Goal: Task Accomplishment & Management: Use online tool/utility

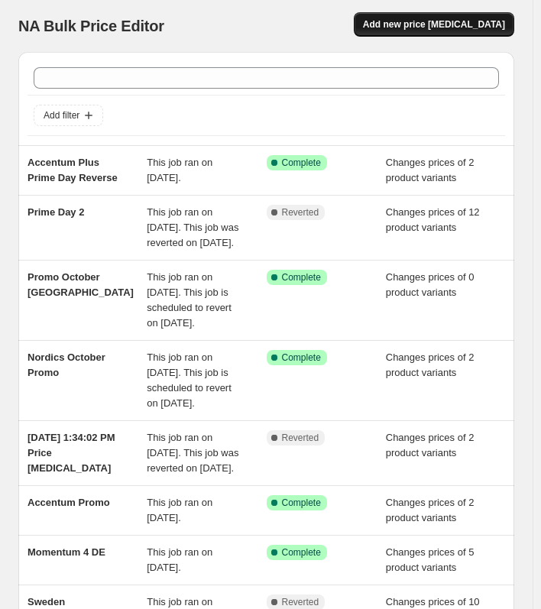
click at [472, 27] on span "Add new price change job" at bounding box center [434, 24] width 142 height 12
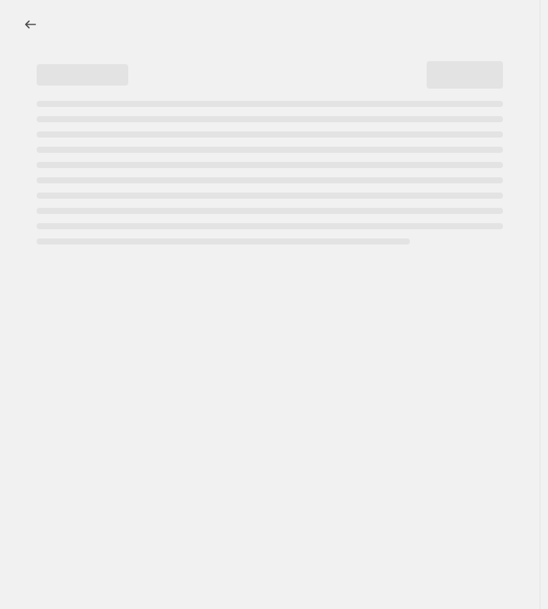
select select "percentage"
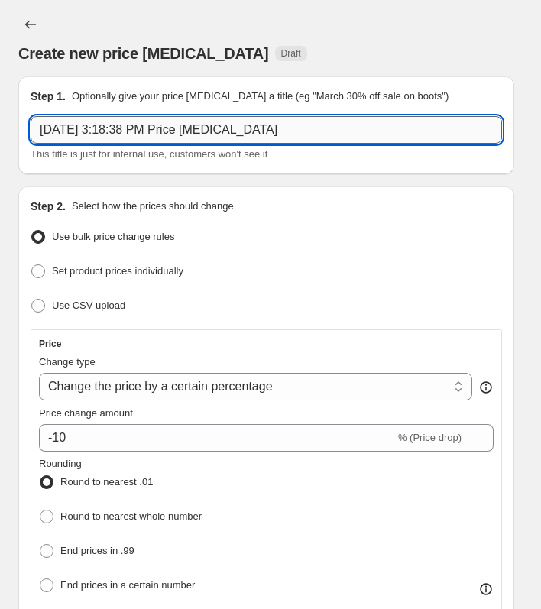
click at [141, 121] on input "Oct 9, 2025, 3:18:38 PM Price change job" at bounding box center [266, 129] width 471 height 27
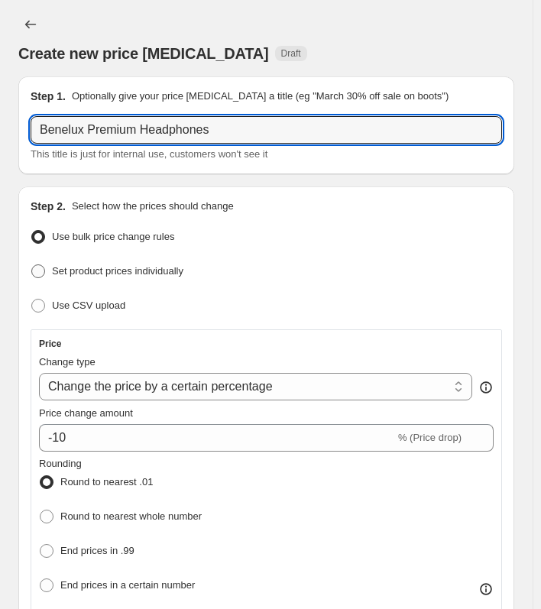
type input "Benelux Premium Headphones"
click at [109, 267] on span "Set product prices individually" at bounding box center [117, 270] width 131 height 11
click at [32, 265] on input "Set product prices individually" at bounding box center [31, 264] width 1 height 1
radio input "true"
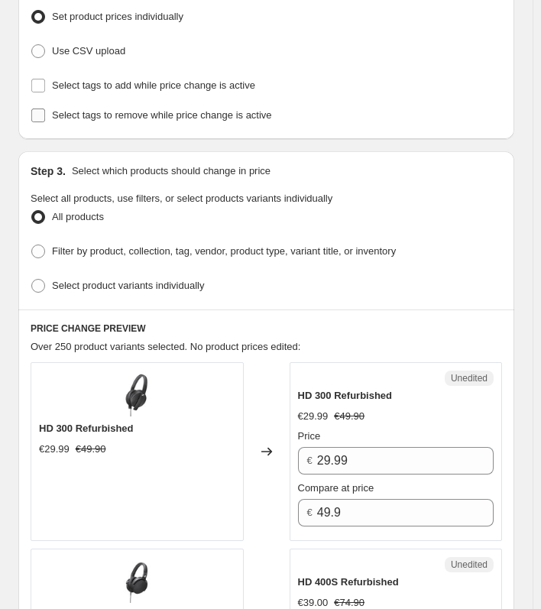
scroll to position [263, 0]
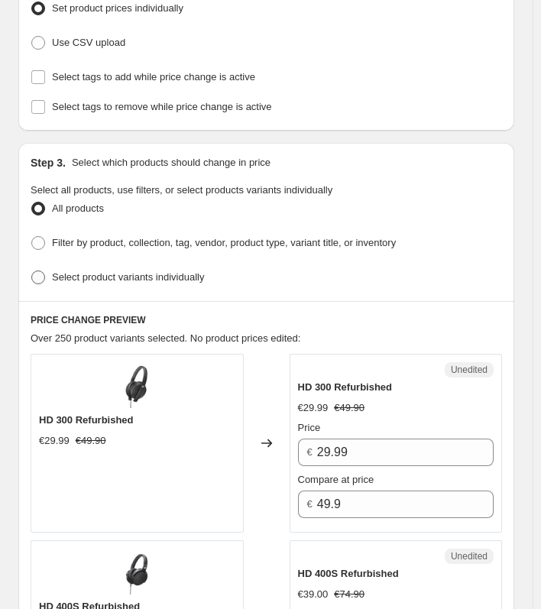
click at [151, 271] on span "Select product variants individually" at bounding box center [128, 276] width 152 height 11
click at [32, 271] on input "Select product variants individually" at bounding box center [31, 270] width 1 height 1
radio input "true"
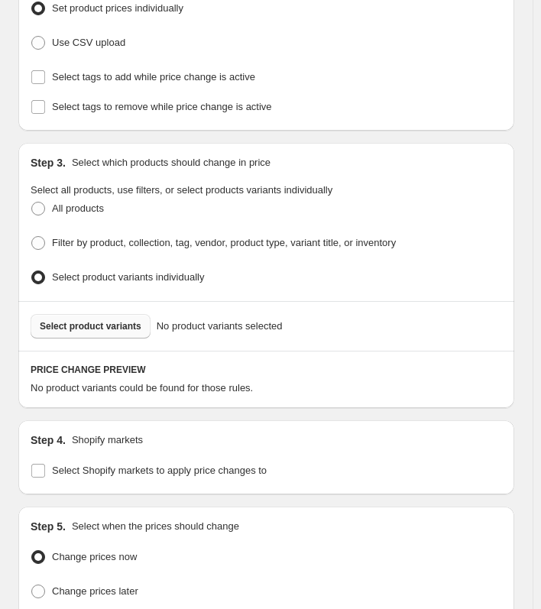
click at [122, 320] on span "Select product variants" at bounding box center [91, 326] width 102 height 12
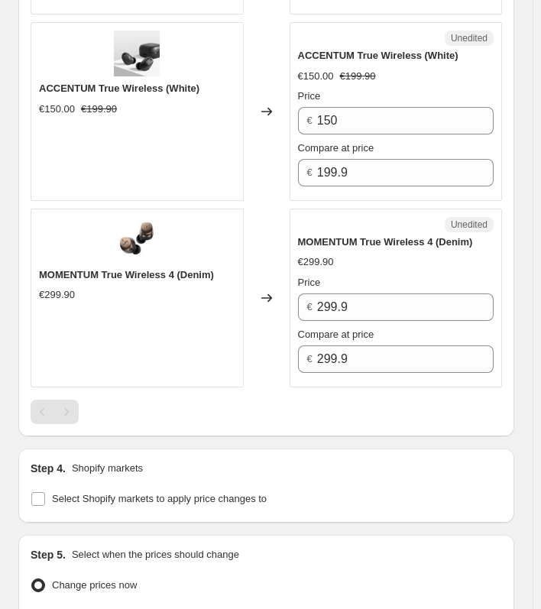
scroll to position [3672, 0]
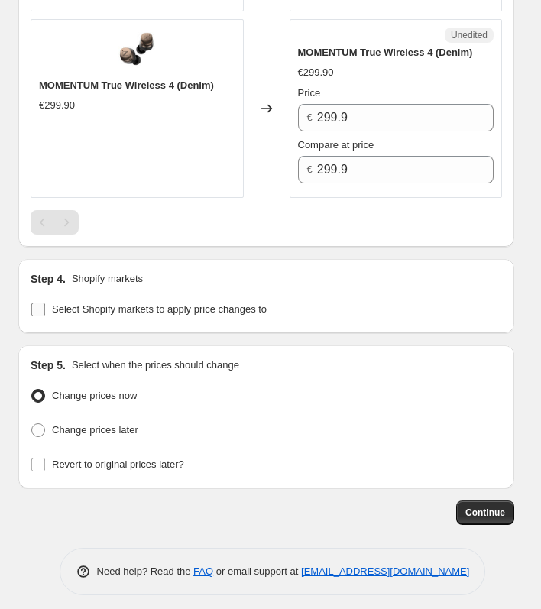
click at [120, 303] on span "Select Shopify markets to apply price changes to" at bounding box center [159, 308] width 215 height 11
click at [45, 302] on input "Select Shopify markets to apply price changes to" at bounding box center [38, 309] width 14 height 14
checkbox input "true"
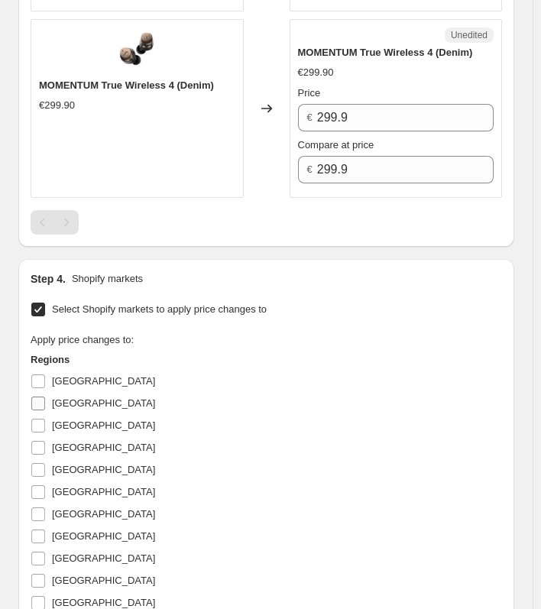
click at [80, 397] on span "Belgium" at bounding box center [103, 402] width 103 height 11
click at [45, 396] on input "Belgium" at bounding box center [38, 403] width 14 height 14
checkbox input "true"
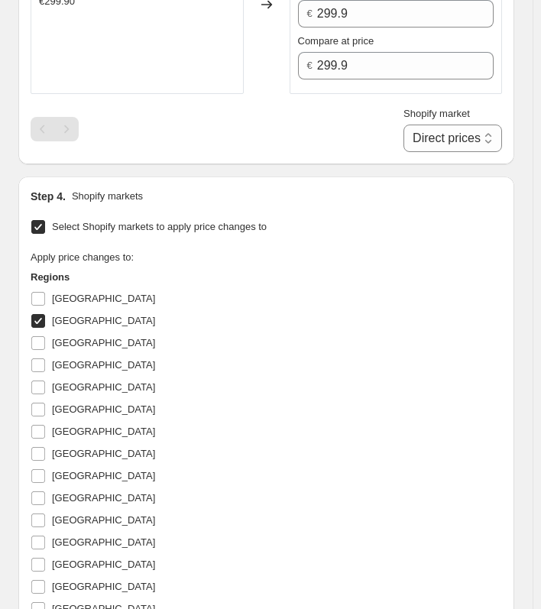
scroll to position [3778, 0]
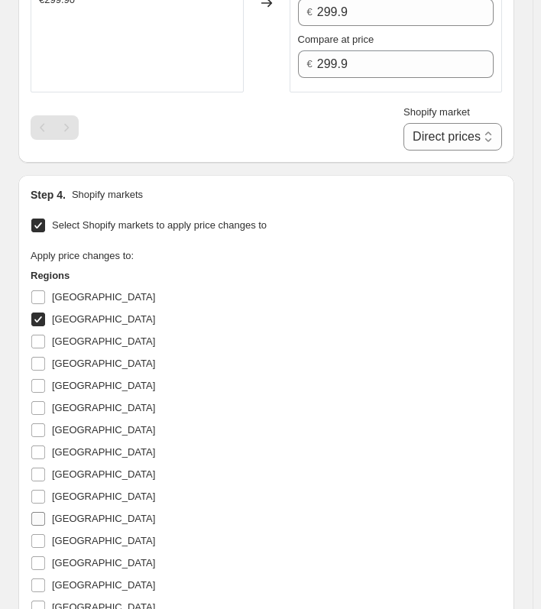
click at [94, 508] on label "Netherlands" at bounding box center [93, 518] width 125 height 21
click at [45, 512] on input "Netherlands" at bounding box center [38, 519] width 14 height 14
checkbox input "true"
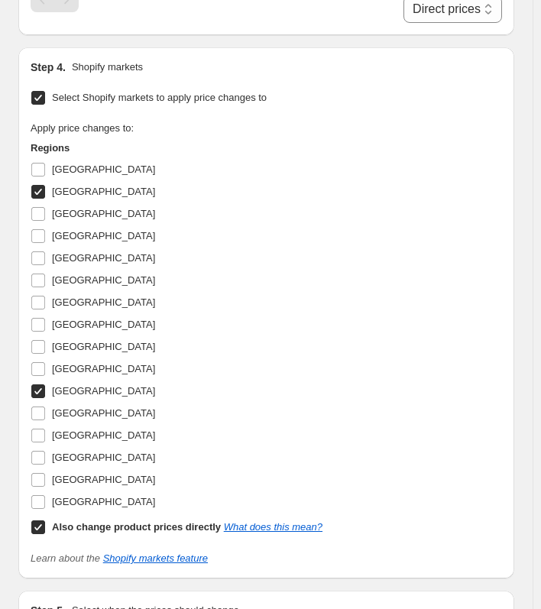
scroll to position [3913, 0]
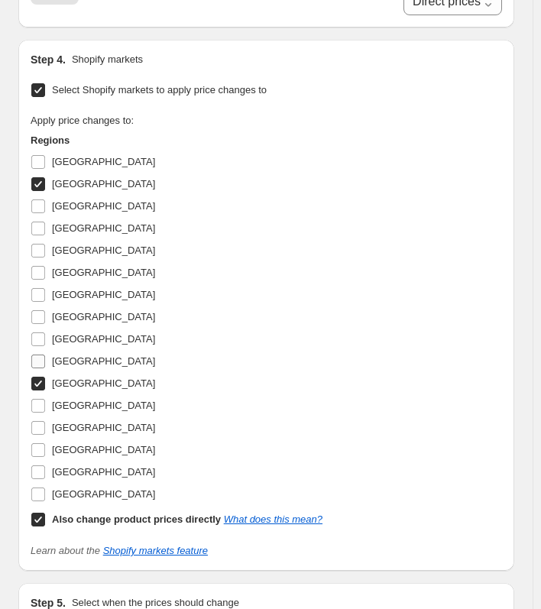
click at [36, 354] on input "Luxembourg" at bounding box center [38, 361] width 14 height 14
checkbox input "true"
click at [40, 513] on input "Also change product prices directly What does this mean?" at bounding box center [38, 520] width 14 height 14
checkbox input "false"
select select "6127810"
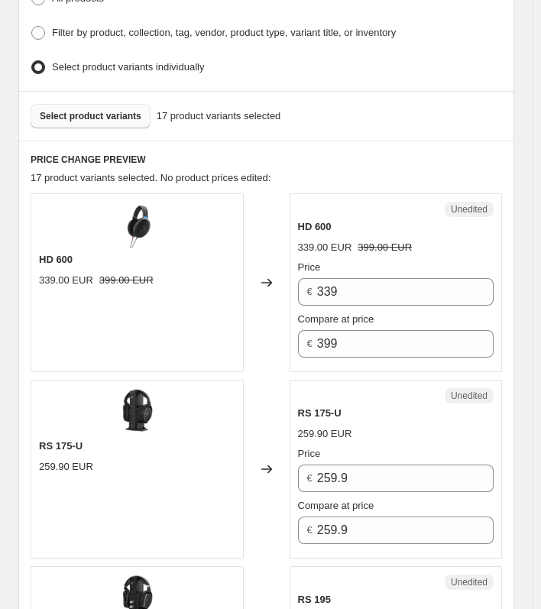
scroll to position [472, 0]
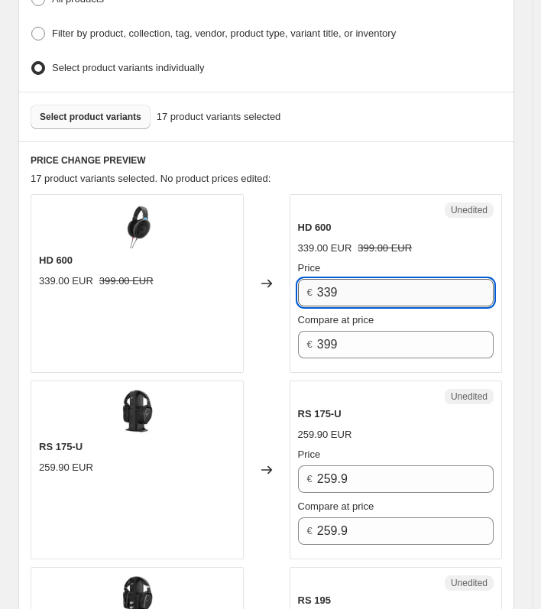
click at [360, 281] on input "339" at bounding box center [405, 292] width 176 height 27
type input "329.90"
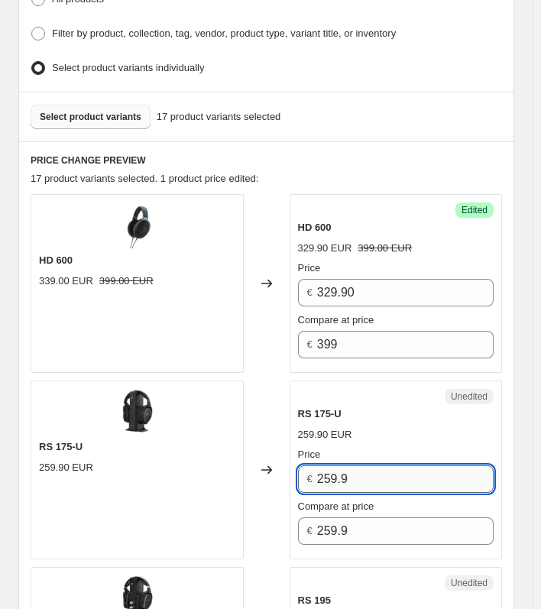
click at [383, 465] on input "259.9" at bounding box center [405, 478] width 176 height 27
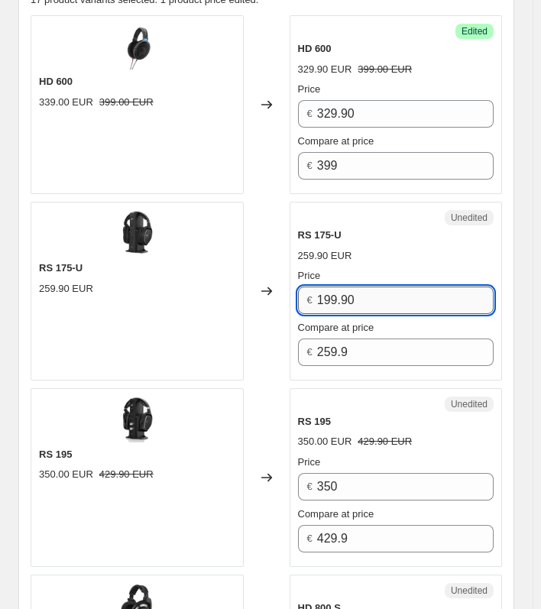
scroll to position [652, 0]
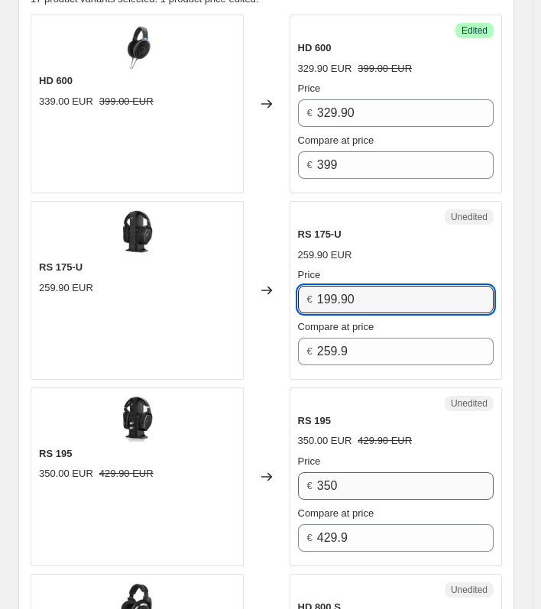
type input "199.90"
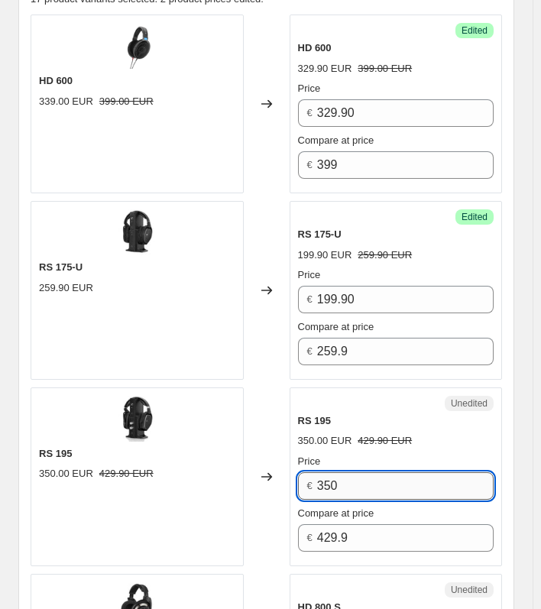
click at [383, 481] on input "350" at bounding box center [405, 485] width 176 height 27
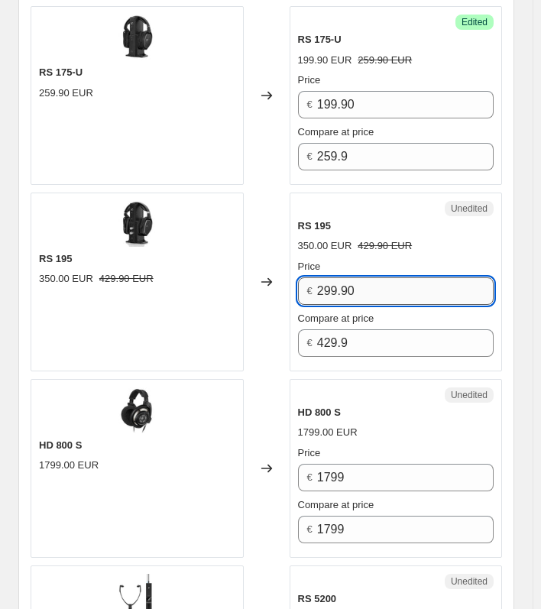
scroll to position [847, 0]
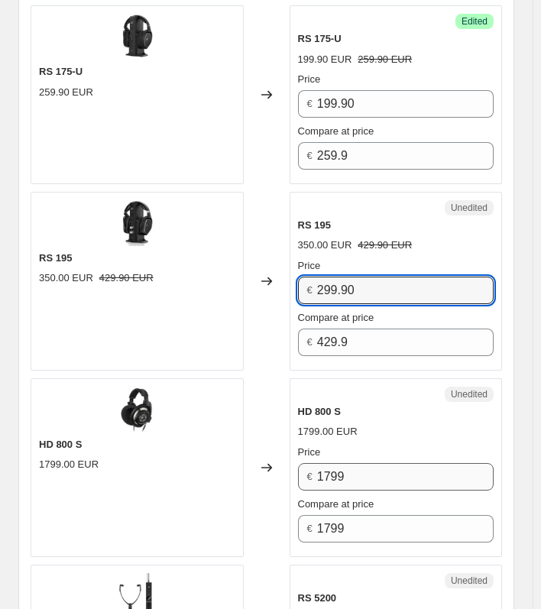
type input "299.90"
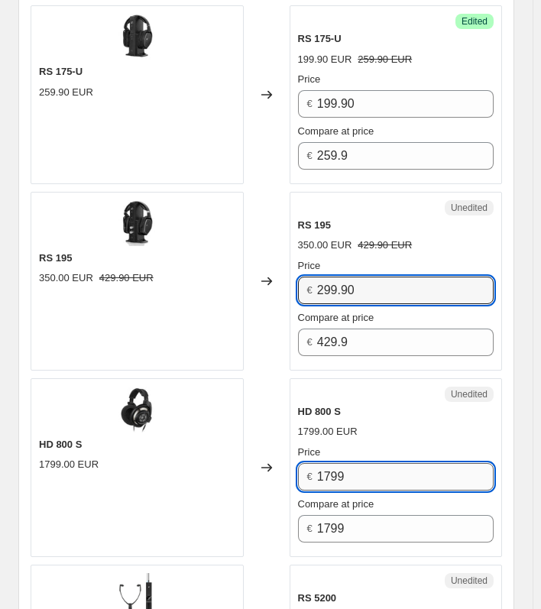
click at [378, 477] on input "1799" at bounding box center [405, 476] width 176 height 27
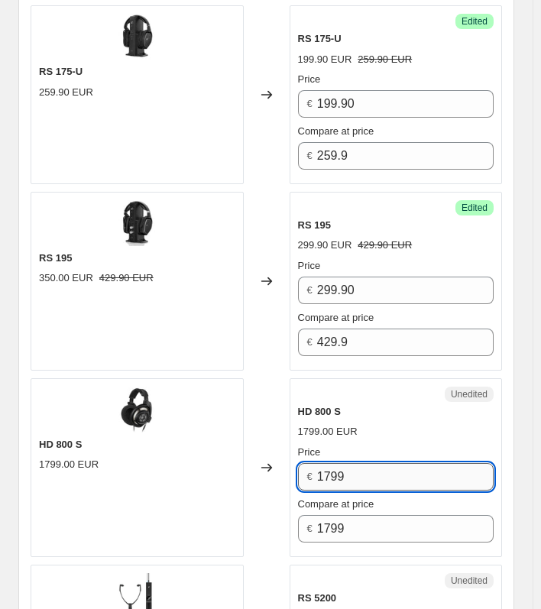
click at [378, 477] on input "1799" at bounding box center [405, 476] width 176 height 27
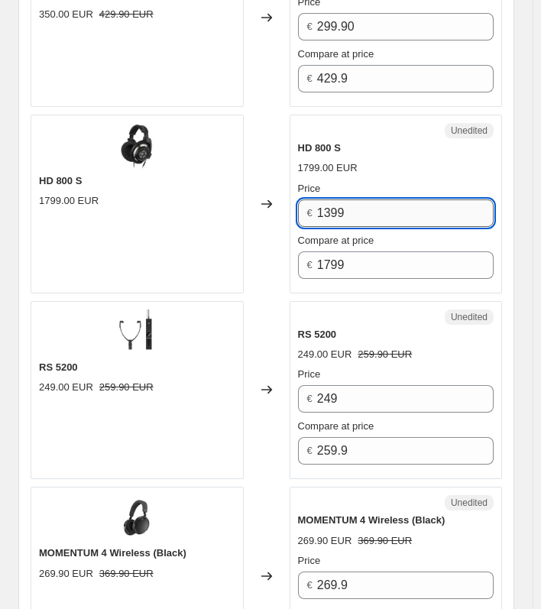
scroll to position [1119, 0]
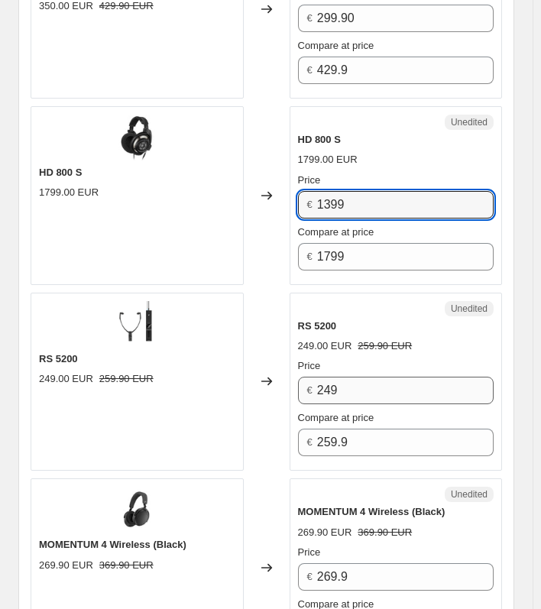
type input "1399"
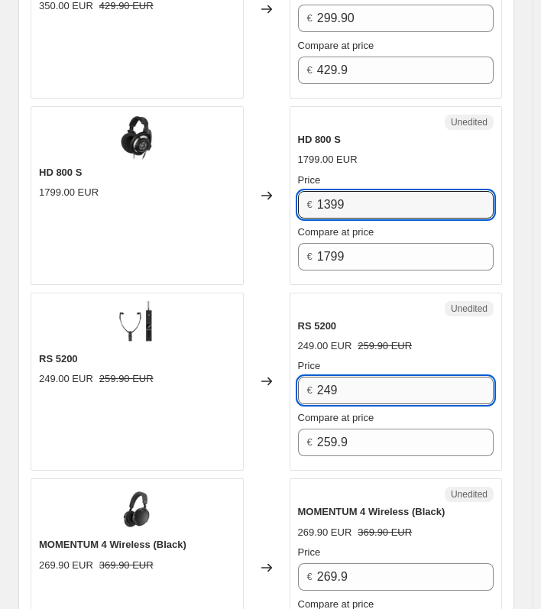
click at [369, 381] on input "249" at bounding box center [405, 390] width 176 height 27
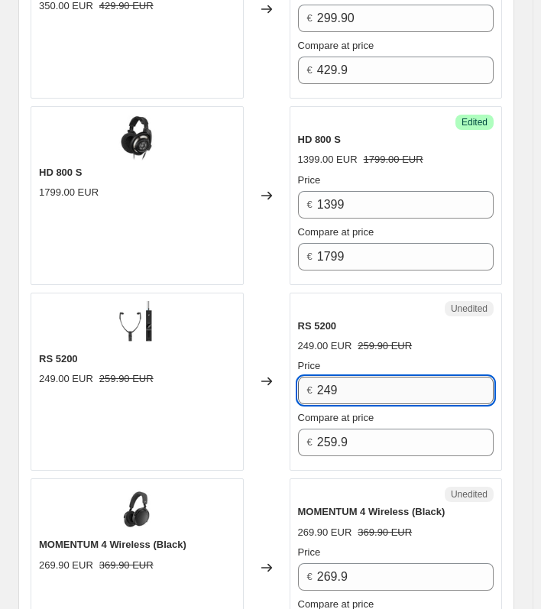
click at [369, 381] on input "249" at bounding box center [405, 390] width 176 height 27
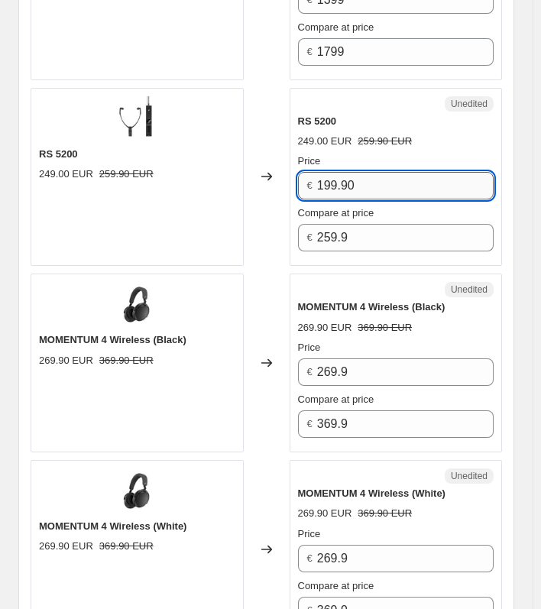
scroll to position [1341, 0]
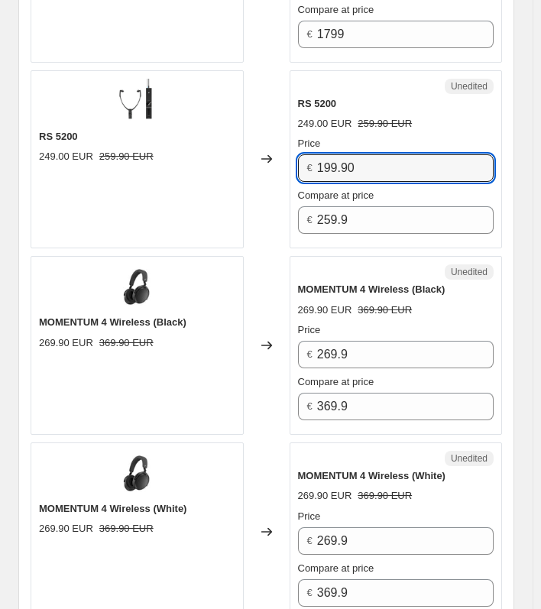
type input "199.90"
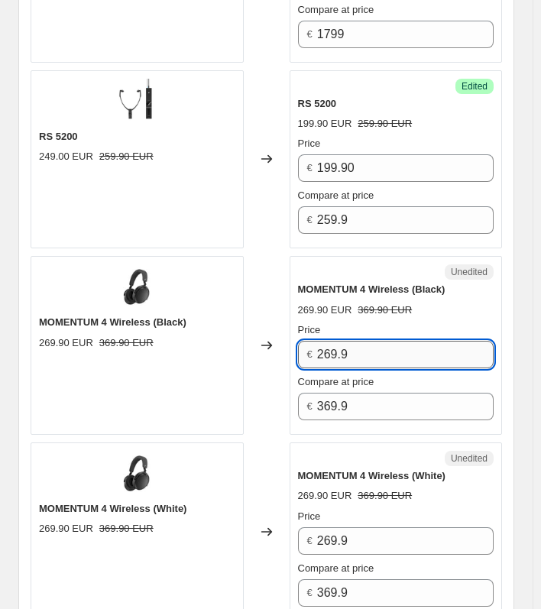
click at [331, 346] on input "269.9" at bounding box center [405, 354] width 176 height 27
type input "249.9"
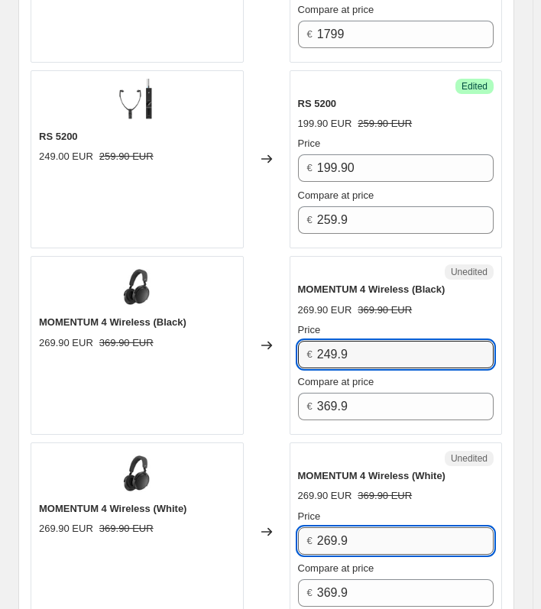
click at [365, 535] on input "269.9" at bounding box center [405, 540] width 176 height 27
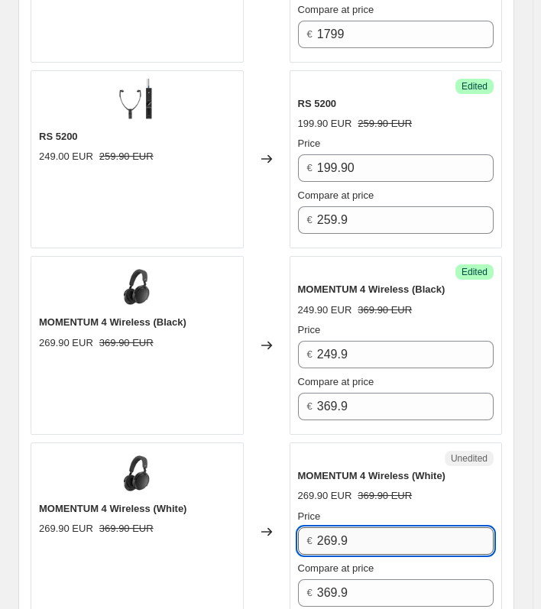
click at [365, 535] on input "269.9" at bounding box center [405, 540] width 176 height 27
paste input "4"
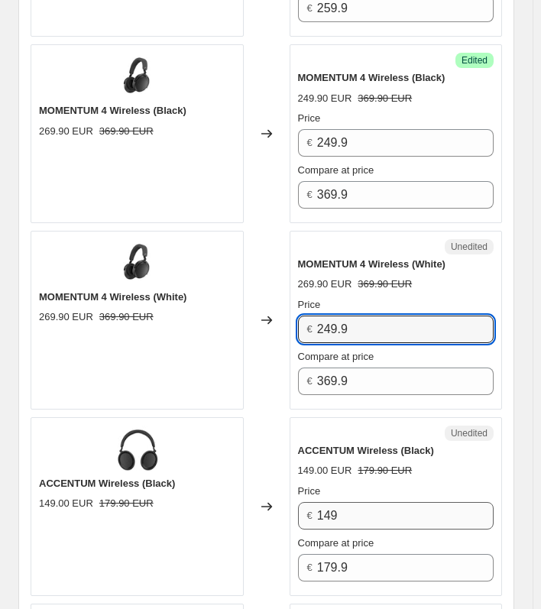
scroll to position [1554, 0]
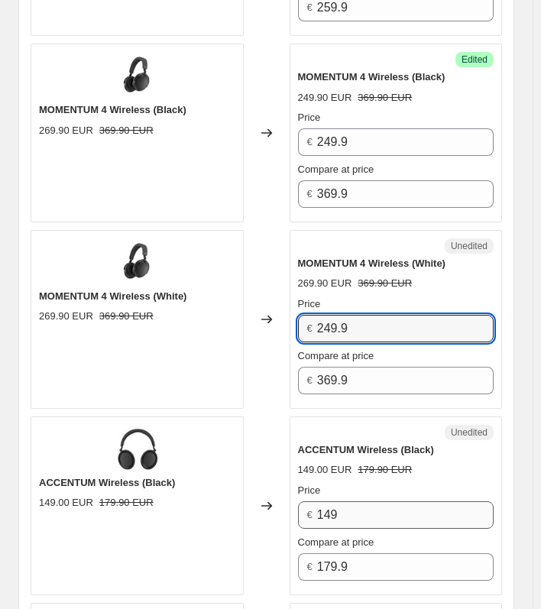
type input "249.9"
click at [372, 509] on input "149" at bounding box center [405, 514] width 176 height 27
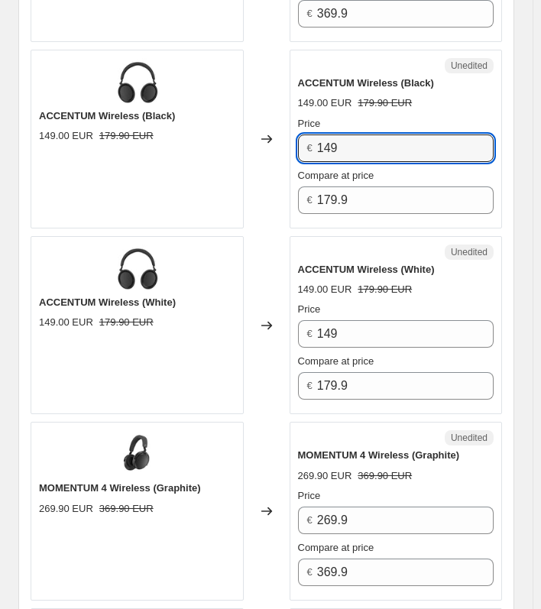
scroll to position [1923, 0]
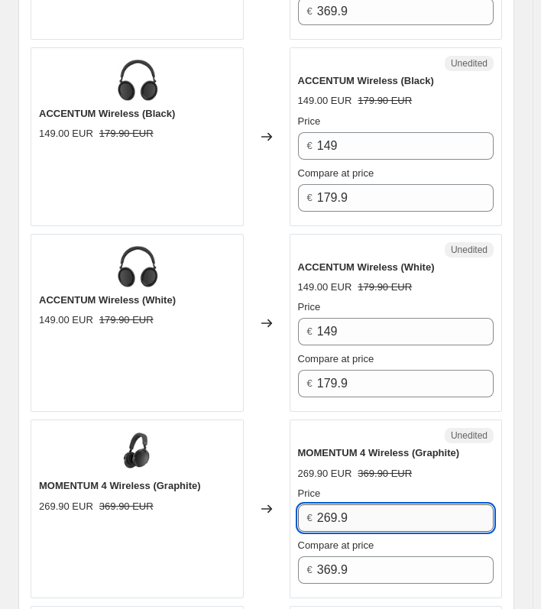
click at [352, 522] on input "269.9" at bounding box center [405, 517] width 176 height 27
paste input "4"
type input "249.9"
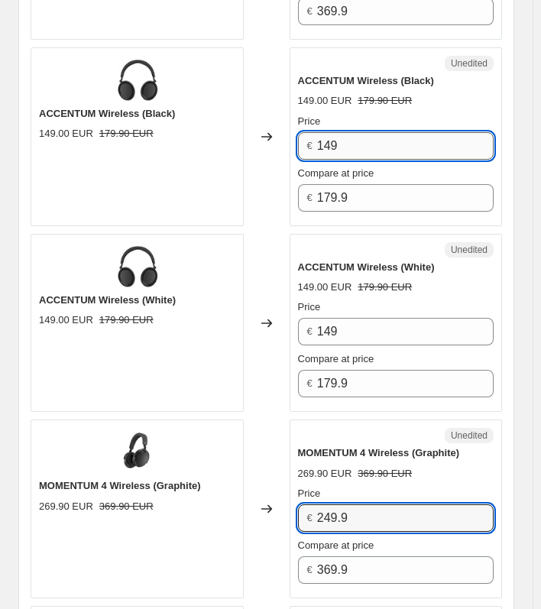
click at [366, 134] on input "149" at bounding box center [405, 145] width 176 height 27
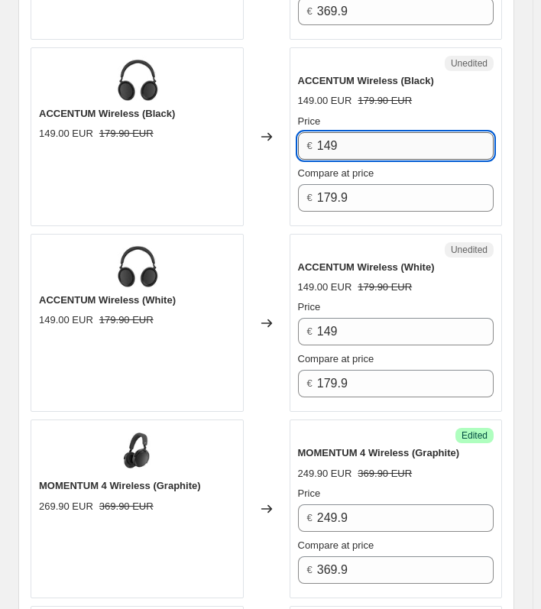
click at [366, 134] on input "149" at bounding box center [405, 145] width 176 height 27
type input "119.9"
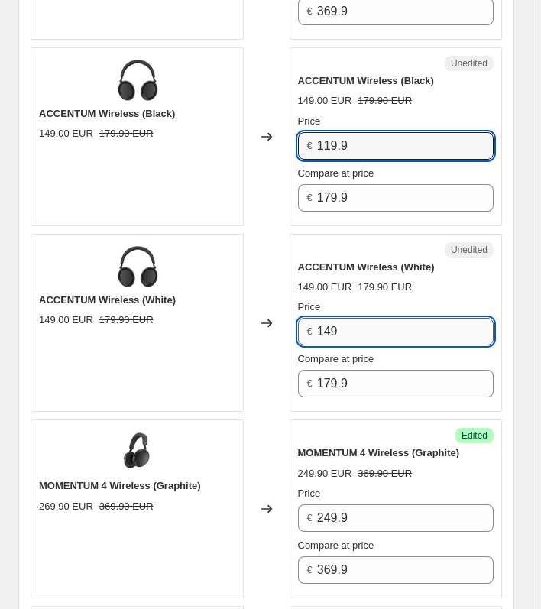
click at [404, 322] on input "149" at bounding box center [405, 331] width 176 height 27
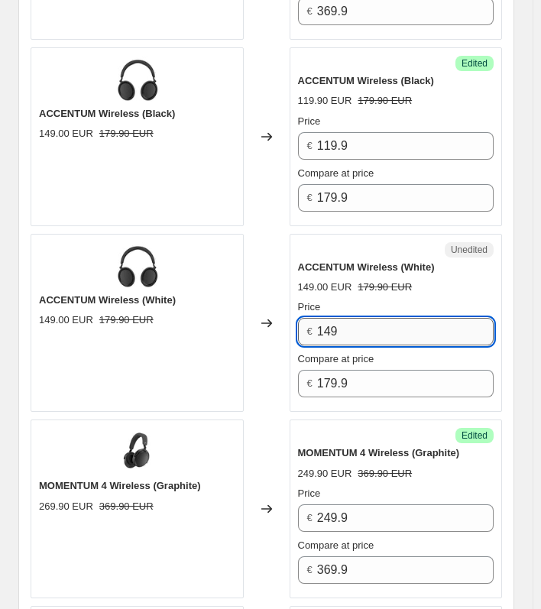
click at [404, 322] on input "149" at bounding box center [405, 331] width 176 height 27
paste input "19."
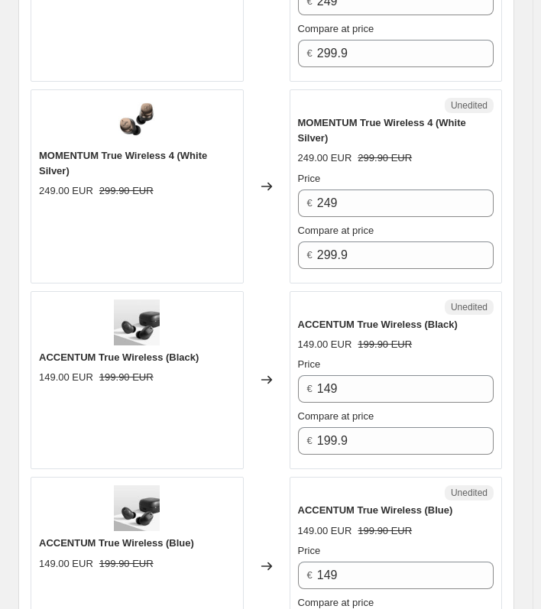
scroll to position [2867, 0]
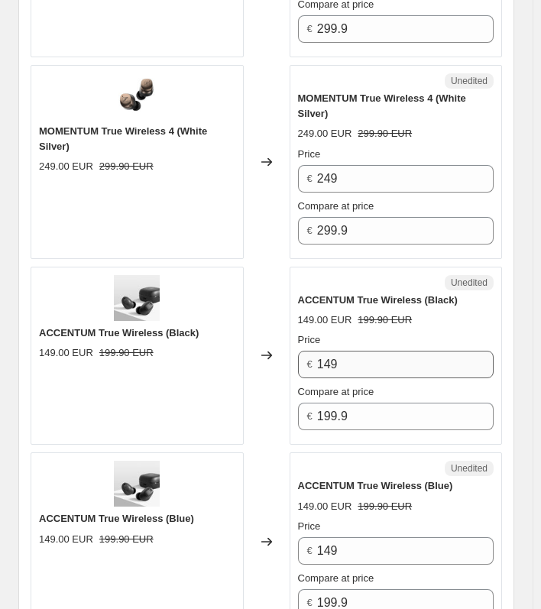
type input "119.9"
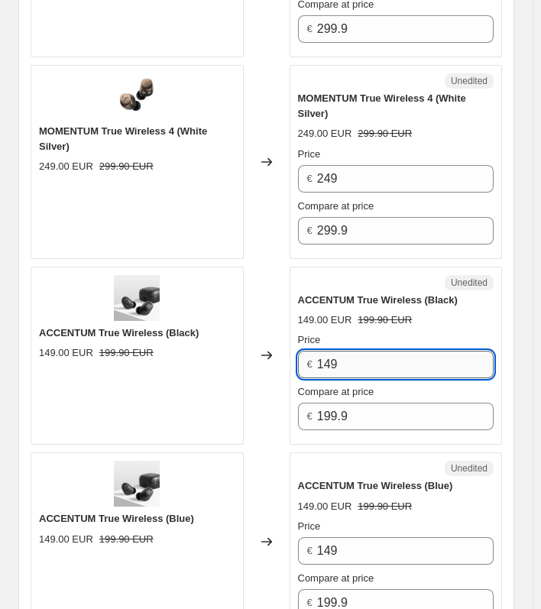
click at [364, 359] on input "149" at bounding box center [405, 364] width 176 height 27
paste input "19."
type input "119.9"
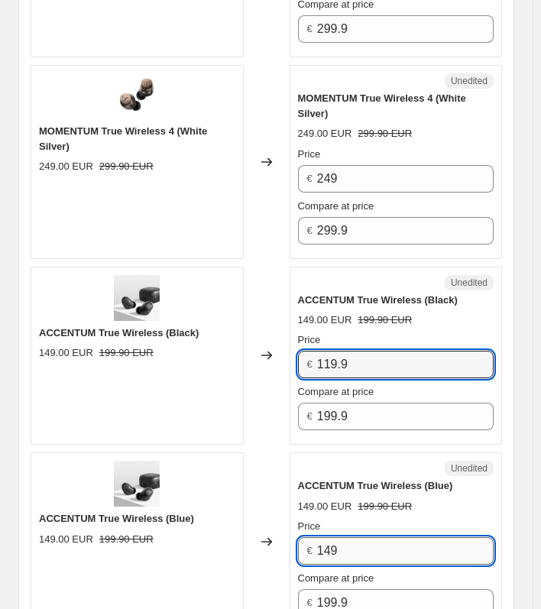
click at [358, 537] on input "149" at bounding box center [405, 550] width 176 height 27
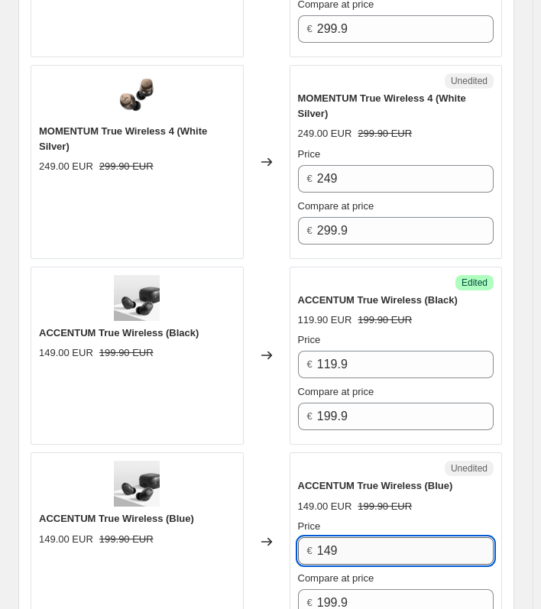
click at [358, 537] on input "149" at bounding box center [405, 550] width 176 height 27
paste input "19."
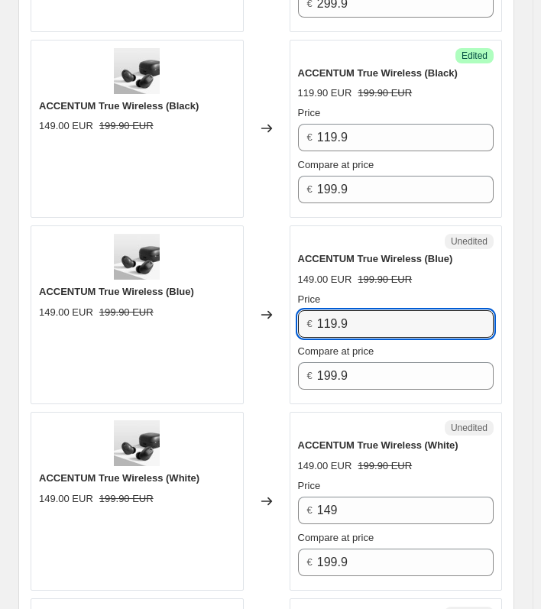
scroll to position [3094, 0]
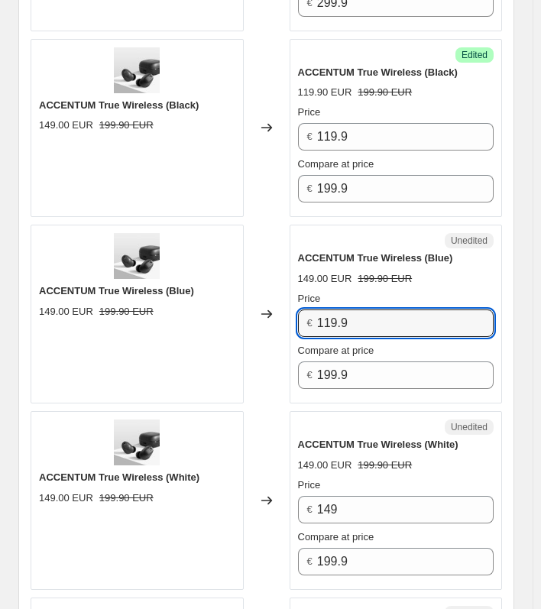
type input "119.9"
click at [367, 486] on div "Price" at bounding box center [396, 484] width 196 height 15
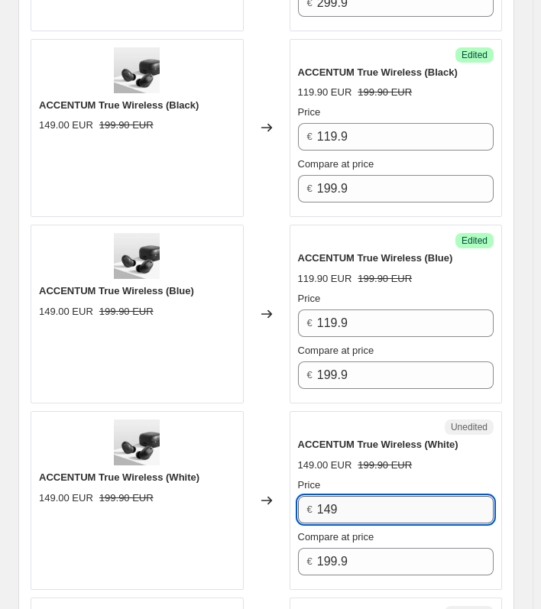
click at [371, 500] on input "149" at bounding box center [405, 509] width 176 height 27
paste input "19."
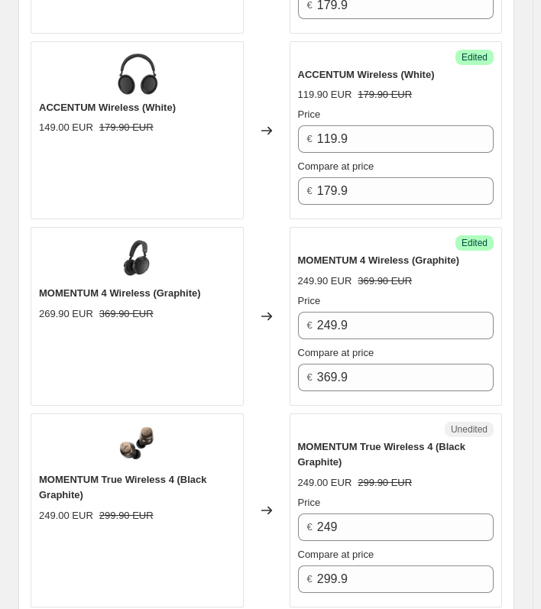
scroll to position [2114, 0]
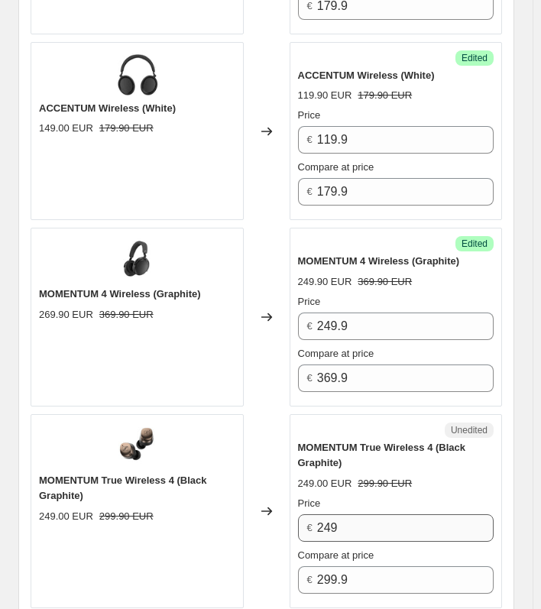
type input "119.9"
click at [380, 514] on input "249" at bounding box center [405, 527] width 176 height 27
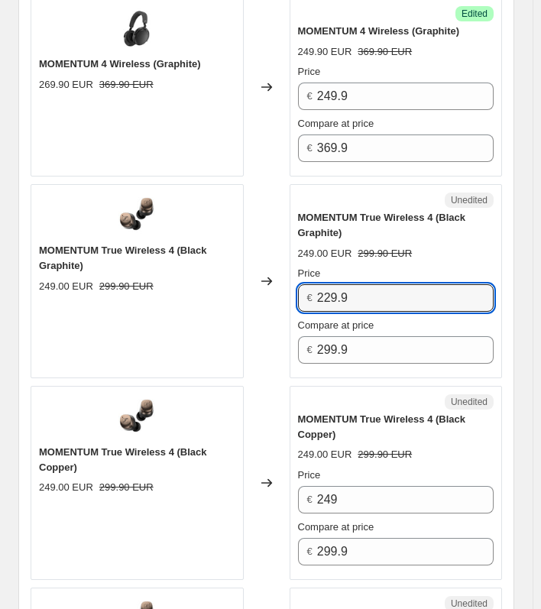
scroll to position [2346, 0]
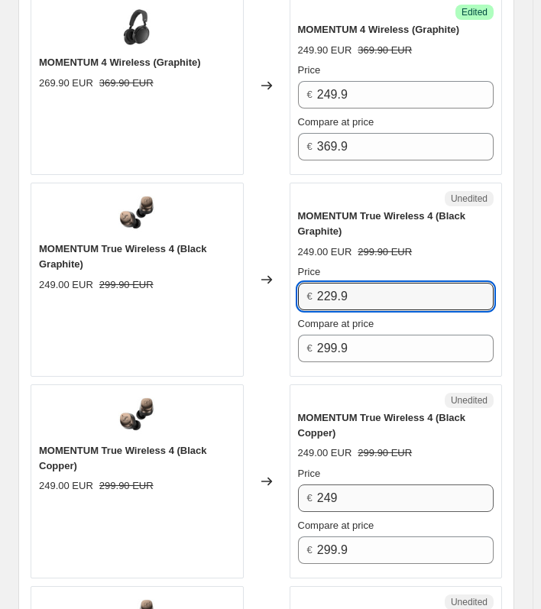
type input "229.9"
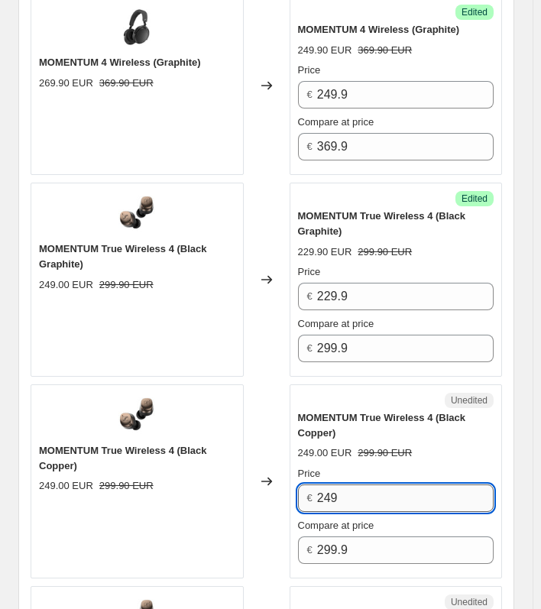
click at [414, 484] on input "249" at bounding box center [405, 497] width 176 height 27
paste input "29."
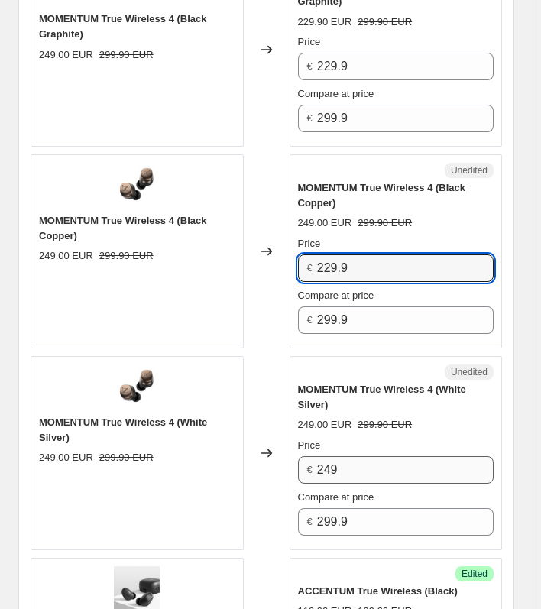
scroll to position [2576, 0]
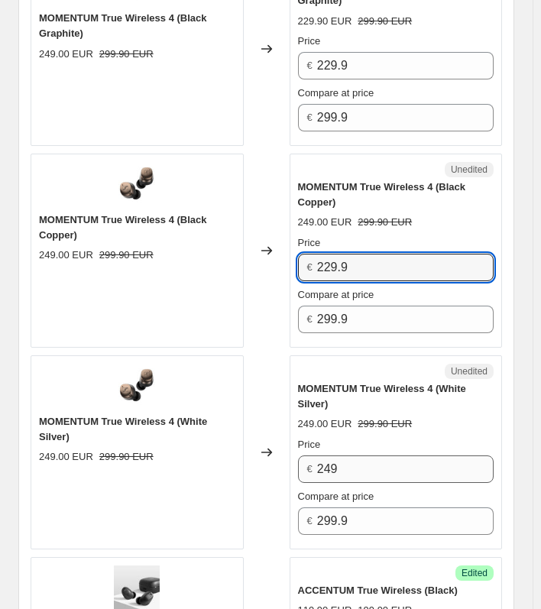
type input "229.9"
click at [386, 465] on input "249" at bounding box center [405, 468] width 176 height 27
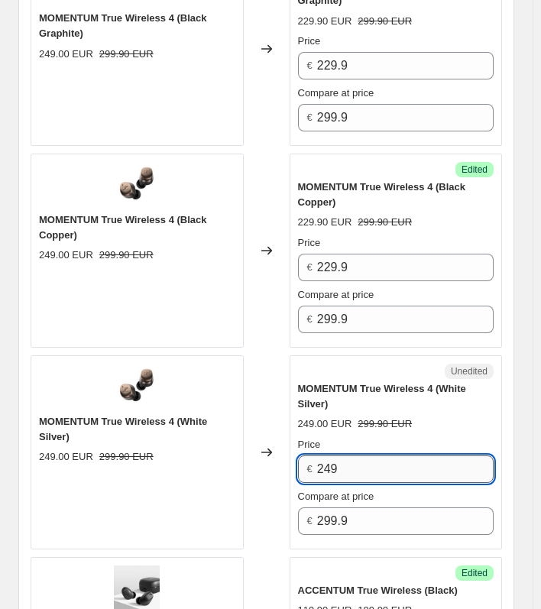
click at [386, 465] on input "249" at bounding box center [405, 468] width 176 height 27
paste input "29."
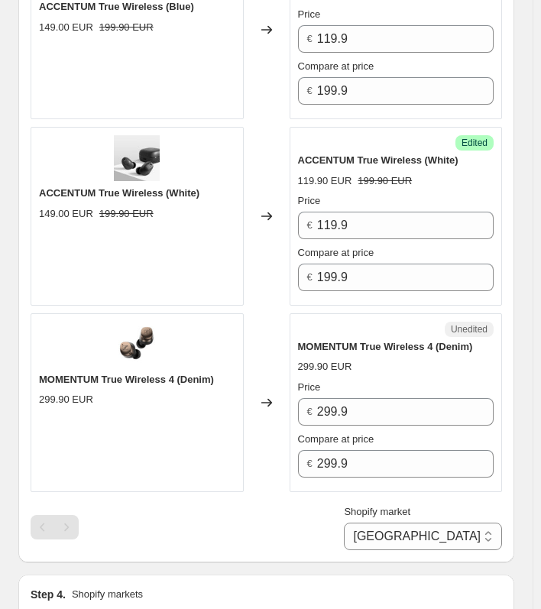
scroll to position [3379, 0]
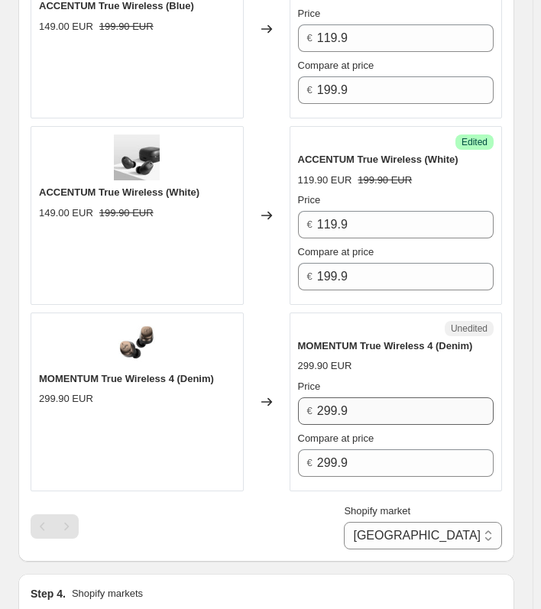
type input "229.9"
click at [357, 406] on input "299.9" at bounding box center [405, 410] width 176 height 27
paste input "2"
type input "229.9"
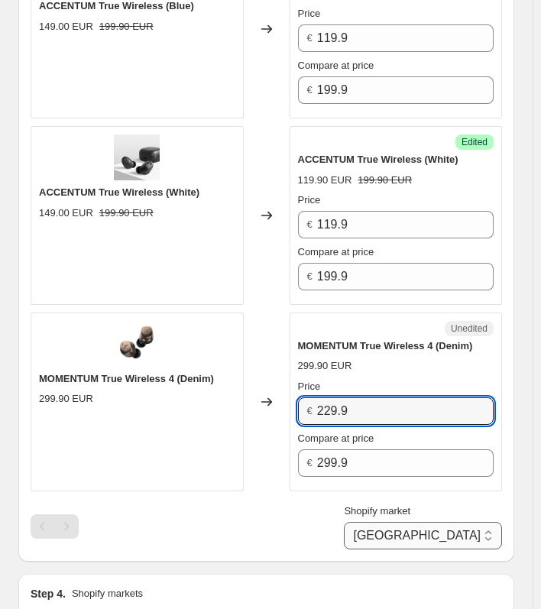
click at [472, 529] on select "Belgium Luxembourg Netherlands" at bounding box center [423, 535] width 158 height 27
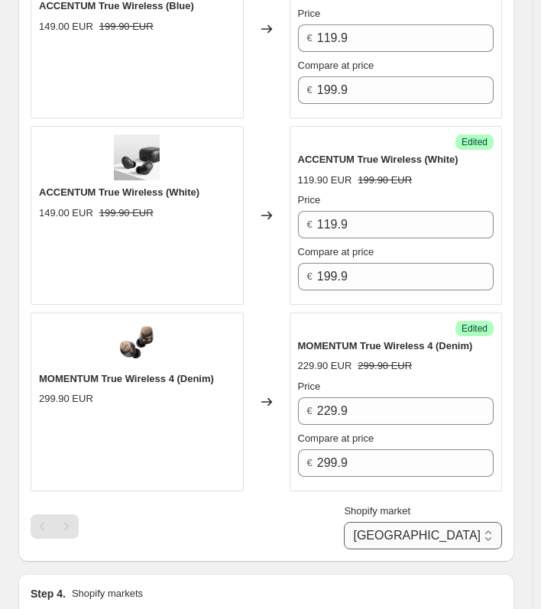
select select "6258882"
click at [411, 549] on select "Belgium Luxembourg Netherlands" at bounding box center [423, 535] width 158 height 27
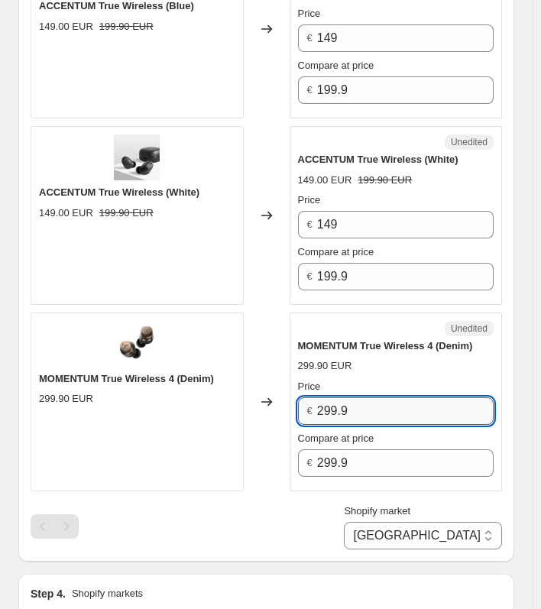
click at [386, 399] on input "299.9" at bounding box center [405, 410] width 176 height 27
paste input "2"
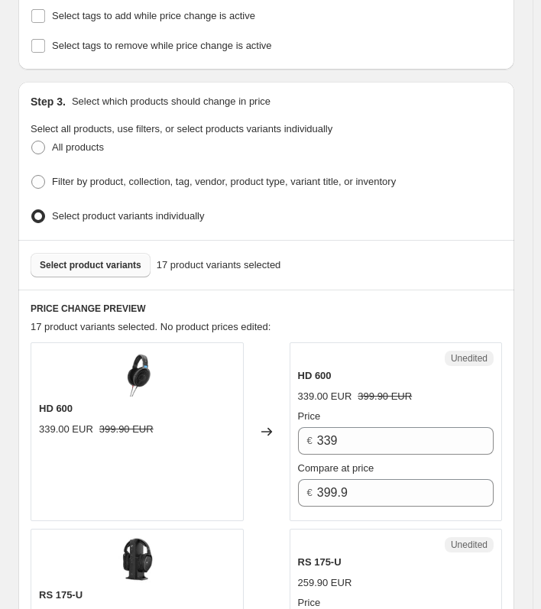
scroll to position [323, 0]
type input "229.9"
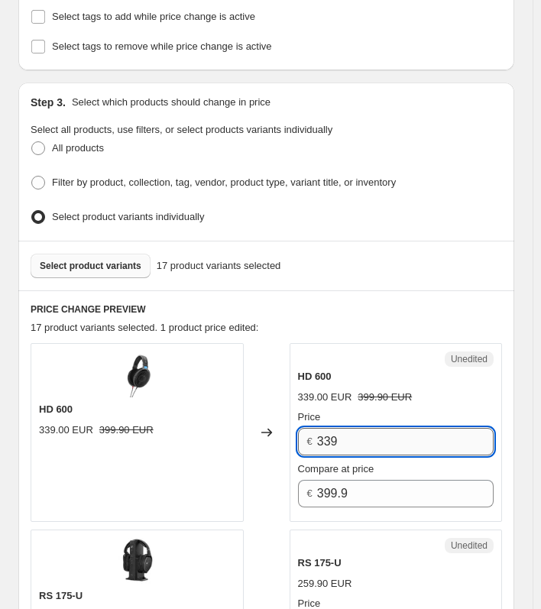
click at [359, 434] on input "339" at bounding box center [405, 441] width 176 height 27
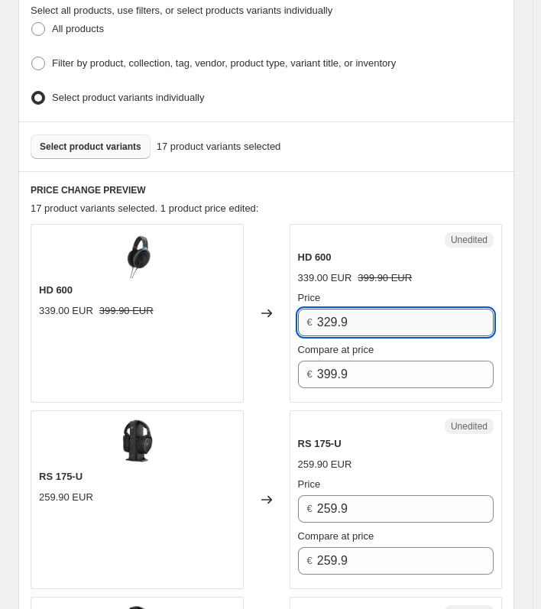
scroll to position [444, 0]
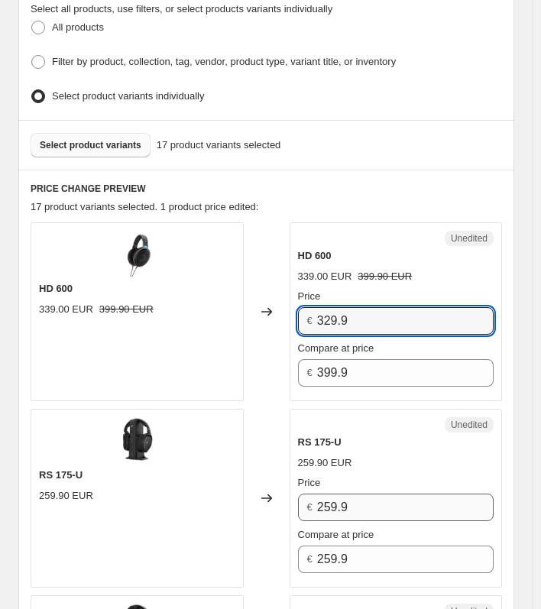
type input "329.9"
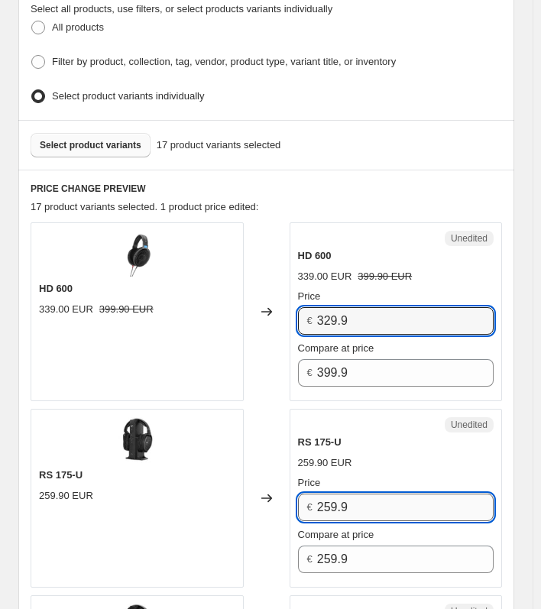
click at [351, 500] on input "259.9" at bounding box center [405, 506] width 176 height 27
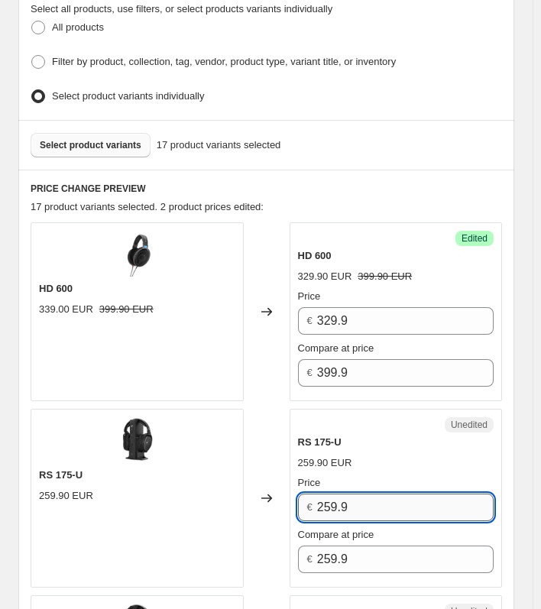
click at [351, 500] on input "259.9" at bounding box center [405, 506] width 176 height 27
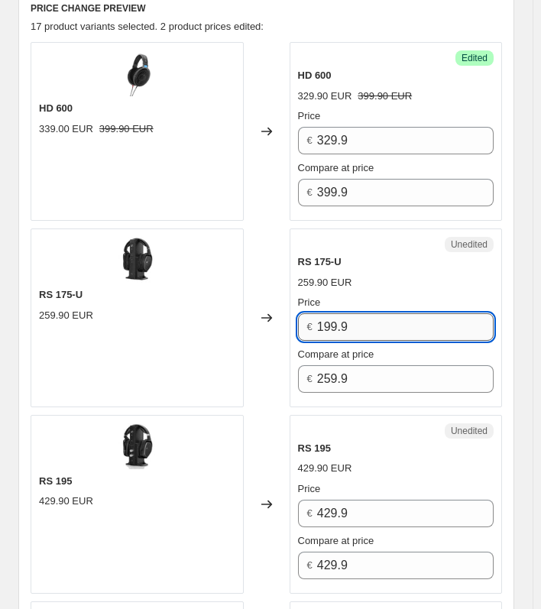
scroll to position [627, 0]
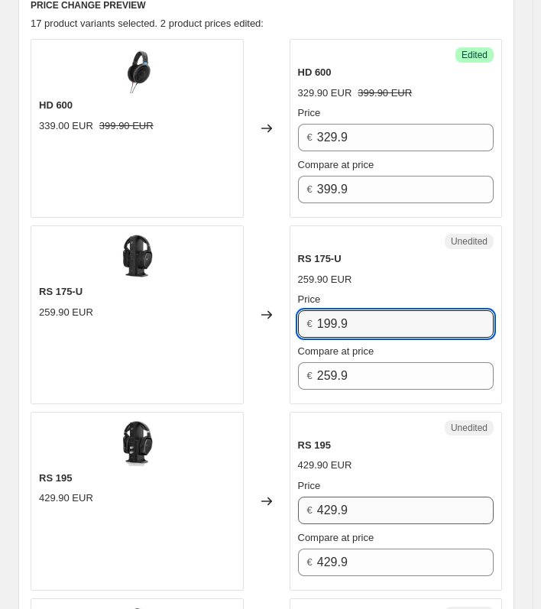
type input "199.9"
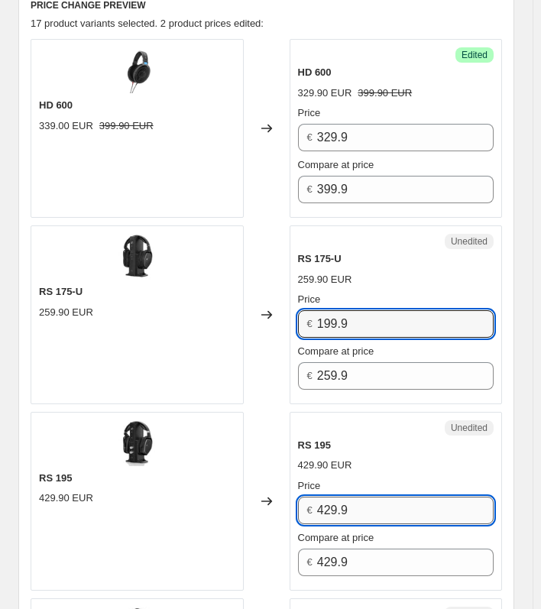
click at [357, 498] on input "429.9" at bounding box center [405, 509] width 176 height 27
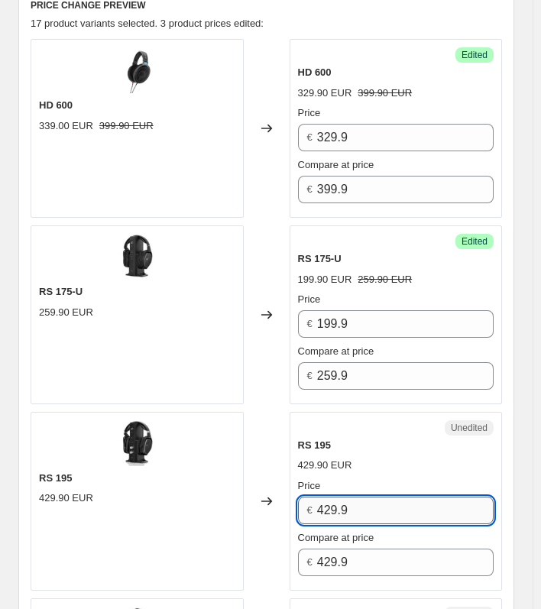
click at [357, 498] on input "429.9" at bounding box center [405, 509] width 176 height 27
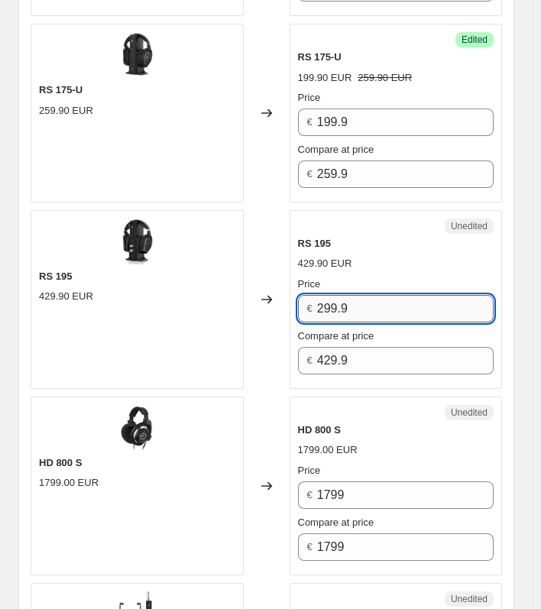
scroll to position [832, 0]
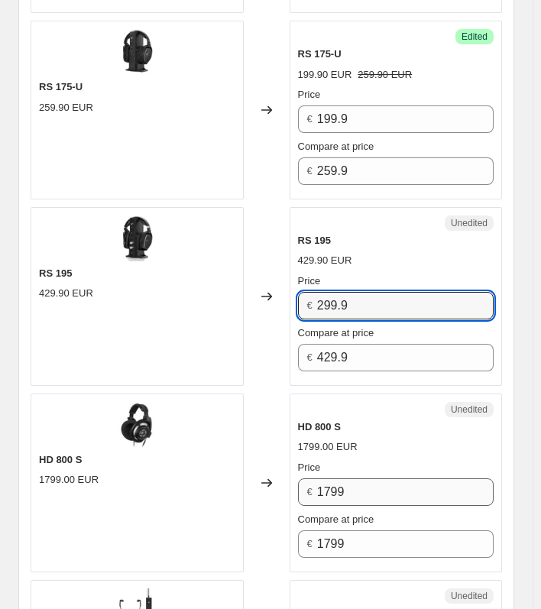
type input "299.9"
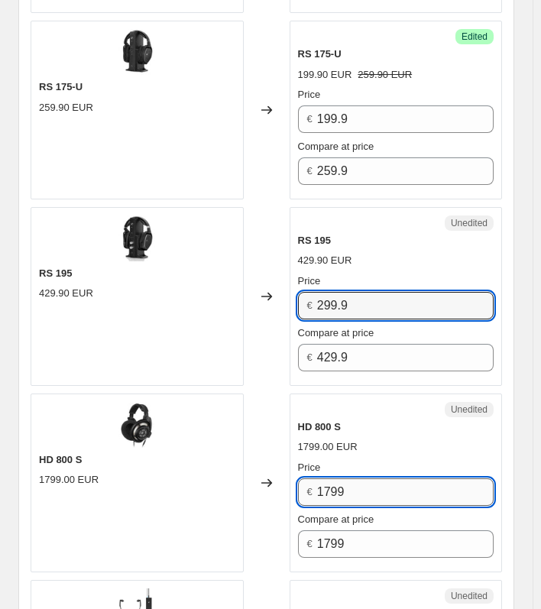
click at [375, 483] on input "1799" at bounding box center [405, 491] width 176 height 27
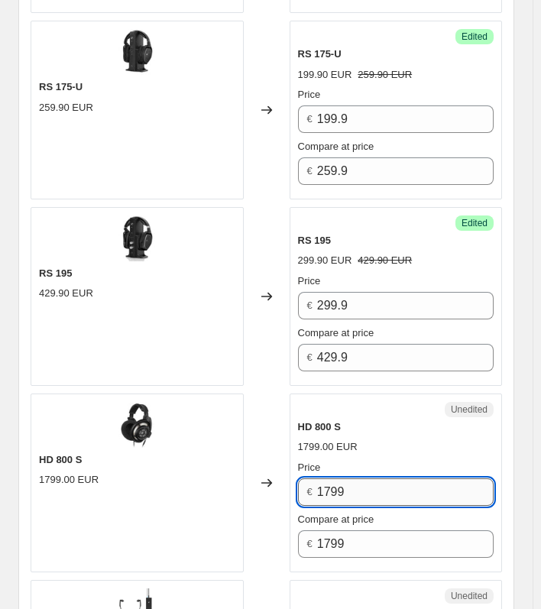
click at [375, 483] on input "1799" at bounding box center [405, 491] width 176 height 27
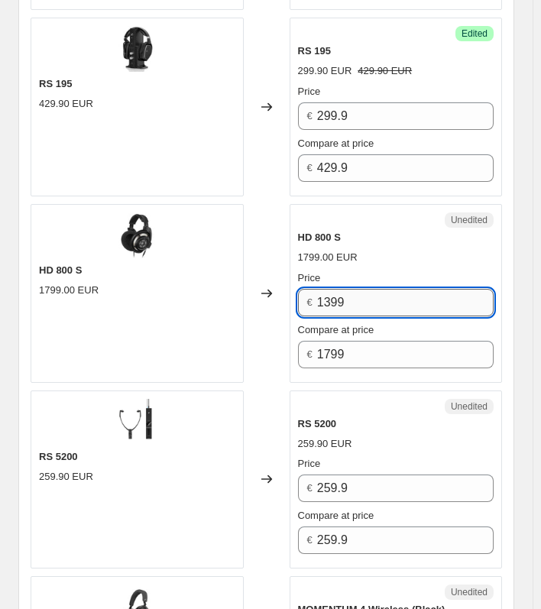
scroll to position [1022, 0]
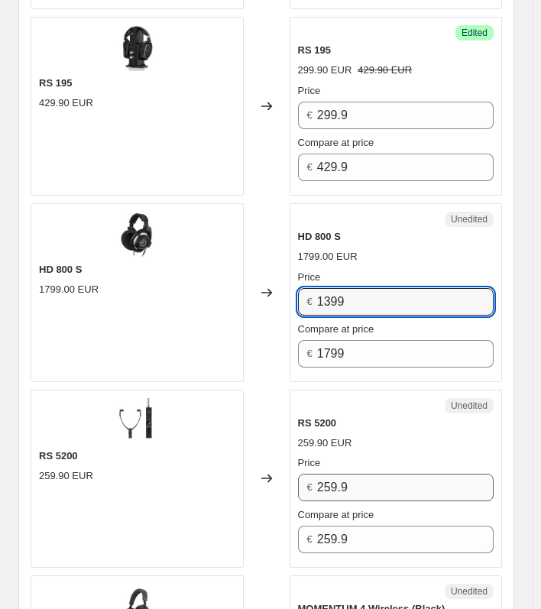
type input "1399"
click at [375, 484] on input "259.9" at bounding box center [405, 487] width 176 height 27
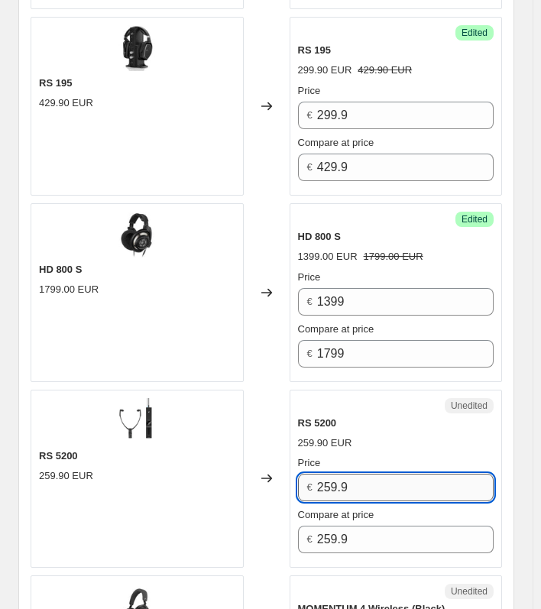
click at [375, 484] on input "259.9" at bounding box center [405, 487] width 176 height 27
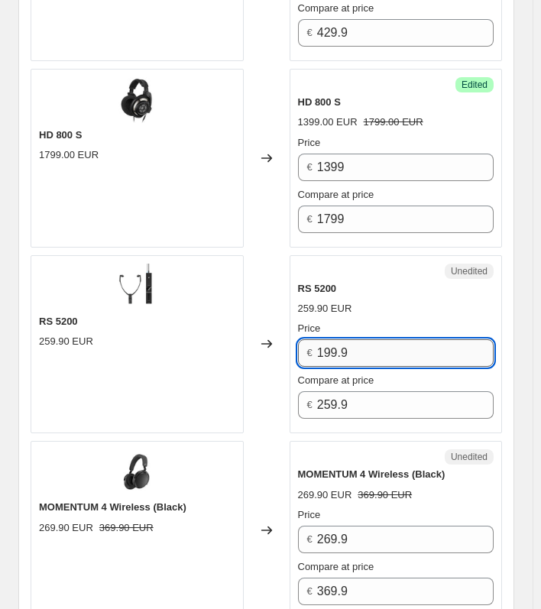
scroll to position [1159, 0]
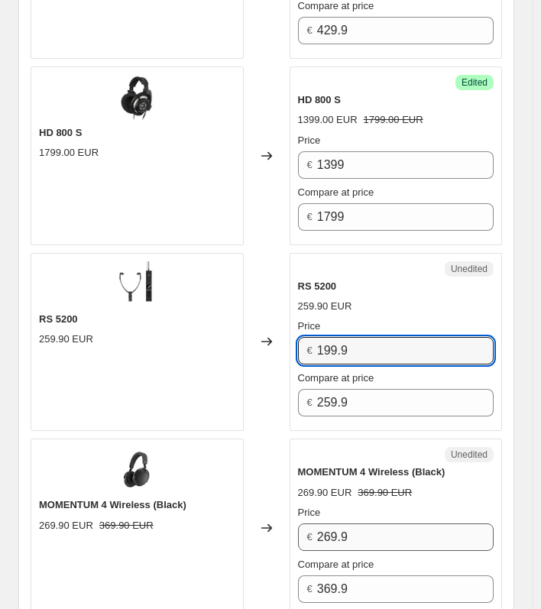
type input "199.9"
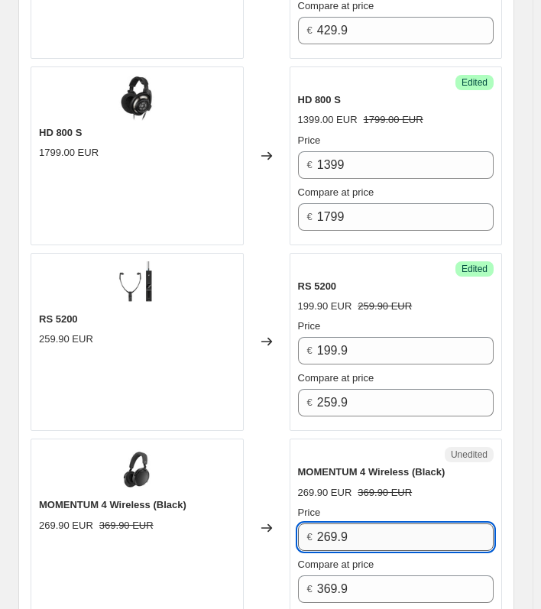
click at [360, 532] on input "269.9" at bounding box center [405, 536] width 176 height 27
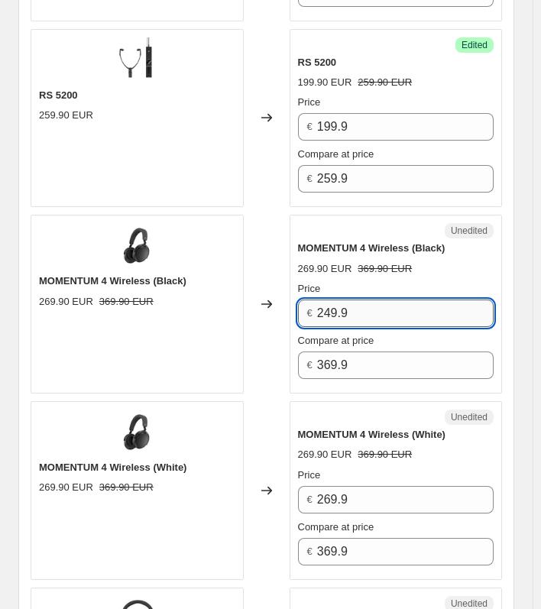
scroll to position [1397, 0]
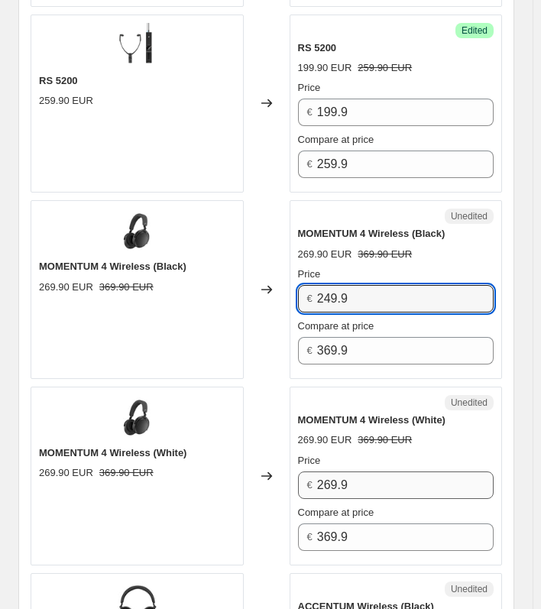
type input "249.9"
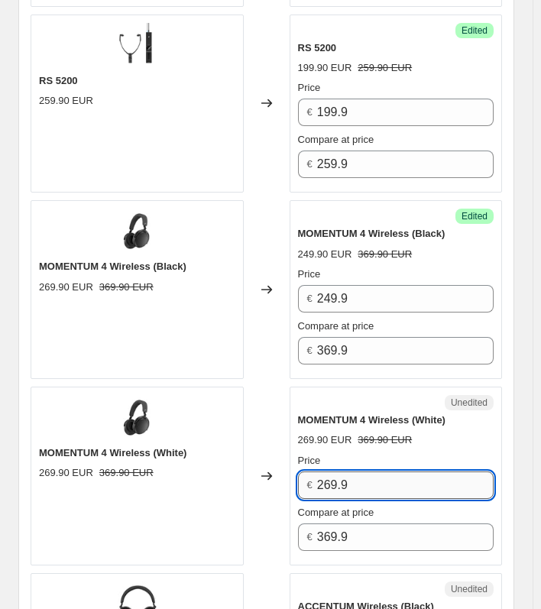
click at [380, 474] on input "269.9" at bounding box center [405, 484] width 176 height 27
paste input "4"
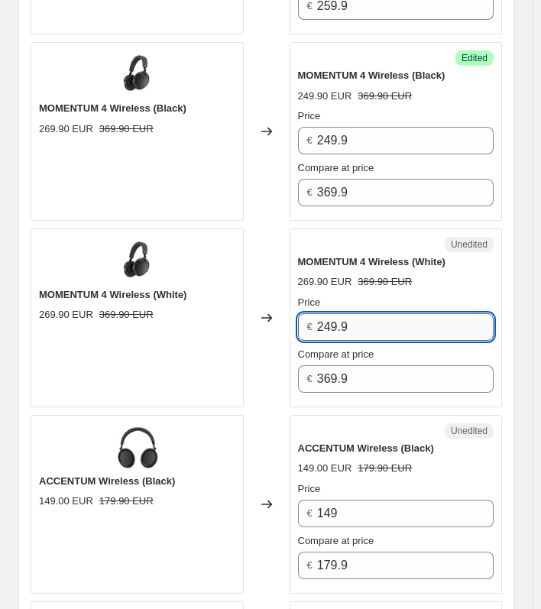
scroll to position [1556, 0]
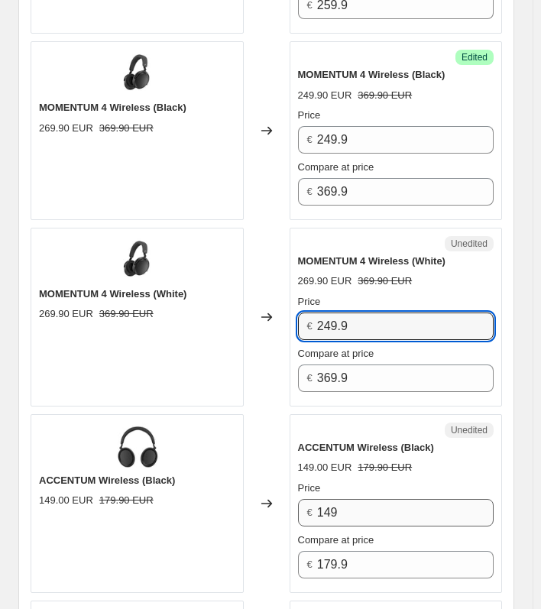
type input "249.9"
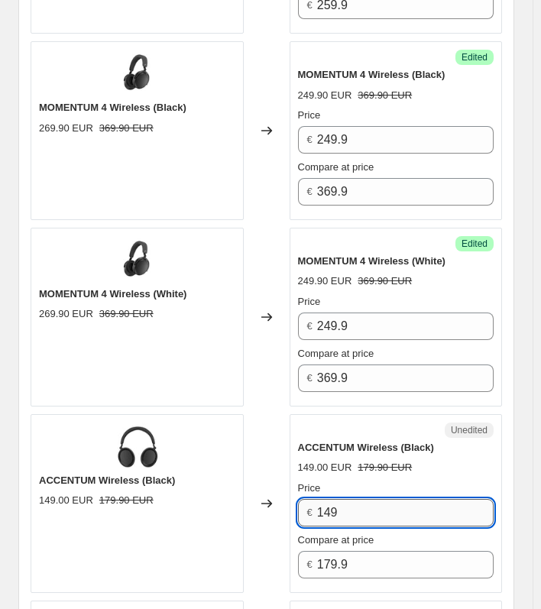
click at [367, 500] on input "149" at bounding box center [405, 512] width 176 height 27
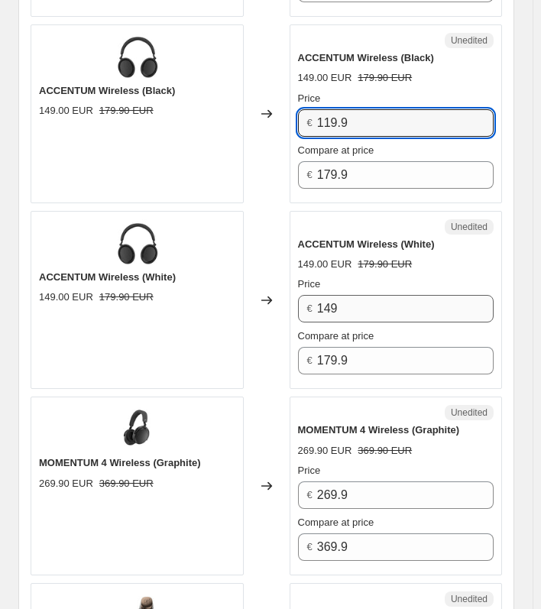
scroll to position [1947, 0]
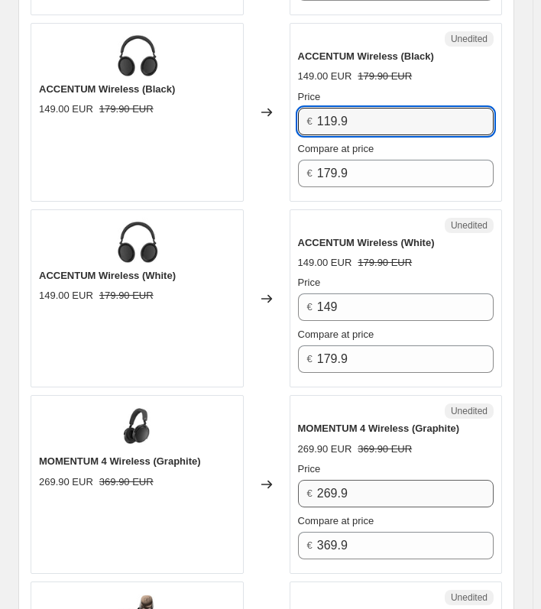
type input "119.9"
click at [379, 484] on input "269.9" at bounding box center [405, 493] width 176 height 27
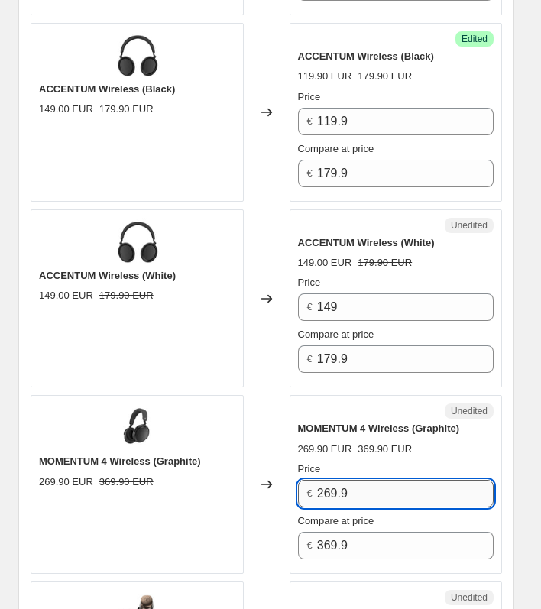
click at [379, 484] on input "269.9" at bounding box center [405, 493] width 176 height 27
paste input "4"
type input "249.9"
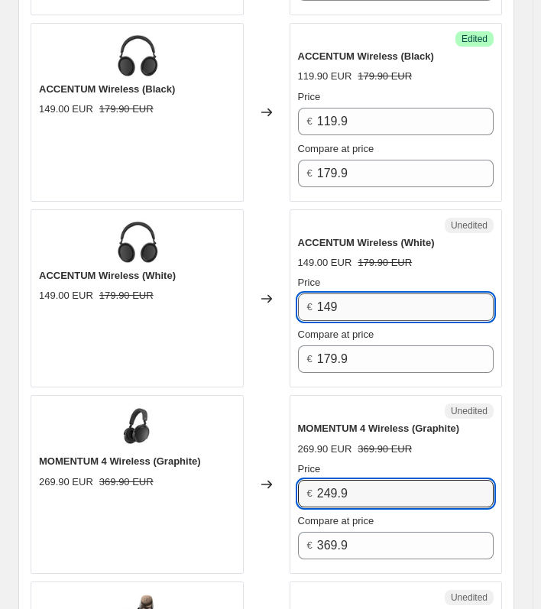
click at [362, 293] on input "149" at bounding box center [405, 306] width 176 height 27
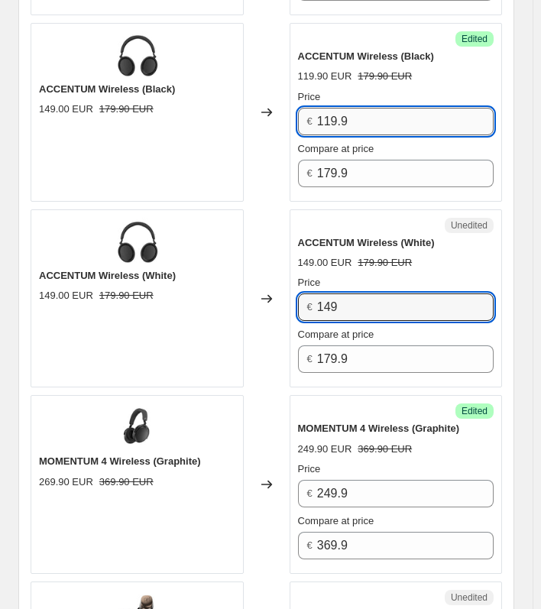
click at [373, 117] on input "119.9" at bounding box center [405, 121] width 176 height 27
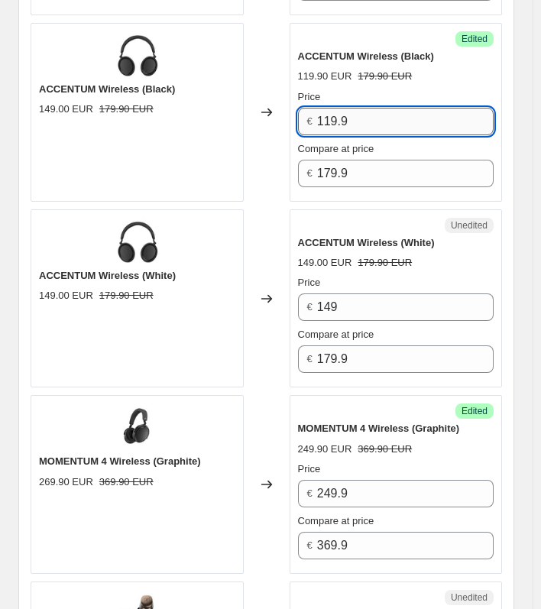
click at [373, 117] on input "119.9" at bounding box center [405, 121] width 176 height 27
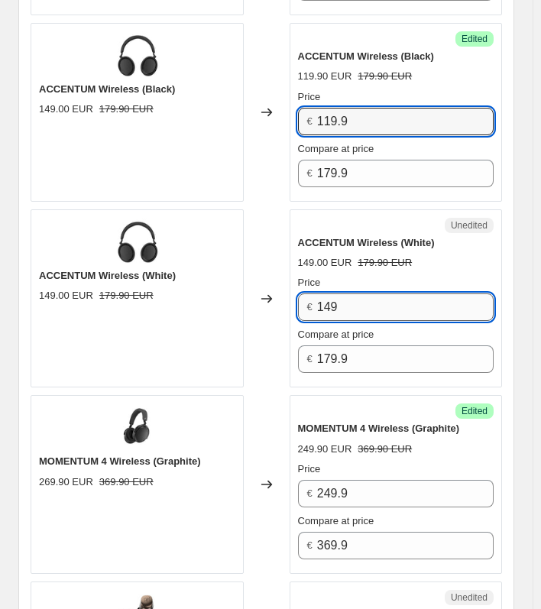
click at [373, 293] on input "149" at bounding box center [405, 306] width 176 height 27
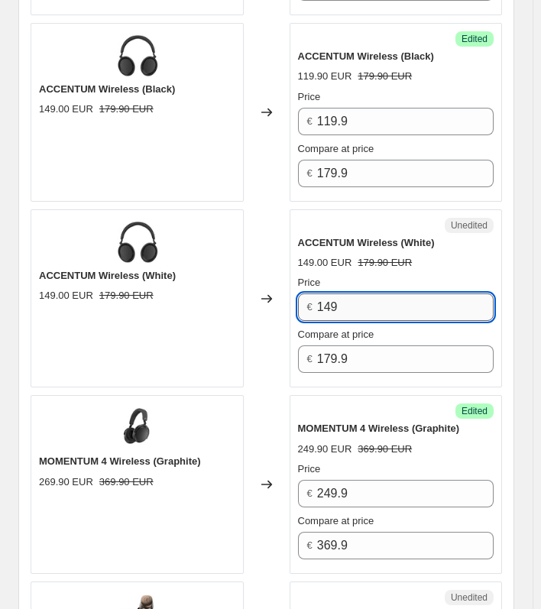
click at [373, 293] on input "149" at bounding box center [405, 306] width 176 height 27
paste input "19."
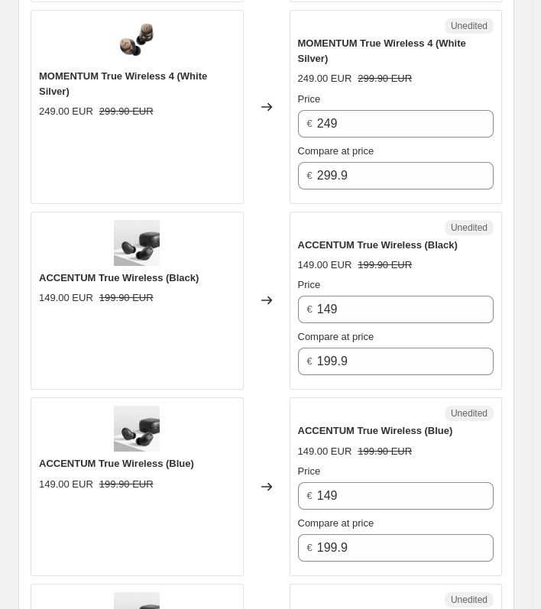
scroll to position [2924, 0]
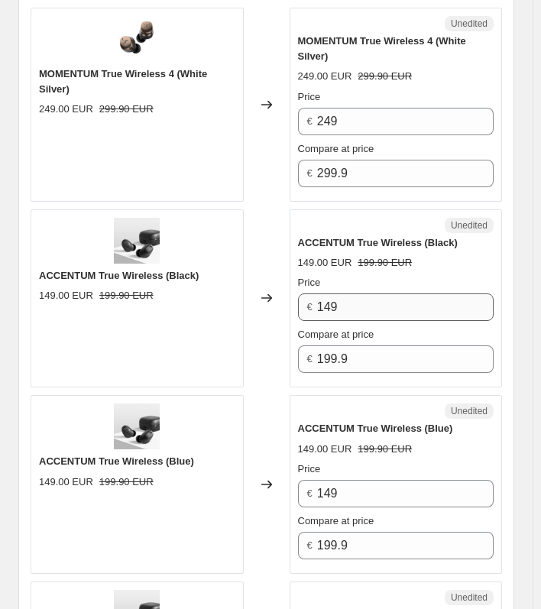
type input "119.9"
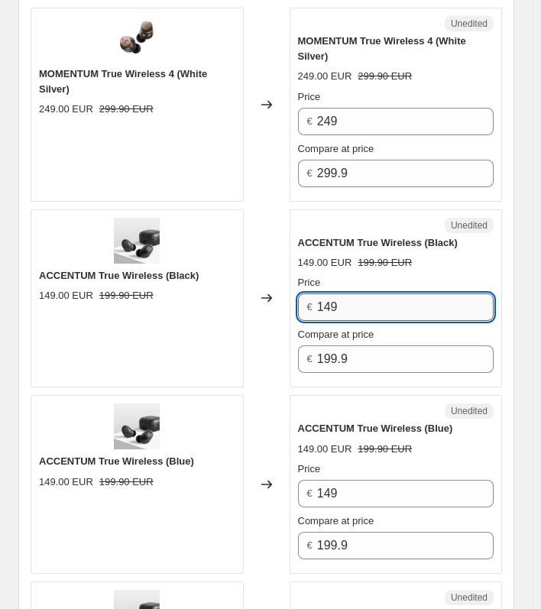
click at [370, 302] on input "149" at bounding box center [405, 306] width 176 height 27
paste input "19."
type input "119.9"
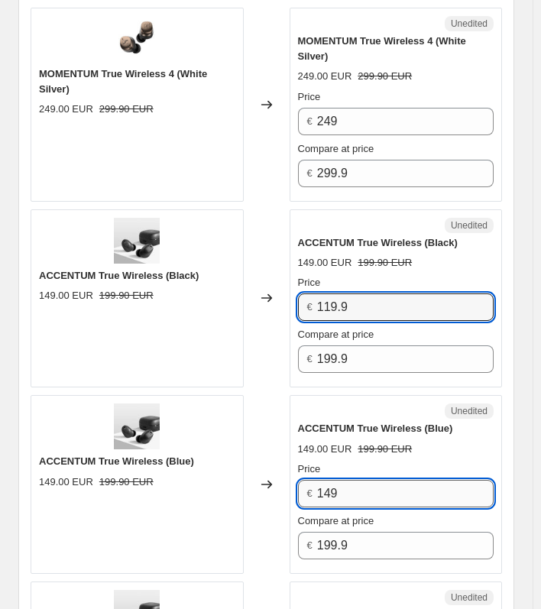
click at [358, 486] on input "149" at bounding box center [405, 493] width 176 height 27
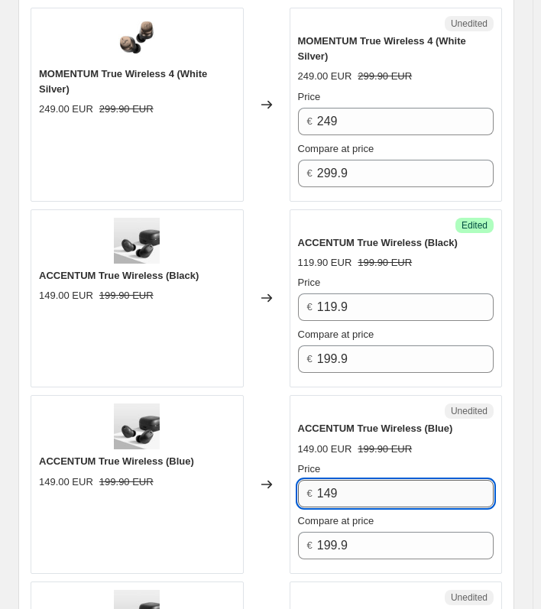
click at [358, 486] on input "149" at bounding box center [405, 493] width 176 height 27
paste input "19."
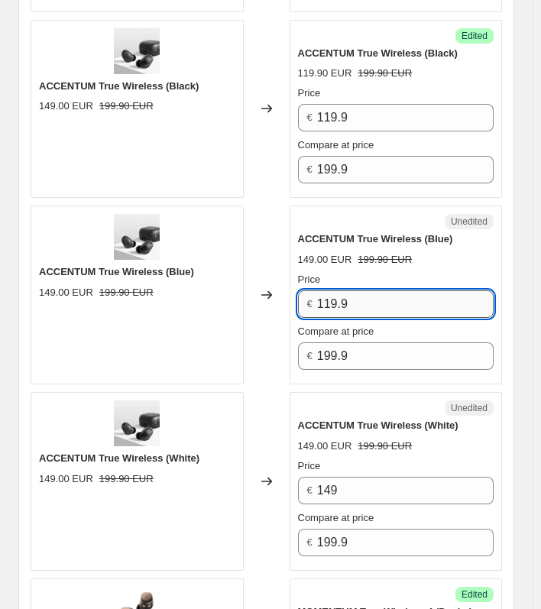
scroll to position [3114, 0]
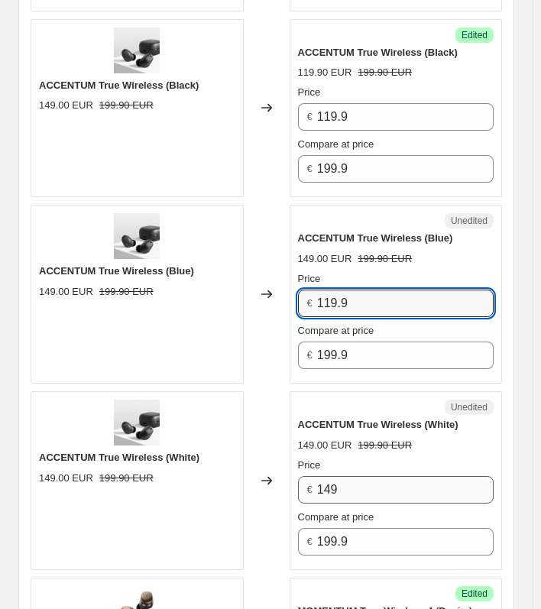
type input "119.9"
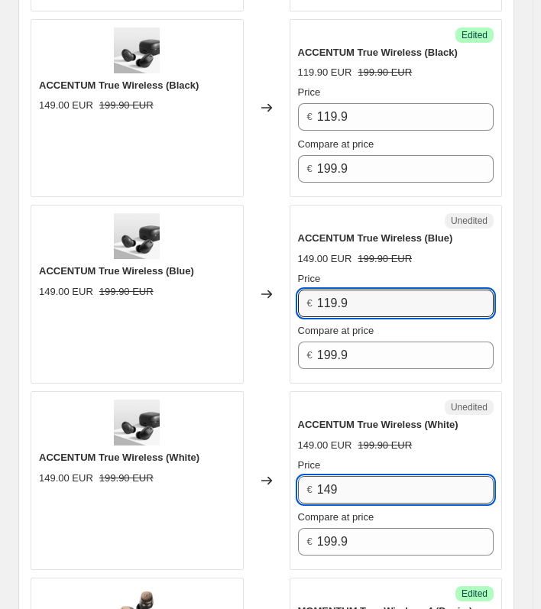
click at [362, 489] on input "149" at bounding box center [405, 489] width 176 height 27
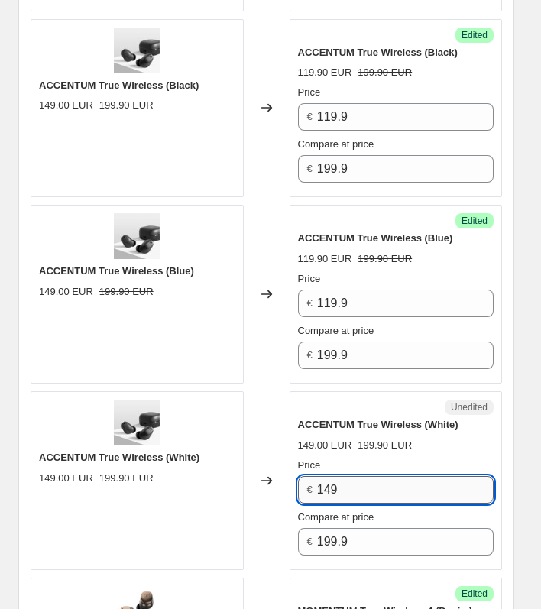
click at [362, 489] on input "149" at bounding box center [405, 489] width 176 height 27
paste input "19."
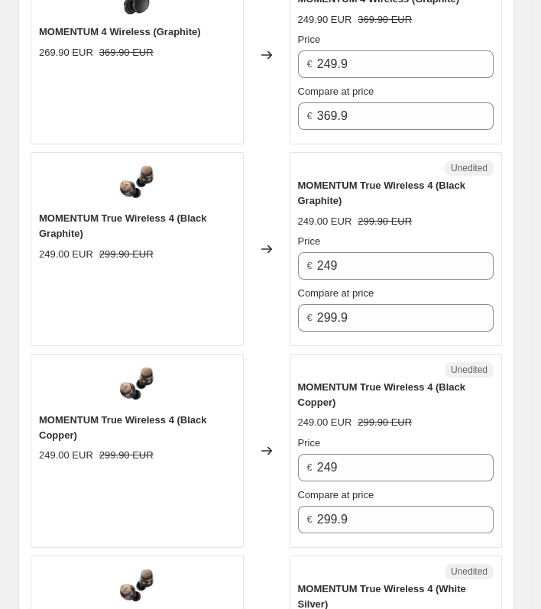
scroll to position [2375, 0]
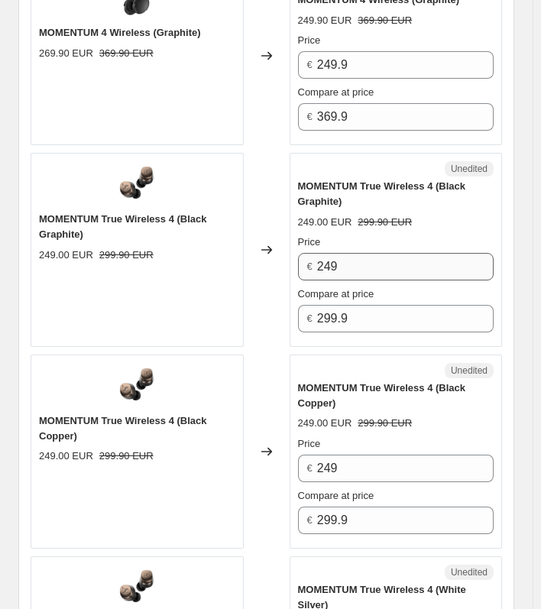
type input "119.9"
click at [343, 267] on input "249" at bounding box center [405, 266] width 176 height 27
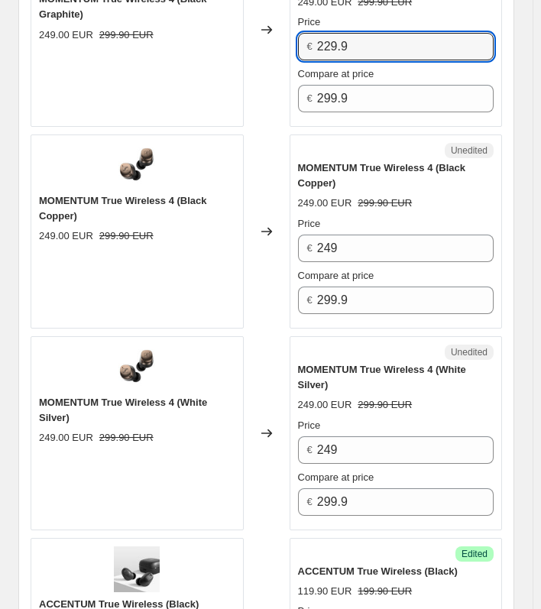
scroll to position [2612, 0]
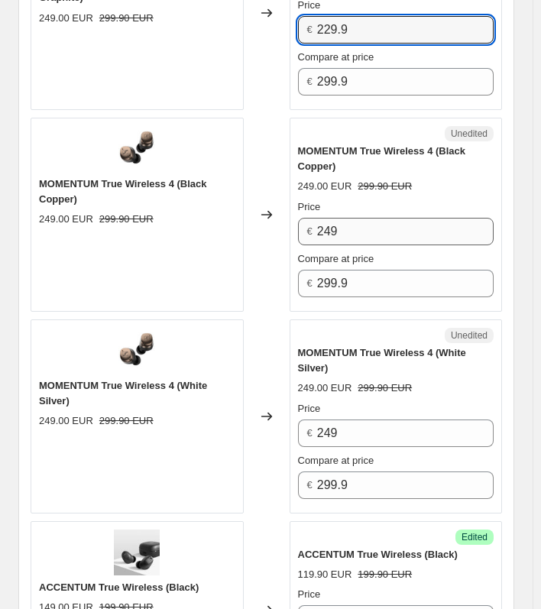
type input "229.9"
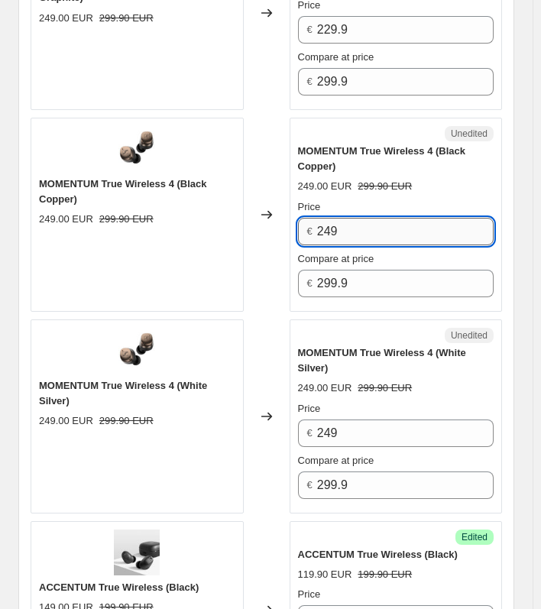
click at [369, 228] on input "249" at bounding box center [405, 231] width 176 height 27
paste input "29."
type input "229.9"
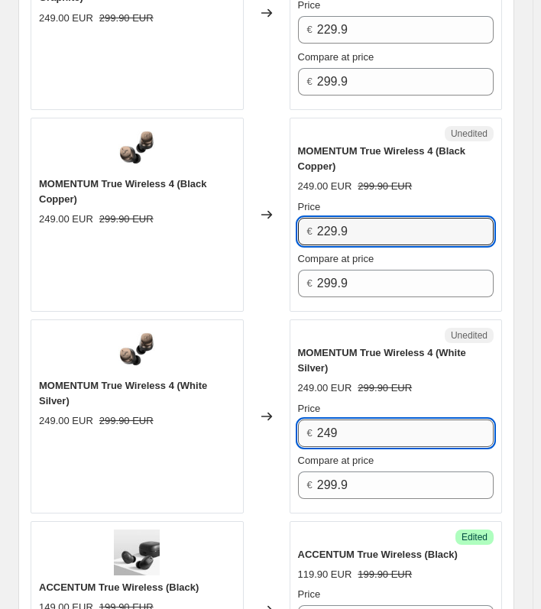
click at [391, 430] on input "249" at bounding box center [405, 432] width 176 height 27
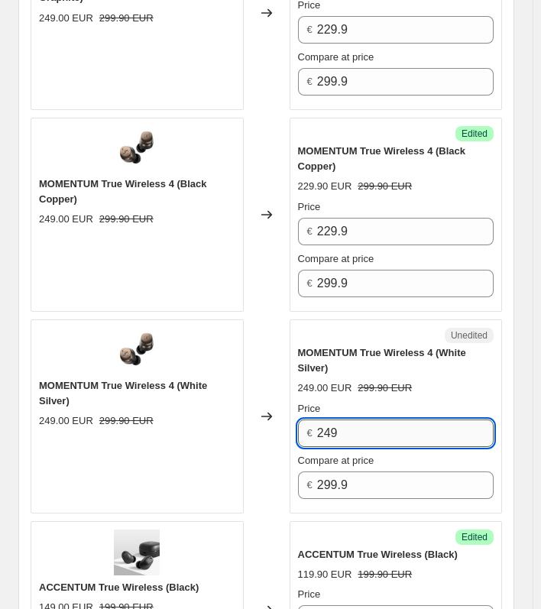
paste input "29."
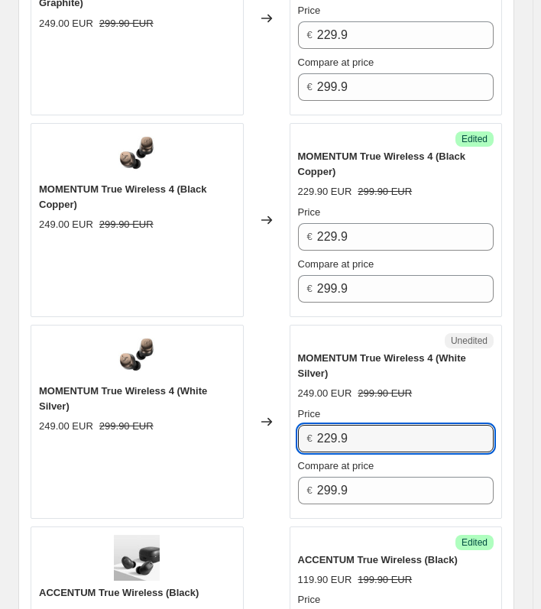
scroll to position [2606, 0]
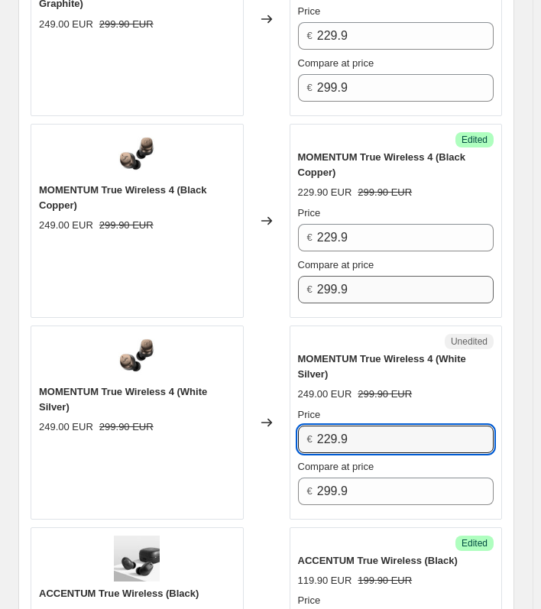
type input "229.9"
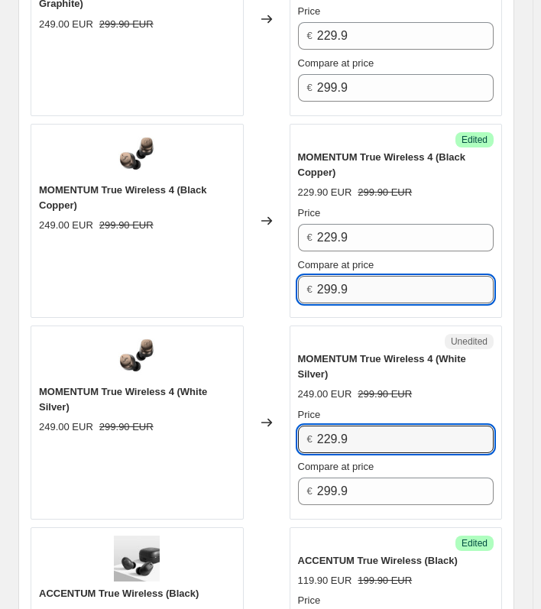
click at [375, 286] on input "299.9" at bounding box center [405, 289] width 176 height 27
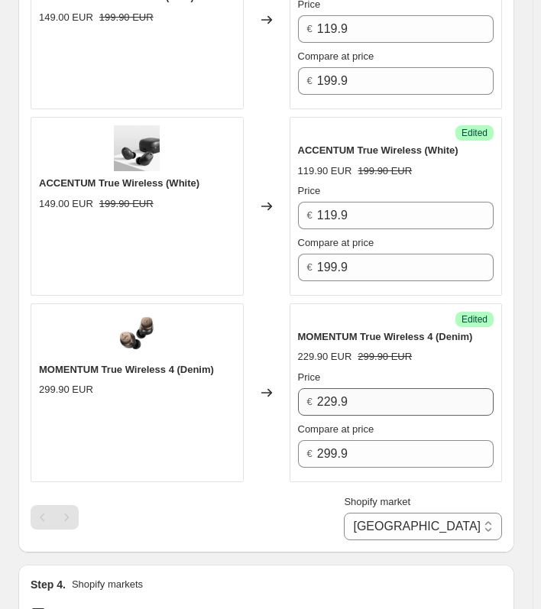
scroll to position [3389, 0]
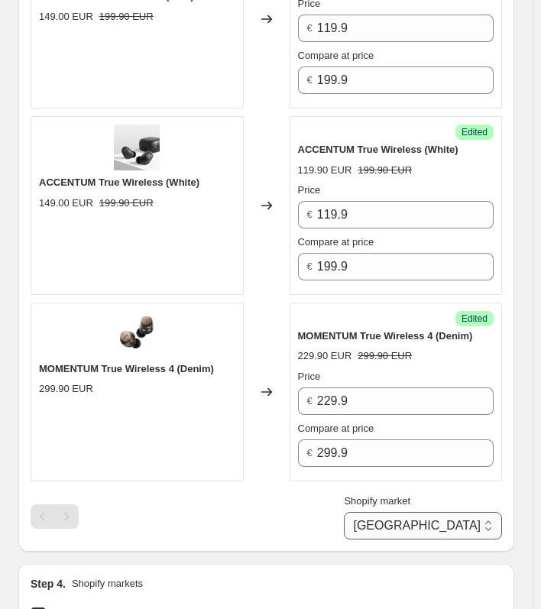
click at [457, 520] on select "Belgium Luxembourg Netherlands" at bounding box center [423, 525] width 158 height 27
select select "6291650"
click at [412, 539] on select "Belgium Luxembourg Netherlands" at bounding box center [423, 525] width 158 height 27
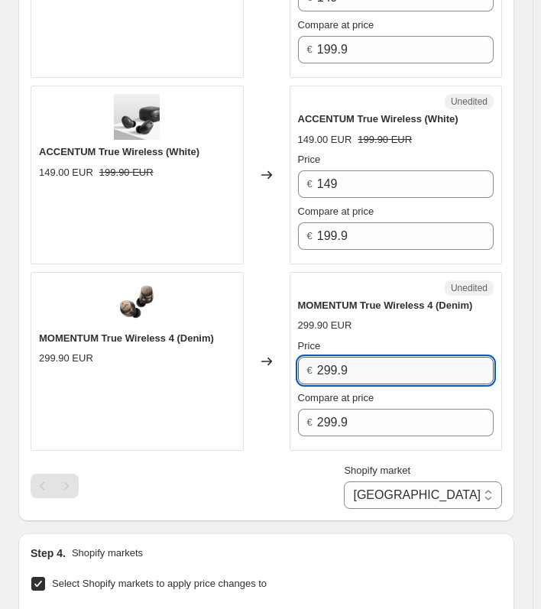
click at [371, 361] on input "299.9" at bounding box center [405, 370] width 176 height 27
paste input "2"
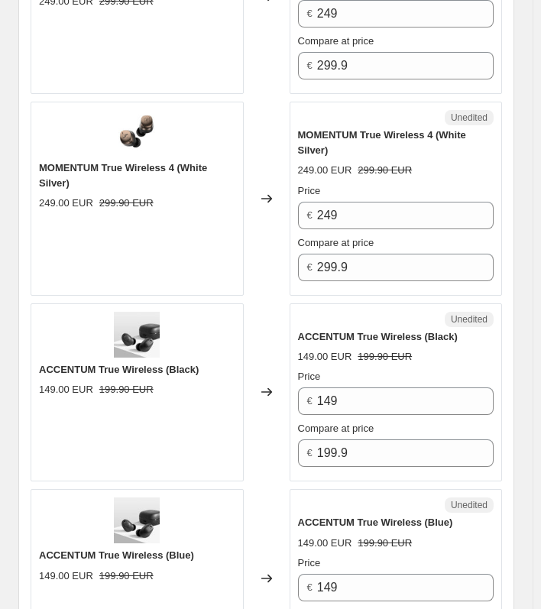
scroll to position [2745, 0]
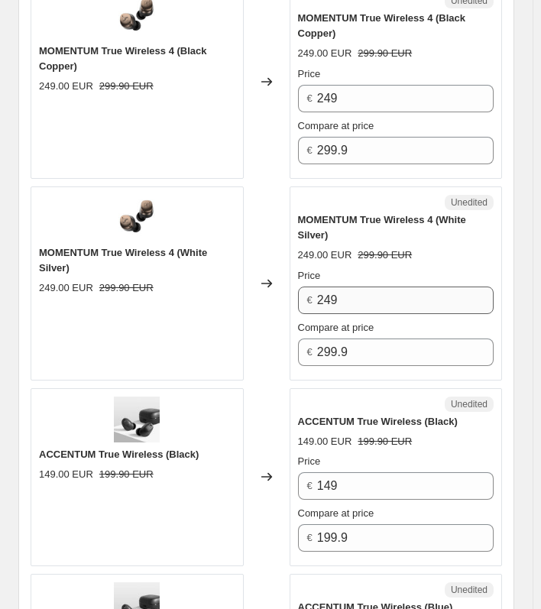
type input "229.9"
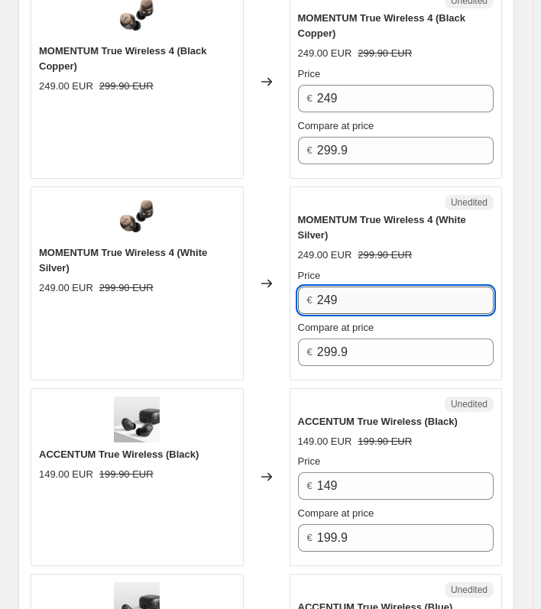
click at [368, 298] on input "249" at bounding box center [405, 299] width 176 height 27
paste input "29."
type input "229.9"
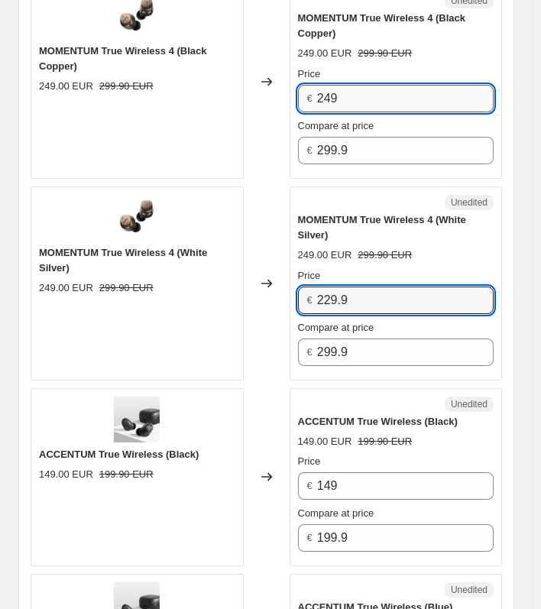
click at [365, 89] on input "249" at bounding box center [405, 98] width 176 height 27
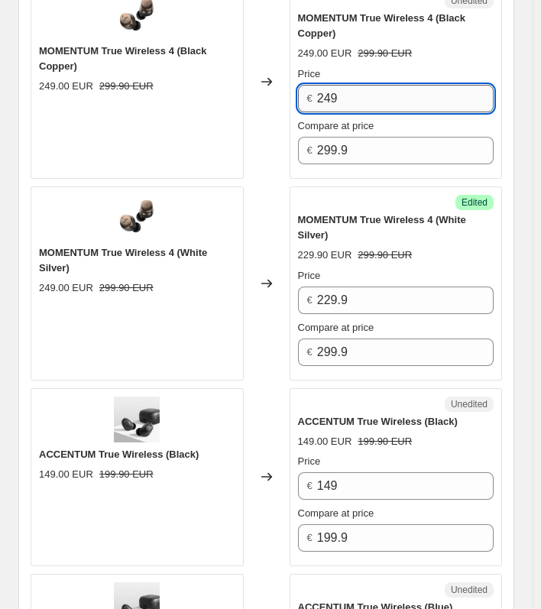
paste input "29."
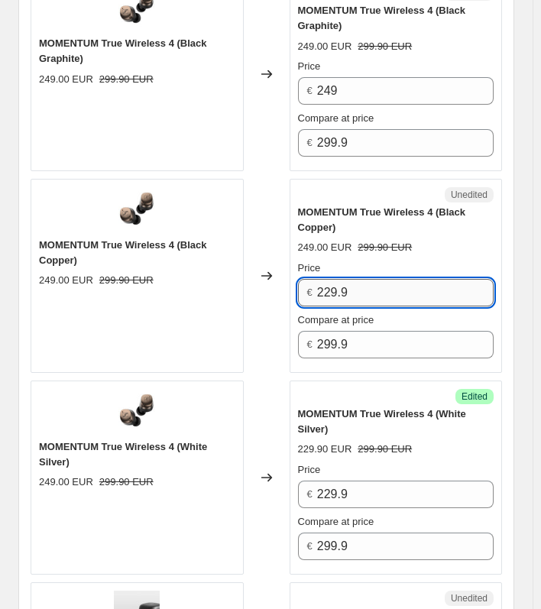
scroll to position [2550, 0]
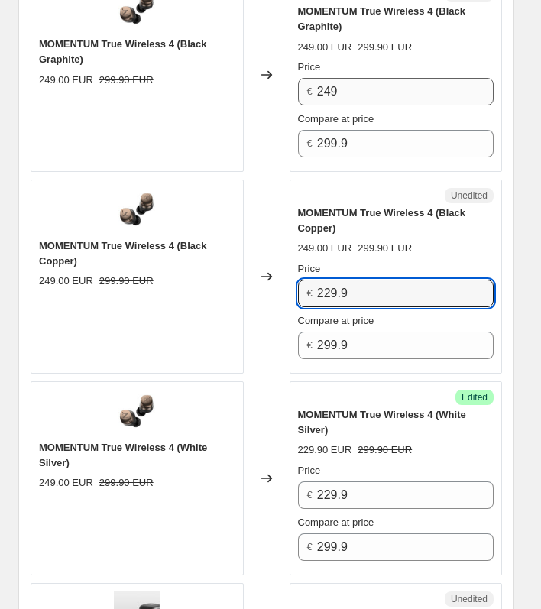
type input "229.9"
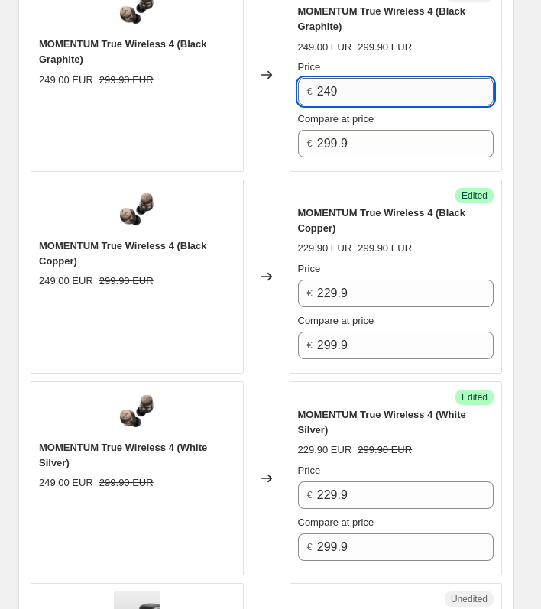
click at [366, 84] on input "249" at bounding box center [405, 91] width 176 height 27
paste input "29."
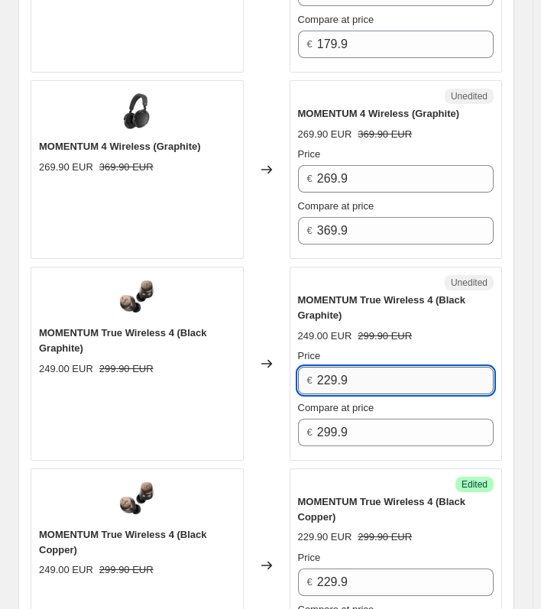
scroll to position [2287, 0]
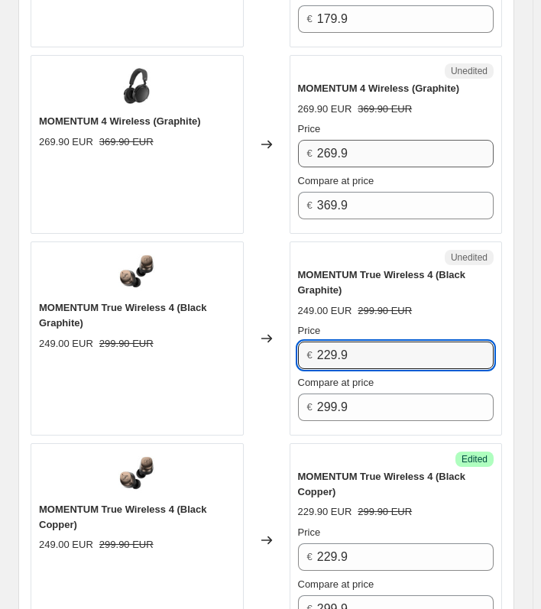
type input "229.9"
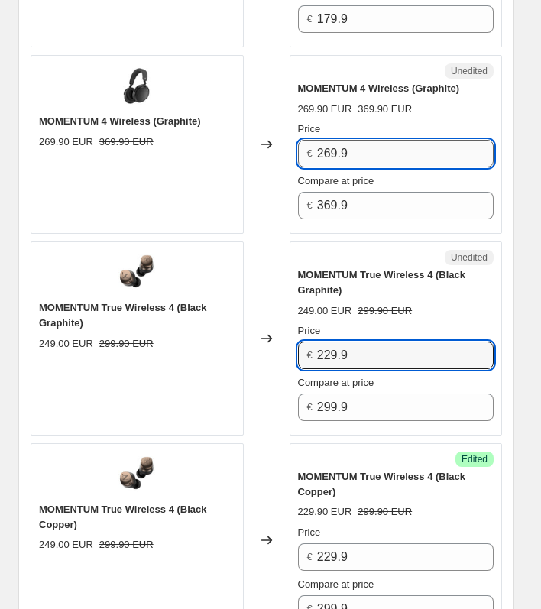
click at [371, 143] on input "269.9" at bounding box center [405, 153] width 176 height 27
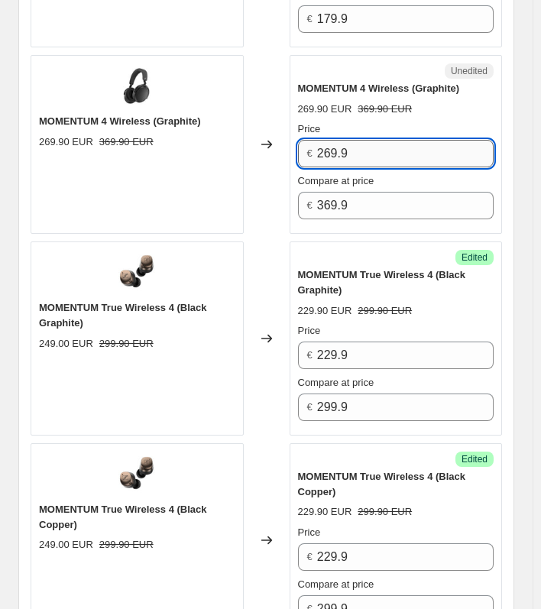
click at [371, 143] on input "269.9" at bounding box center [405, 153] width 176 height 27
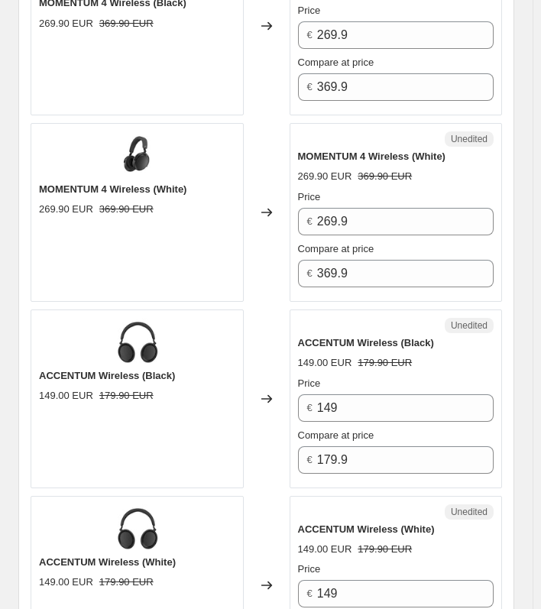
scroll to position [1659, 0]
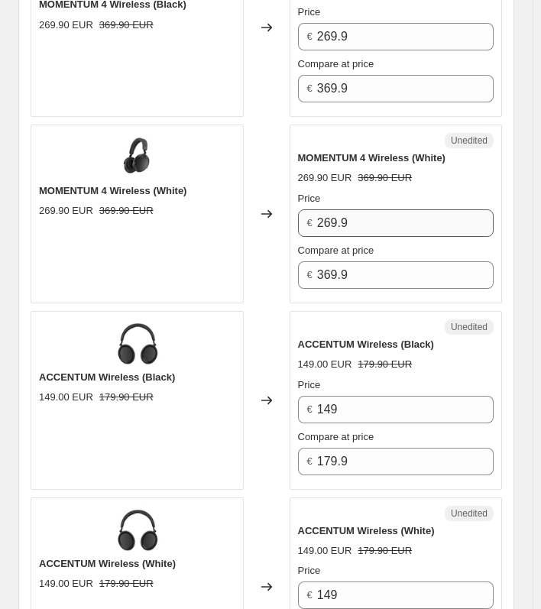
type input "249.9"
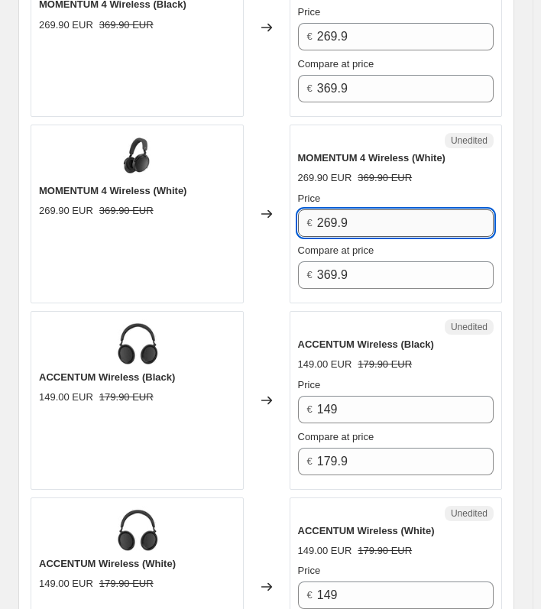
click at [361, 214] on input "269.9" at bounding box center [405, 222] width 176 height 27
paste input "4"
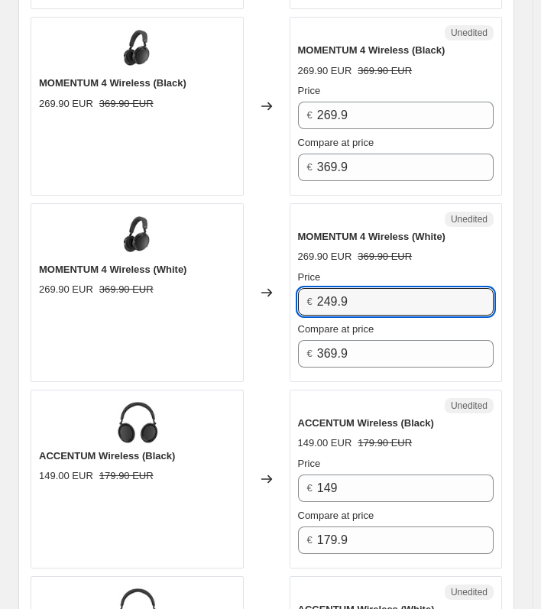
scroll to position [1578, 0]
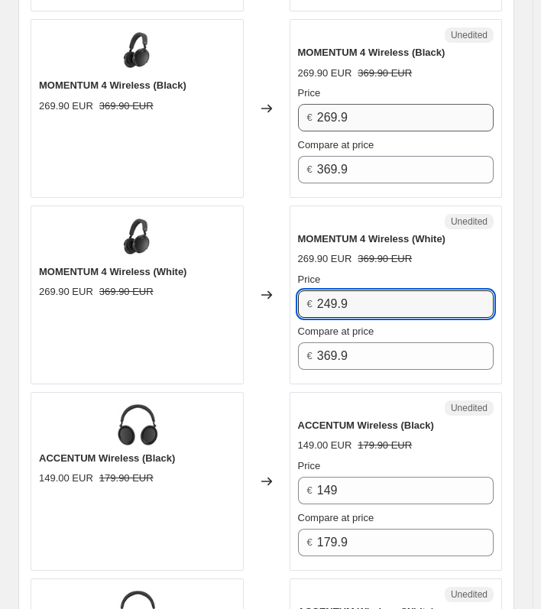
type input "249.9"
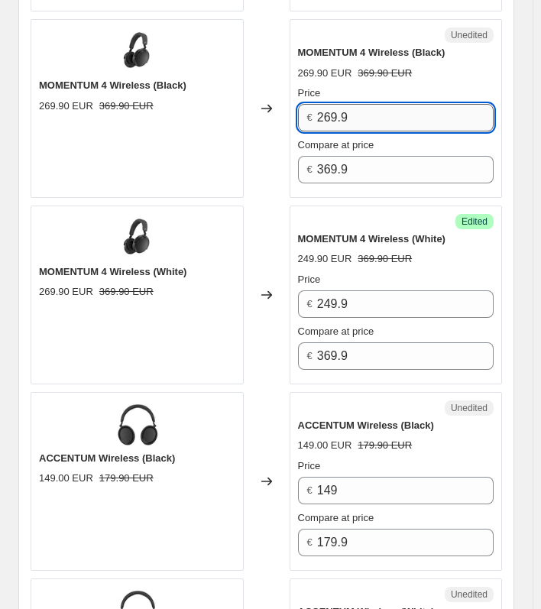
click at [370, 117] on input "269.9" at bounding box center [405, 117] width 176 height 27
paste input "4"
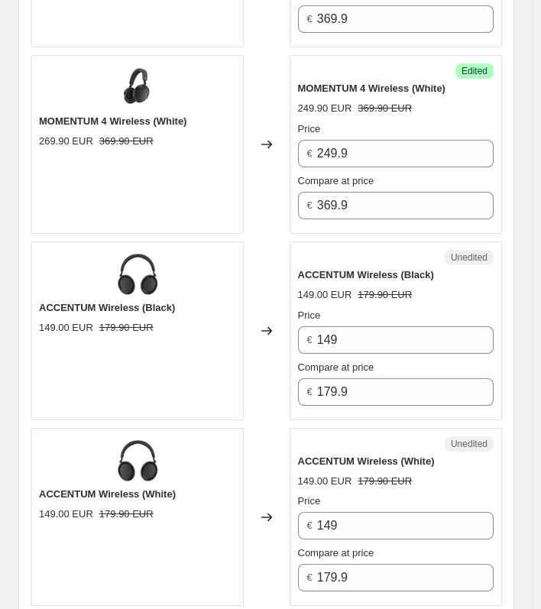
scroll to position [1729, 0]
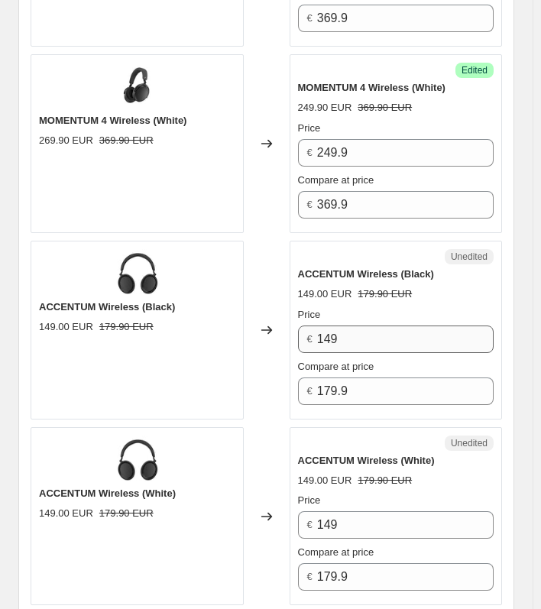
type input "249.9"
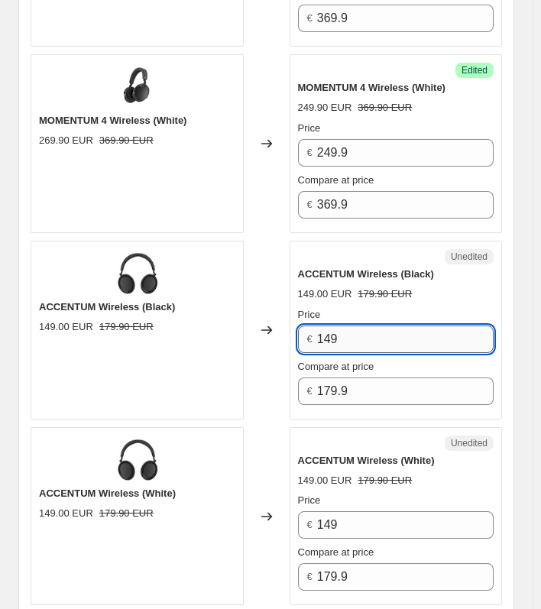
click at [386, 329] on input "149" at bounding box center [405, 338] width 176 height 27
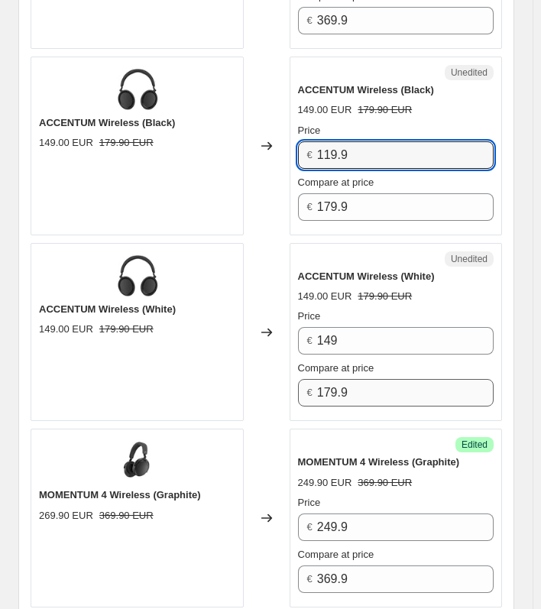
scroll to position [1914, 0]
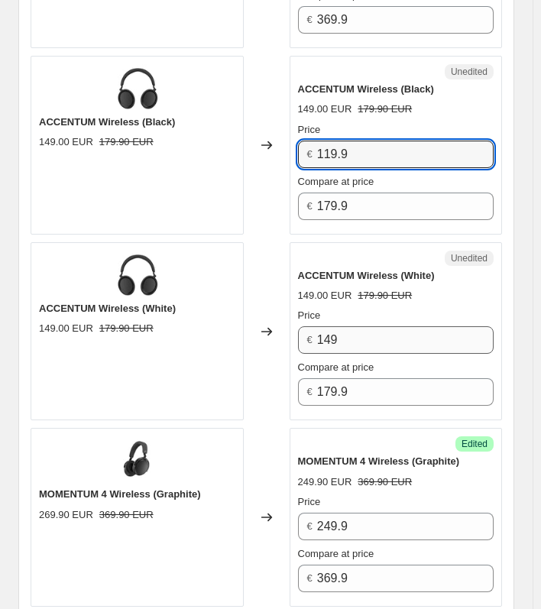
type input "119.9"
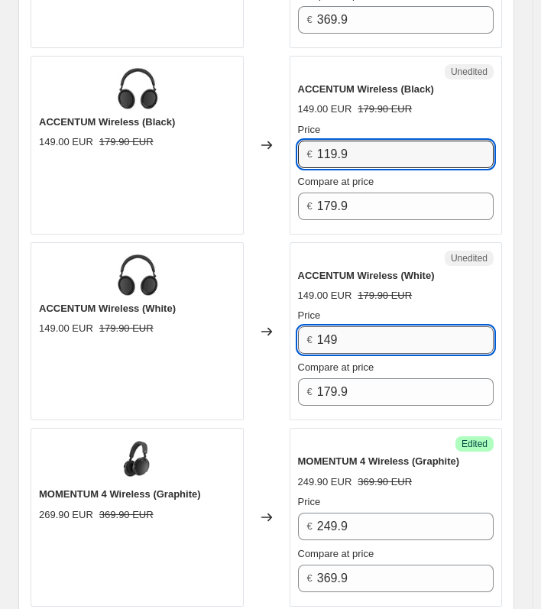
click at [358, 327] on input "149" at bounding box center [405, 339] width 176 height 27
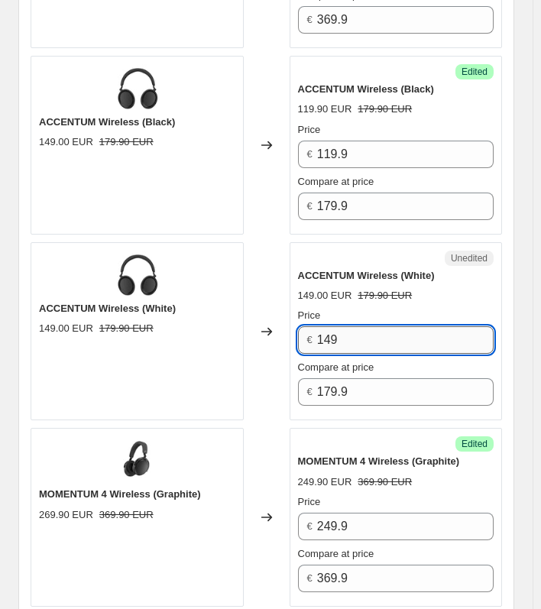
click at [358, 327] on input "149" at bounding box center [405, 339] width 176 height 27
paste input "19."
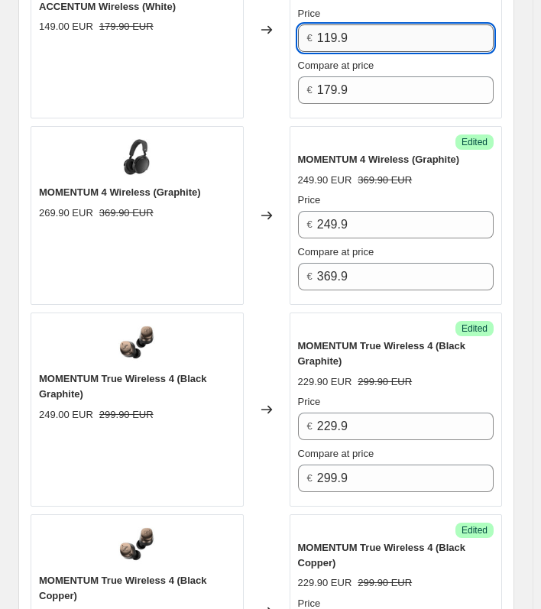
scroll to position [2217, 0]
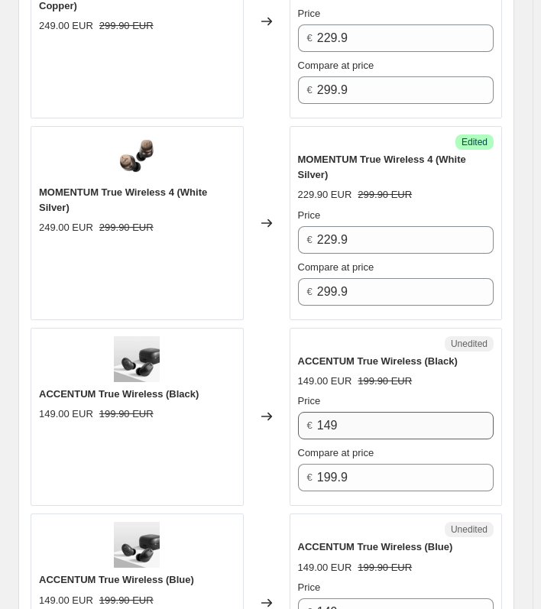
type input "119.9"
click at [364, 416] on input "149" at bounding box center [405, 425] width 176 height 27
paste input "19."
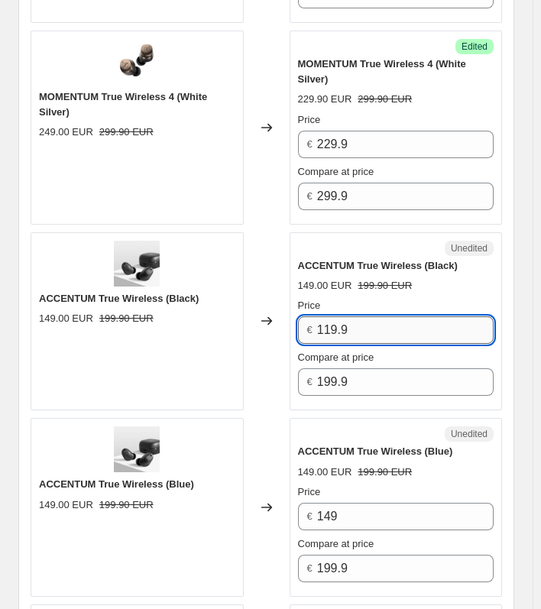
scroll to position [2902, 0]
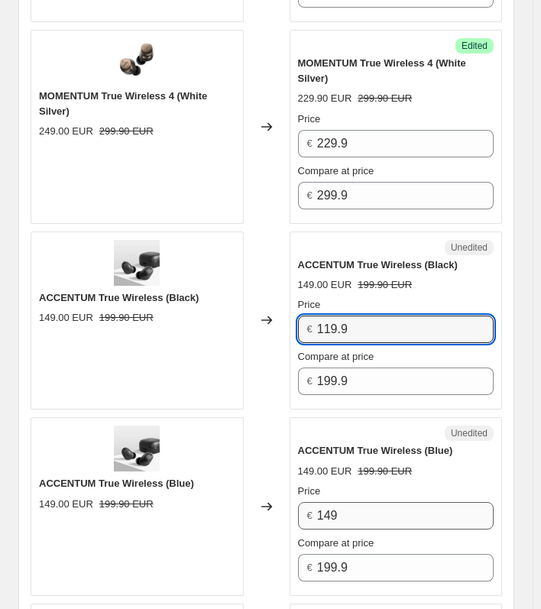
type input "119.9"
click at [377, 508] on input "149" at bounding box center [405, 515] width 176 height 27
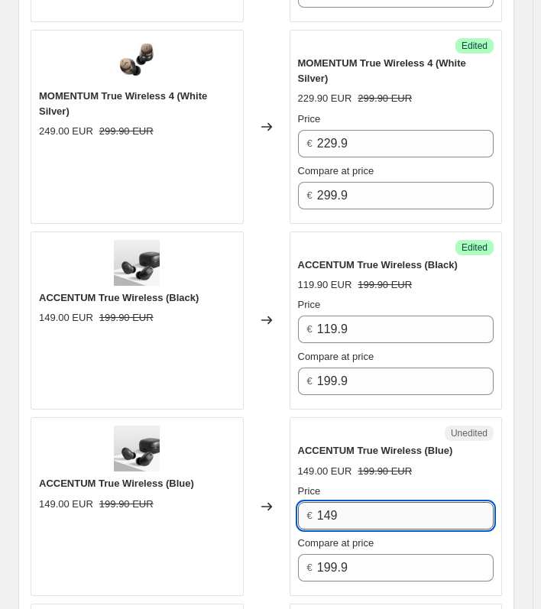
click at [377, 508] on input "149" at bounding box center [405, 515] width 176 height 27
paste input "19."
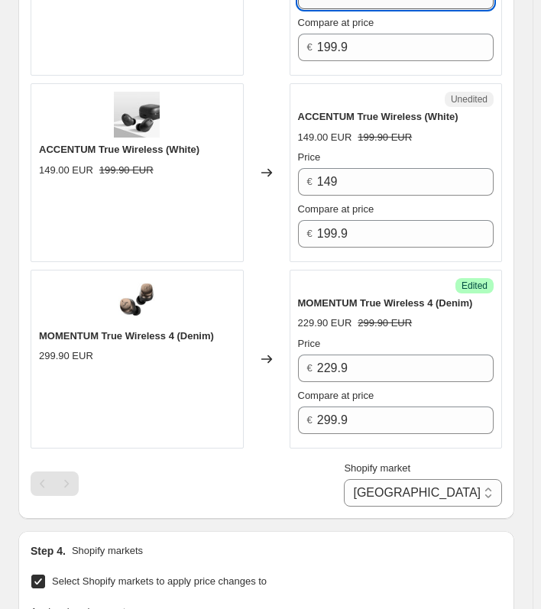
scroll to position [3428, 0]
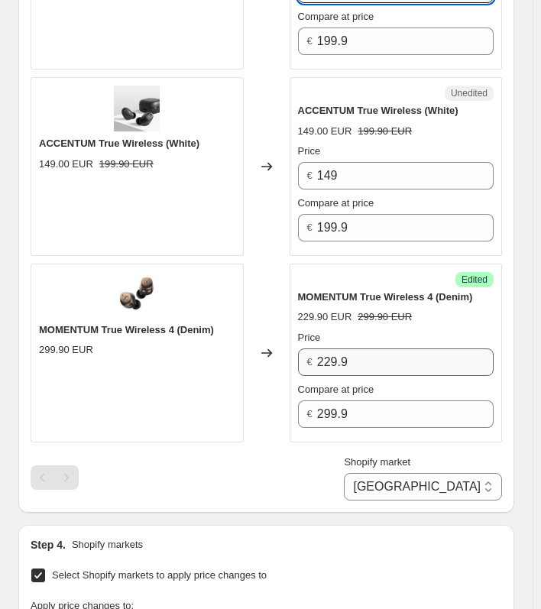
type input "119.9"
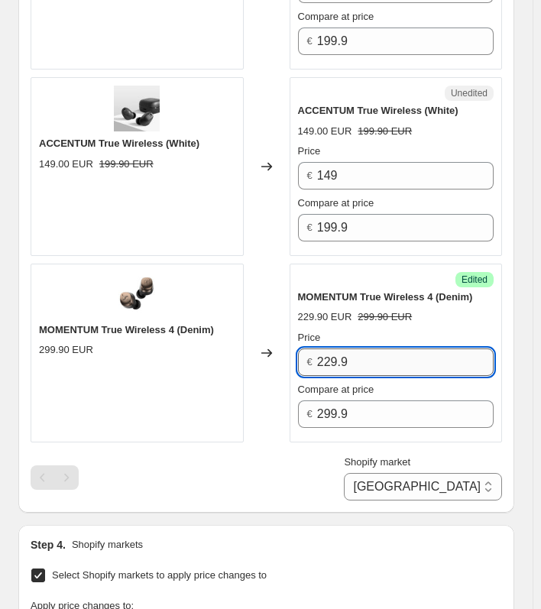
click at [410, 351] on input "229.9" at bounding box center [405, 361] width 176 height 27
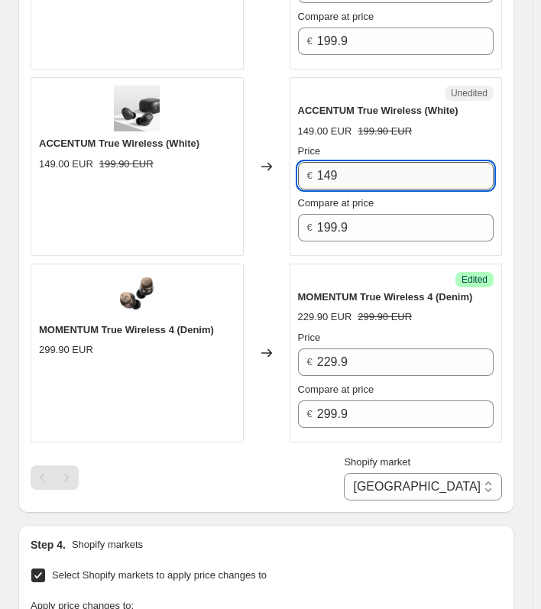
click at [366, 168] on input "149" at bounding box center [405, 175] width 176 height 27
paste input "19."
type input "119.9"
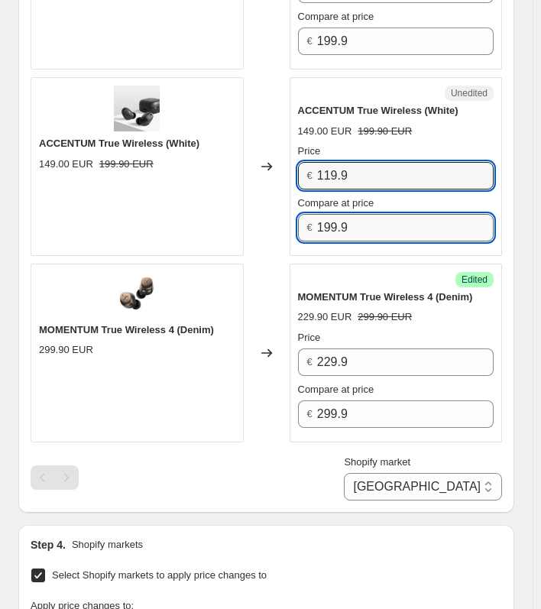
click at [395, 223] on input "199.9" at bounding box center [405, 227] width 176 height 27
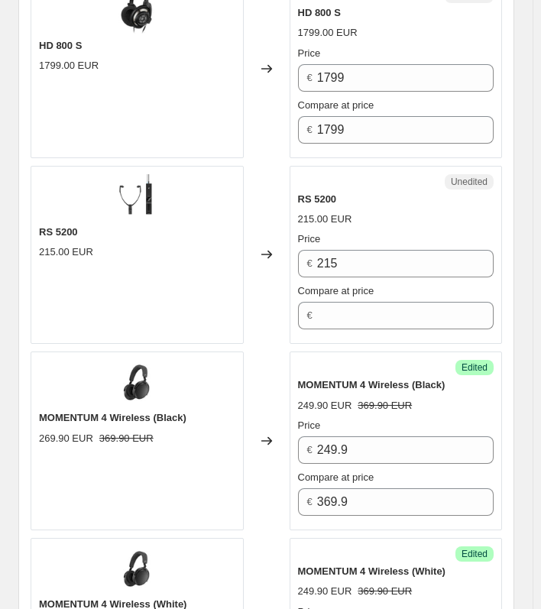
scroll to position [1199, 0]
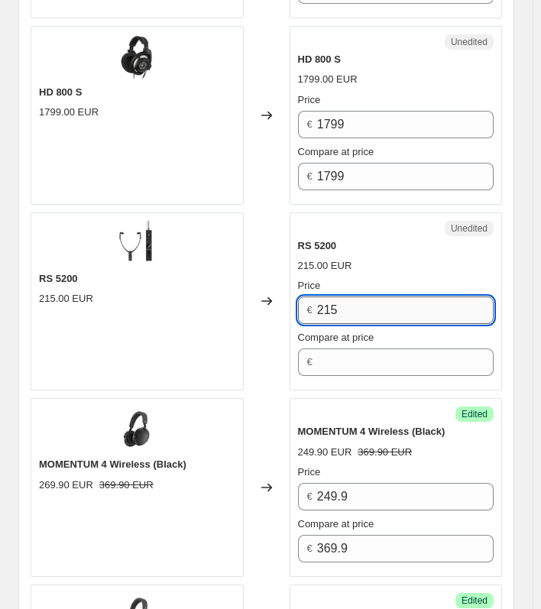
click at [370, 305] on input "215" at bounding box center [405, 309] width 176 height 27
drag, startPoint x: 370, startPoint y: 305, endPoint x: 280, endPoint y: 296, distance: 90.5
click at [280, 296] on div "RS 5200 215.00 EUR Changed to Unedited RS 5200 215.00 EUR Price € 215 Compare a…" at bounding box center [266, 301] width 471 height 179
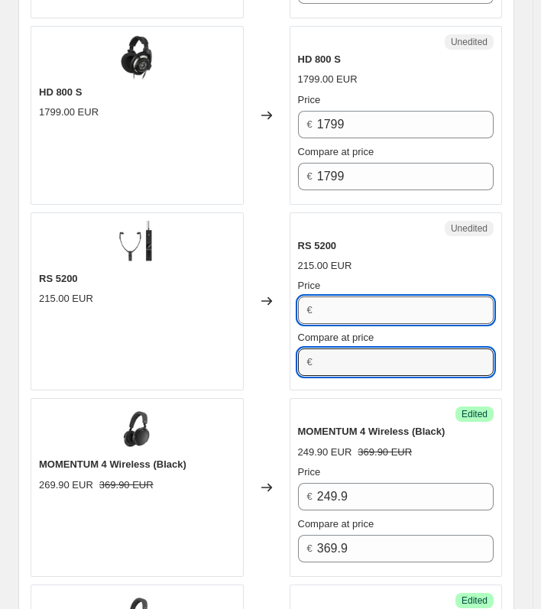
type input "215"
click at [348, 297] on input "215" at bounding box center [405, 309] width 176 height 27
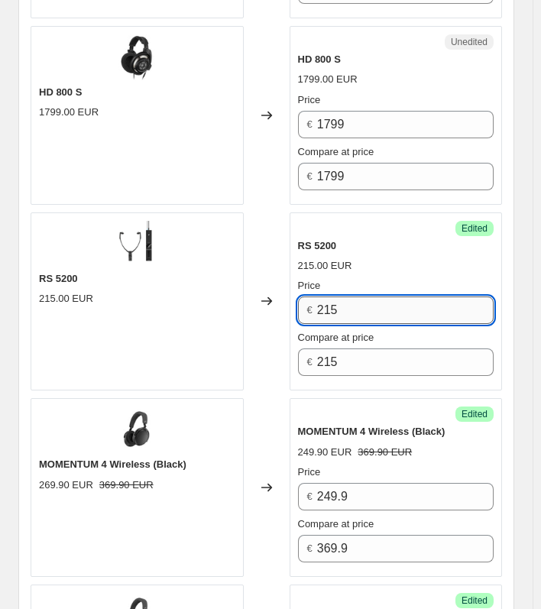
click at [348, 297] on input "215" at bounding box center [405, 309] width 176 height 27
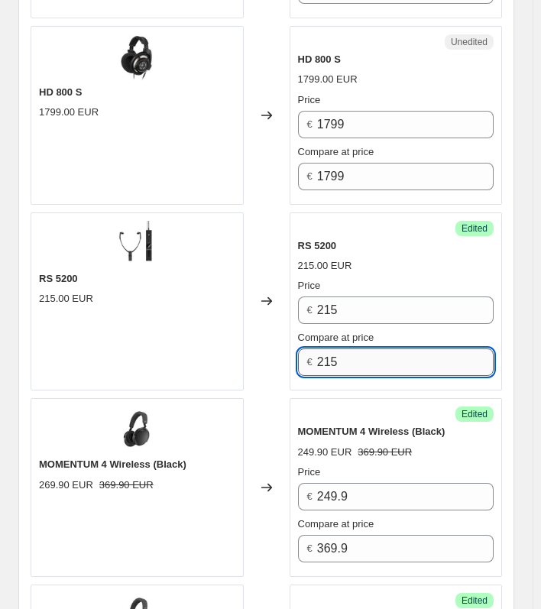
click at [383, 353] on input "215" at bounding box center [405, 361] width 176 height 27
paste input "€ 259.90"
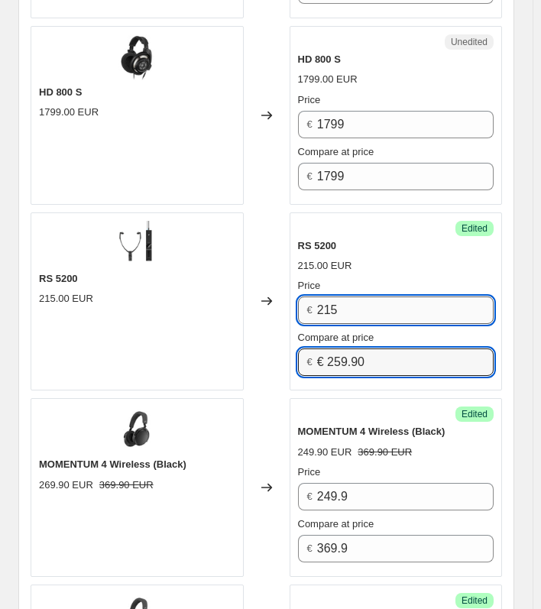
type input "215"
click at [367, 306] on input "215" at bounding box center [405, 309] width 176 height 27
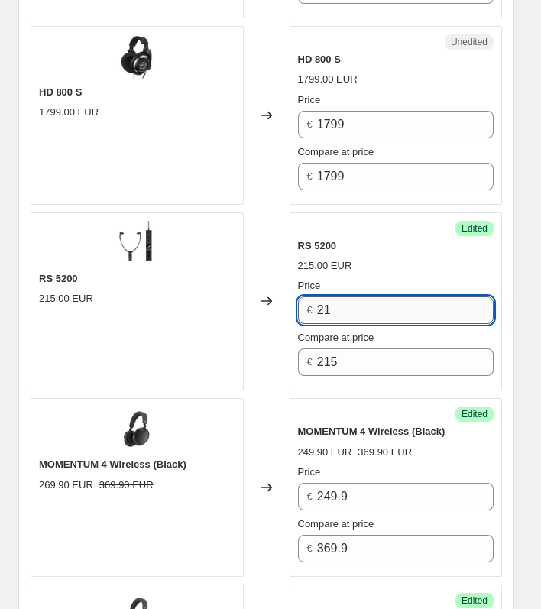
type input "2"
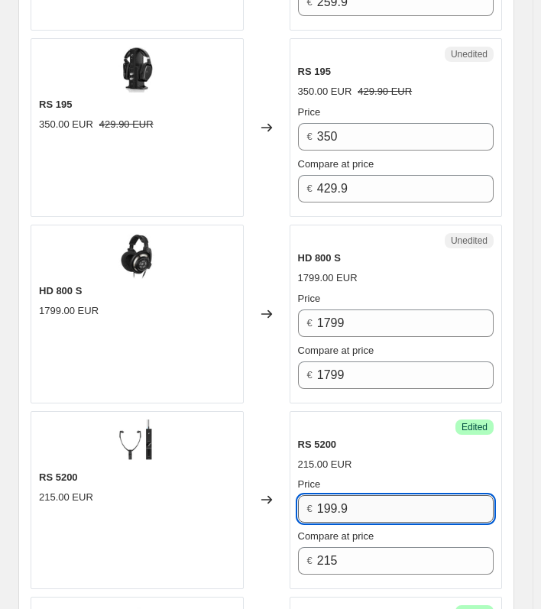
scroll to position [1000, 0]
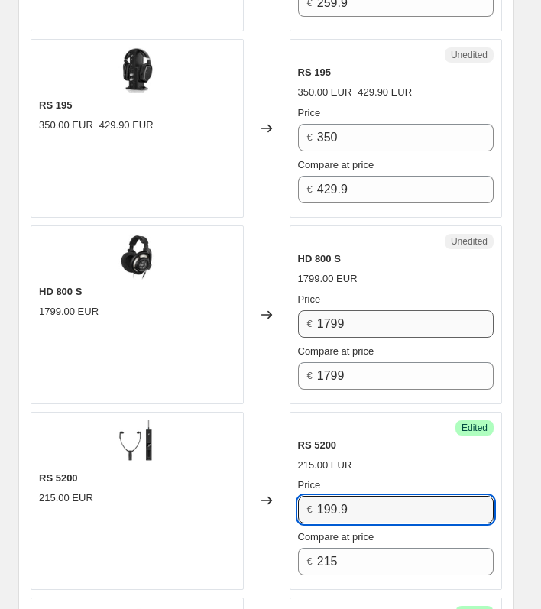
type input "199.9"
click at [364, 315] on input "1799" at bounding box center [405, 323] width 176 height 27
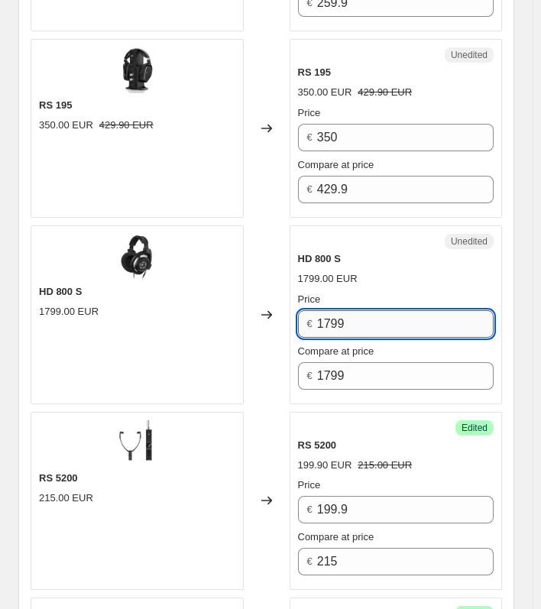
click at [364, 315] on input "1799" at bounding box center [405, 323] width 176 height 27
type input "1399"
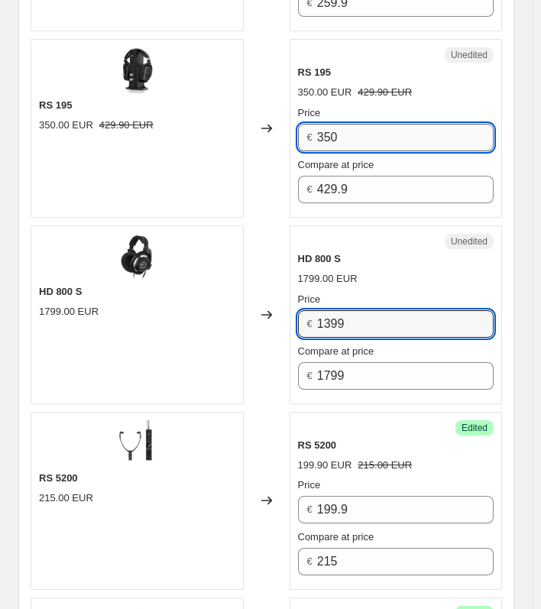
click at [390, 126] on input "350" at bounding box center [405, 137] width 176 height 27
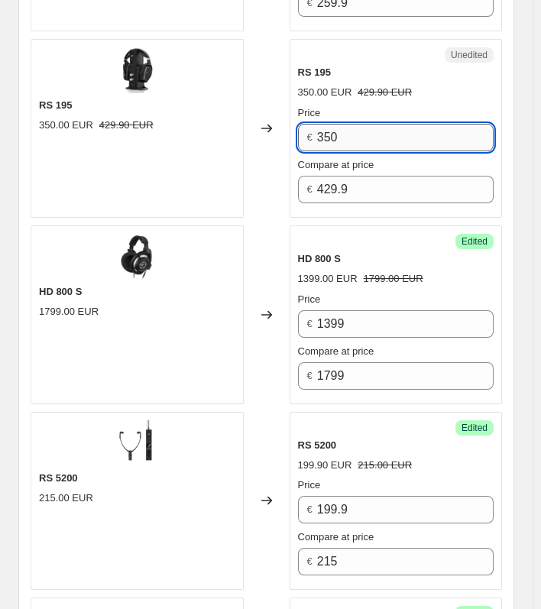
click at [390, 126] on input "350" at bounding box center [405, 137] width 176 height 27
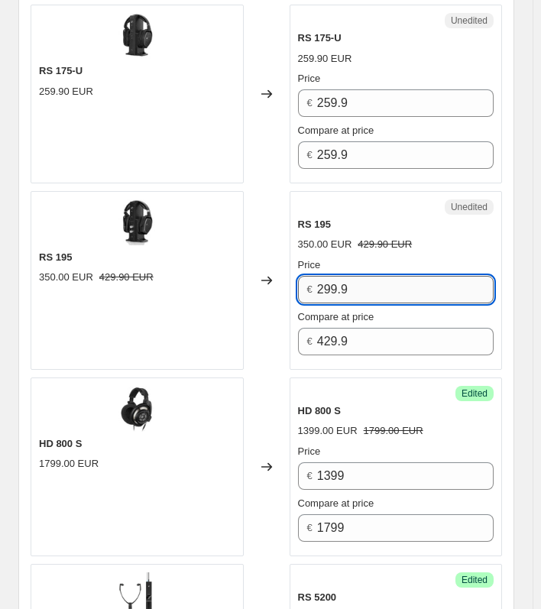
scroll to position [849, 0]
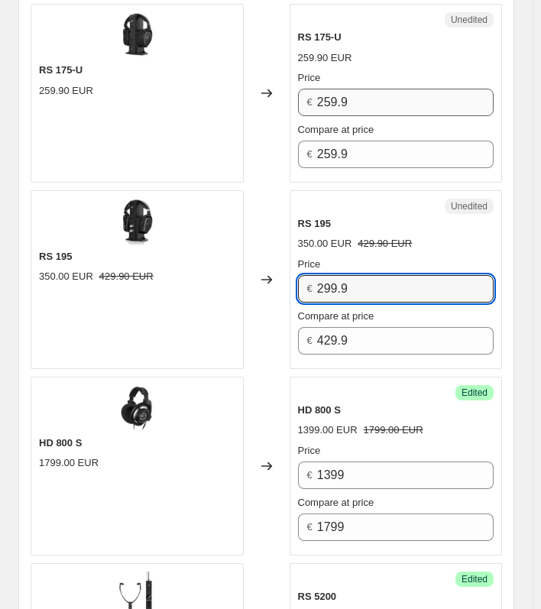
type input "299.9"
click at [368, 108] on input "259.9" at bounding box center [405, 102] width 176 height 27
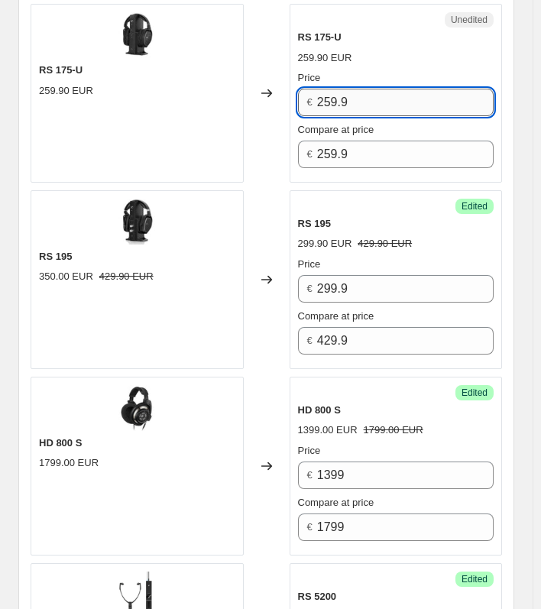
click at [368, 108] on input "259.9" at bounding box center [405, 102] width 176 height 27
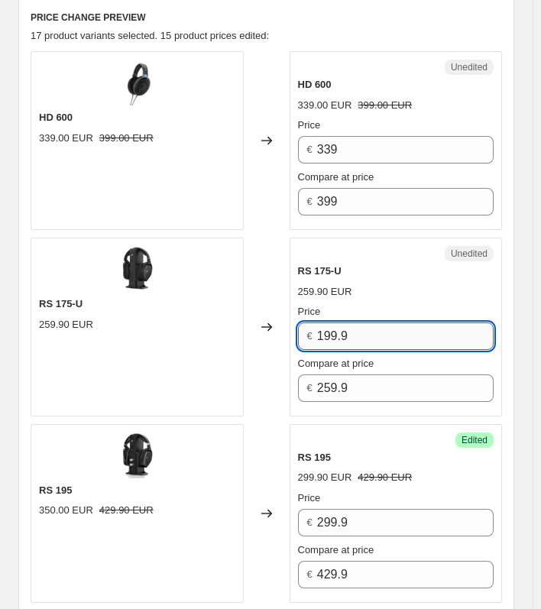
scroll to position [613, 0]
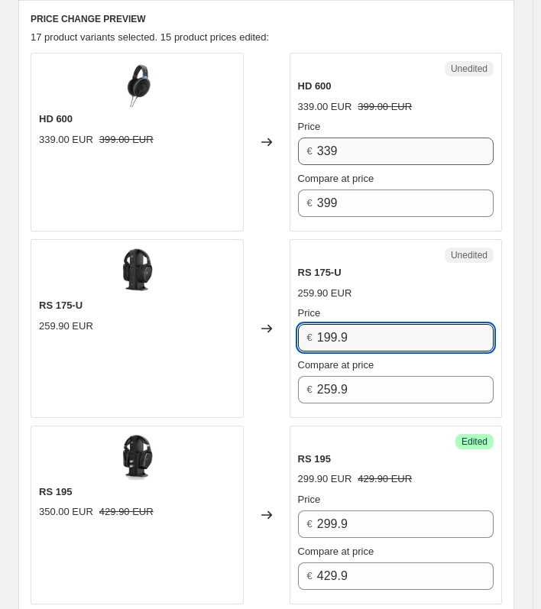
type input "199.9"
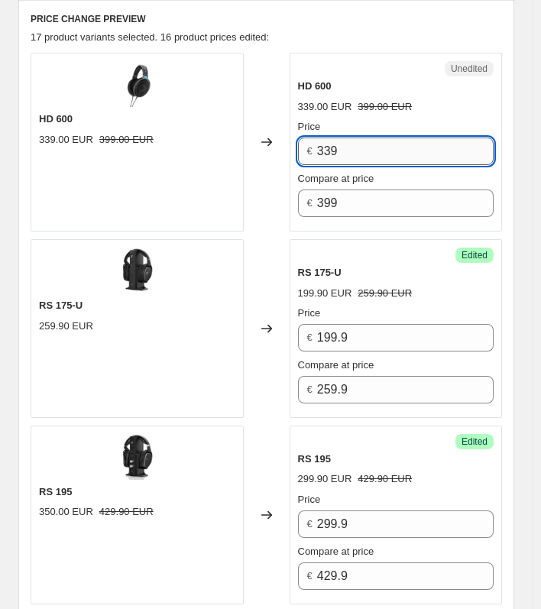
click at [365, 152] on input "339" at bounding box center [405, 150] width 176 height 27
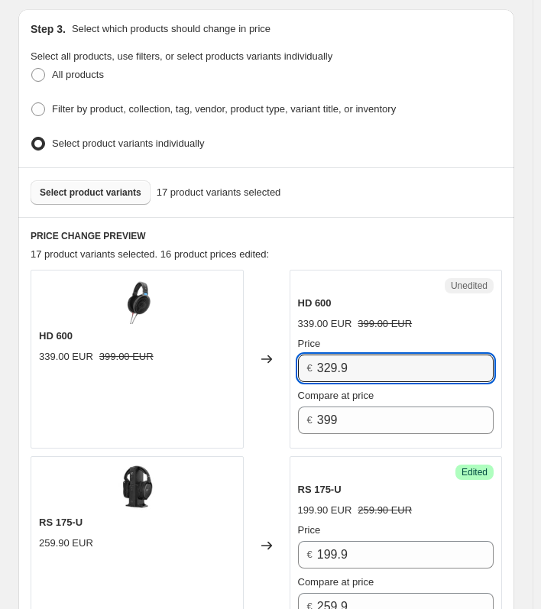
type input "329.9"
click at [445, 250] on div "17 product variants selected. 16 product prices edited:" at bounding box center [266, 254] width 471 height 15
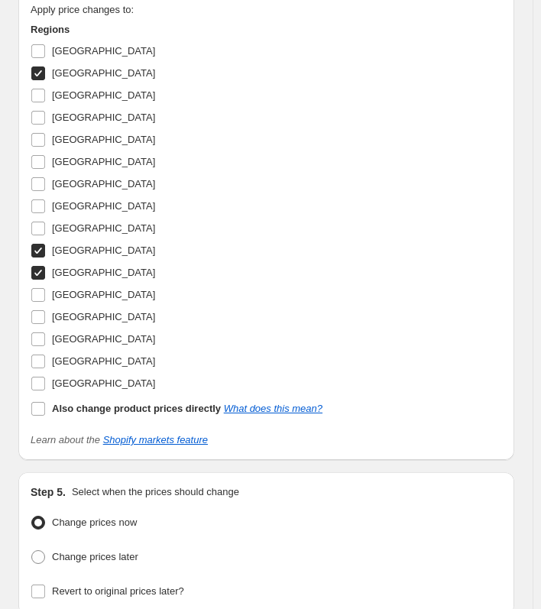
scroll to position [4138, 0]
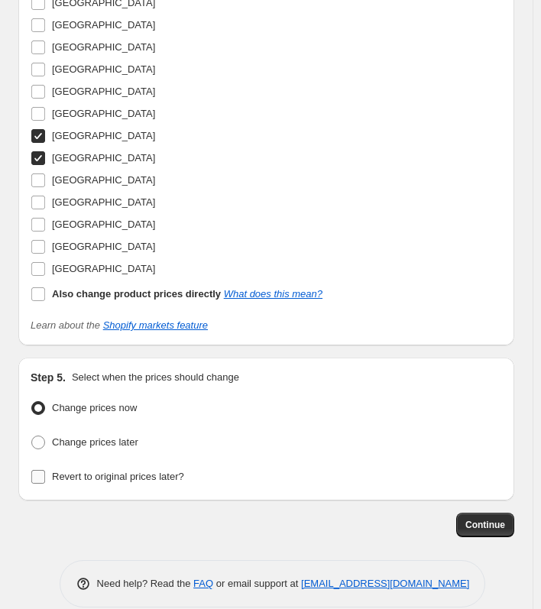
click at [108, 469] on span "Revert to original prices later?" at bounding box center [118, 476] width 132 height 15
click at [45, 470] on input "Revert to original prices later?" at bounding box center [38, 477] width 14 height 14
checkbox input "true"
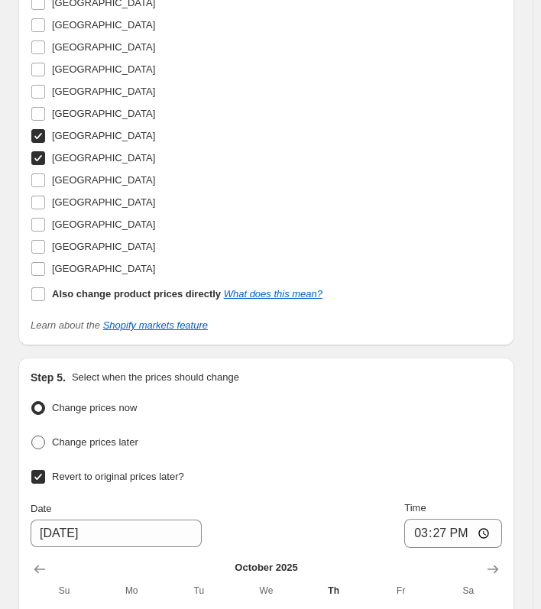
click at [95, 436] on span "Change prices later" at bounding box center [95, 441] width 86 height 11
click at [32, 435] on input "Change prices later" at bounding box center [31, 435] width 1 height 1
radio input "true"
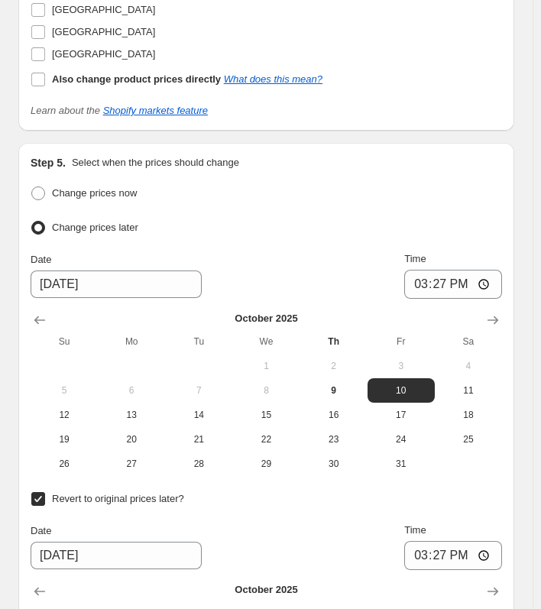
scroll to position [4357, 0]
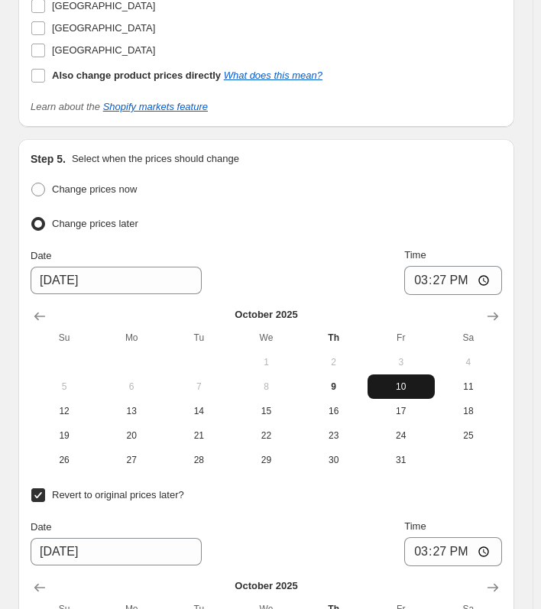
click at [410, 380] on span "10" at bounding box center [401, 386] width 55 height 12
drag, startPoint x: 410, startPoint y: 370, endPoint x: 470, endPoint y: 257, distance: 127.8
click at [470, 257] on div "Date 10/10/2025 Time 15:27 October 2025 Su Mo Tu We Th Fr Sa 1 2 3 4 5 6 7 8 9 …" at bounding box center [266, 359] width 471 height 225
click at [470, 266] on input "15:27" at bounding box center [453, 280] width 98 height 29
click at [422, 266] on input "15:27" at bounding box center [453, 280] width 98 height 29
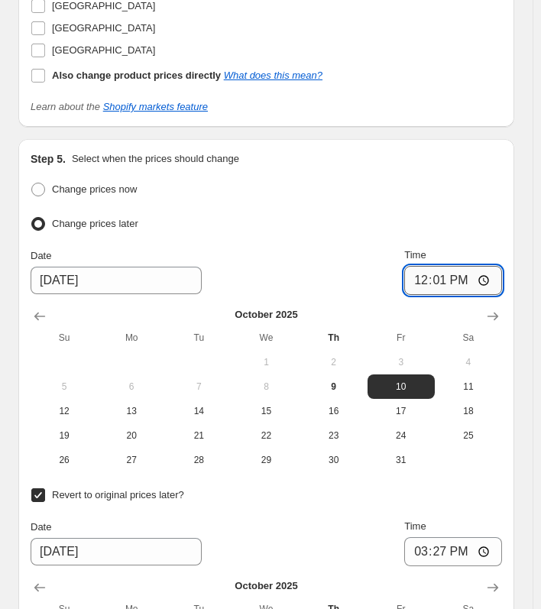
type input "00:01"
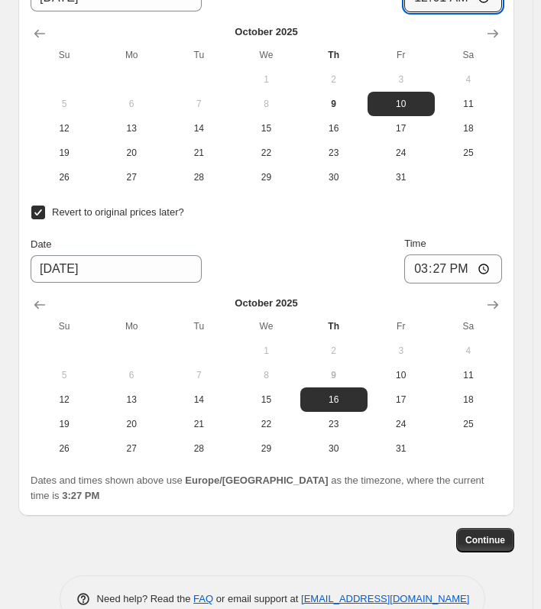
click at [34, 205] on input "Revert to original prices later?" at bounding box center [38, 212] width 14 height 14
checkbox input "false"
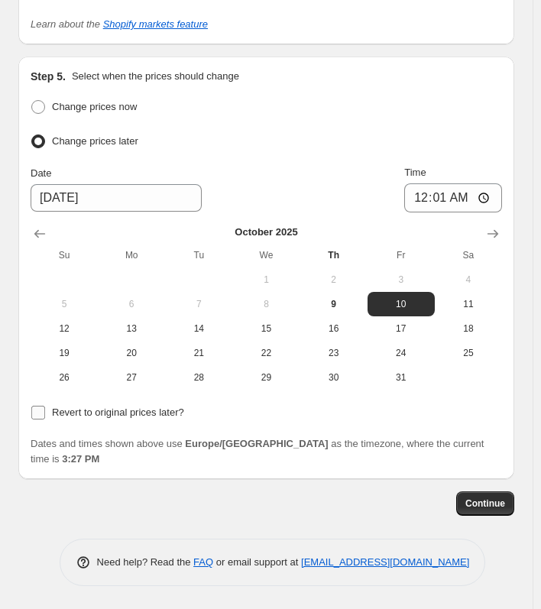
scroll to position [4403, 0]
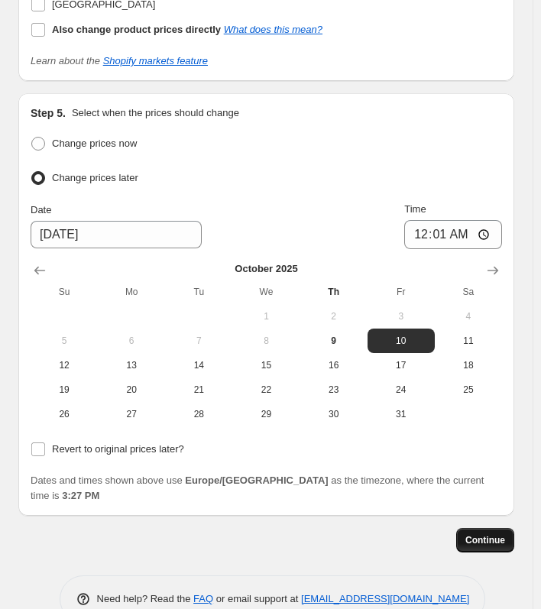
click at [490, 528] on button "Continue" at bounding box center [485, 540] width 58 height 24
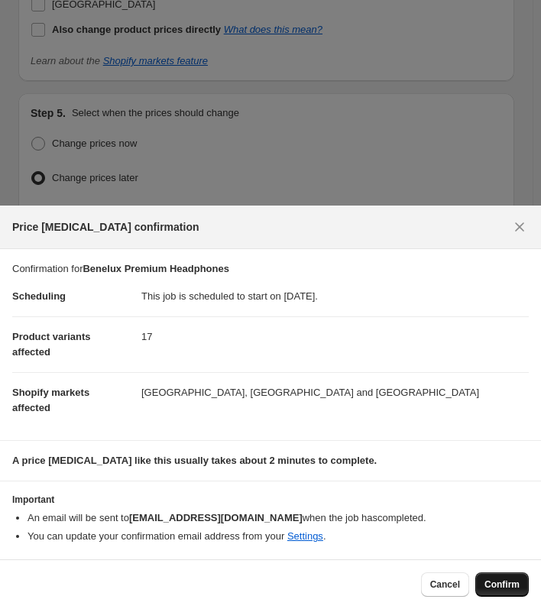
click at [509, 580] on span "Confirm" at bounding box center [501, 584] width 35 height 12
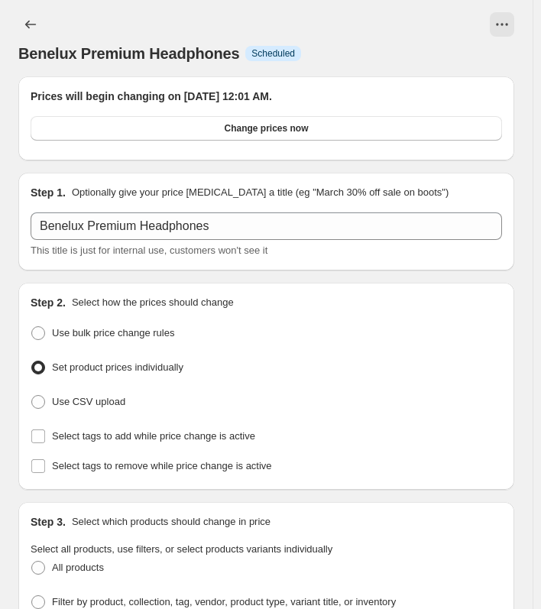
scroll to position [4403, 0]
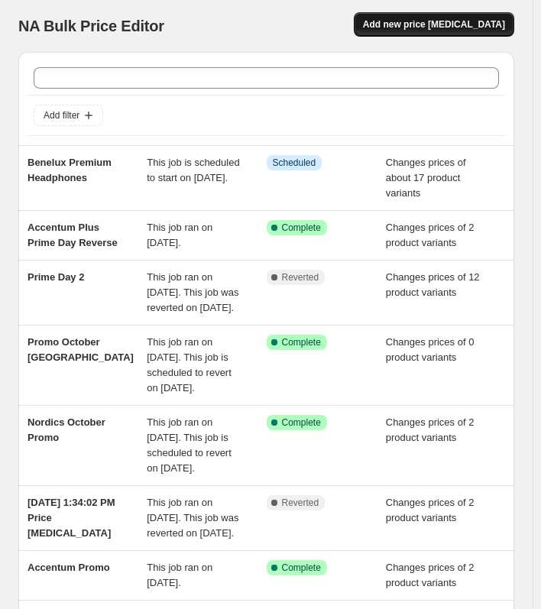
click at [459, 18] on button "Add new price change job" at bounding box center [434, 24] width 160 height 24
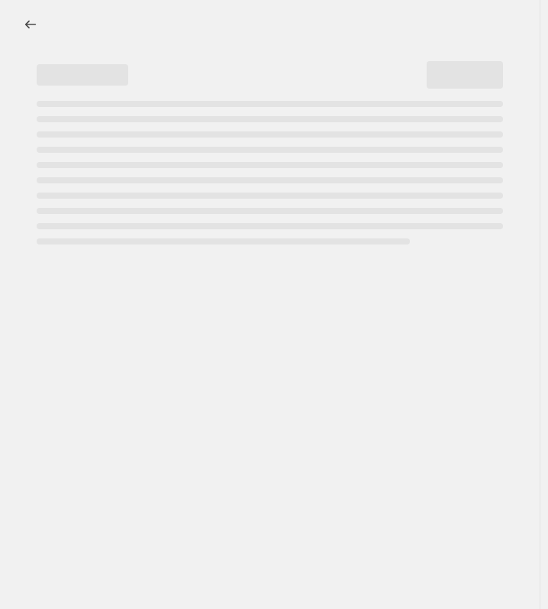
select select "percentage"
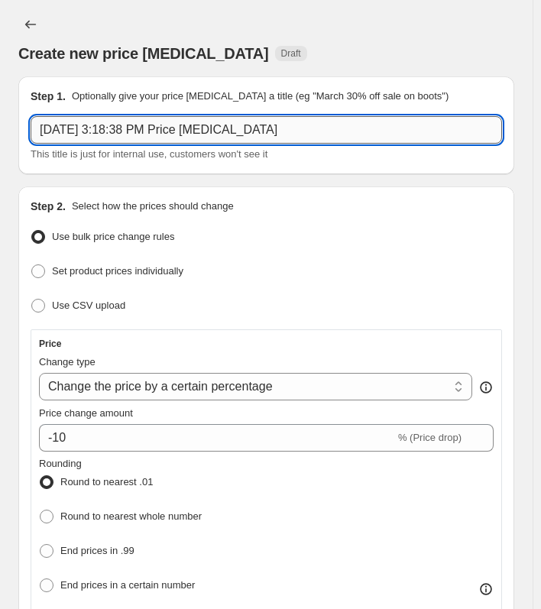
click at [135, 128] on input "Oct 9, 2025, 3:18:38 PM Price change job" at bounding box center [266, 129] width 471 height 27
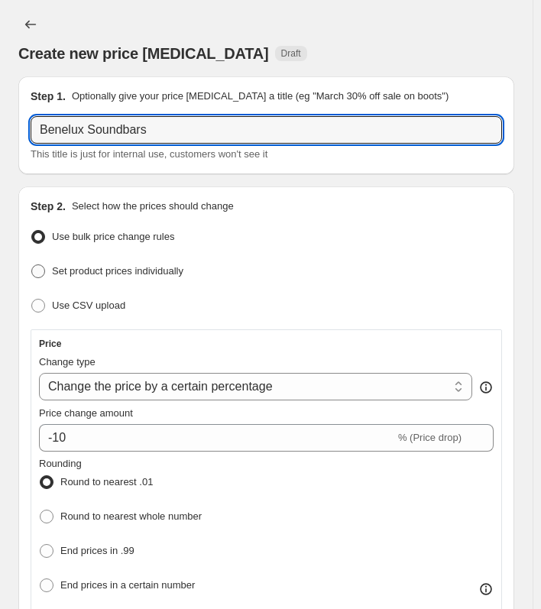
type input "Benelux Soundbars"
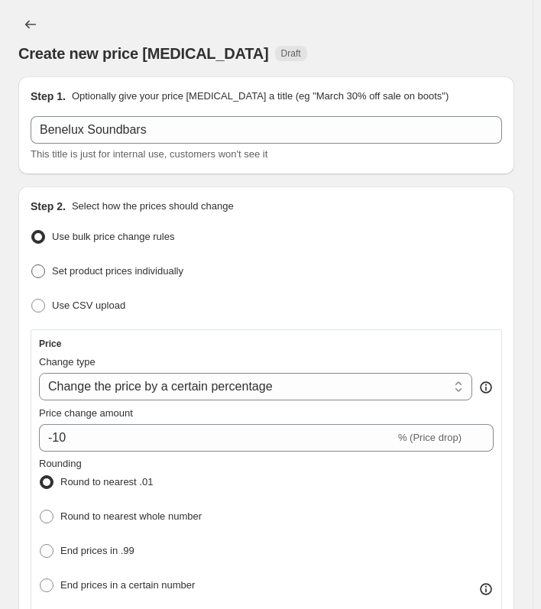
click at [130, 270] on span "Set product prices individually" at bounding box center [117, 270] width 131 height 11
click at [32, 265] on input "Set product prices individually" at bounding box center [31, 264] width 1 height 1
radio input "true"
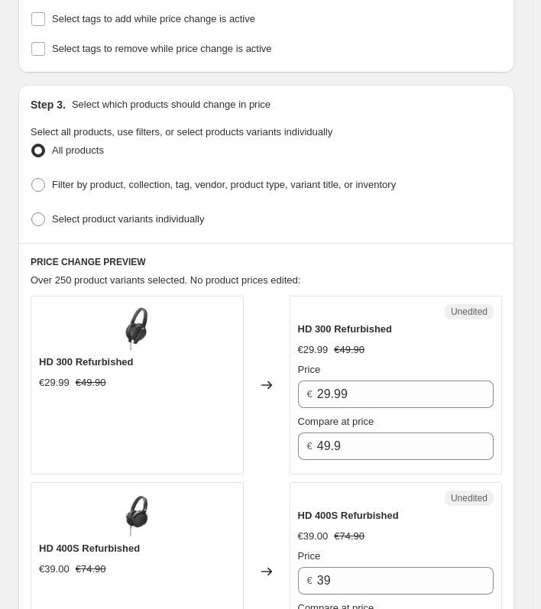
scroll to position [324, 0]
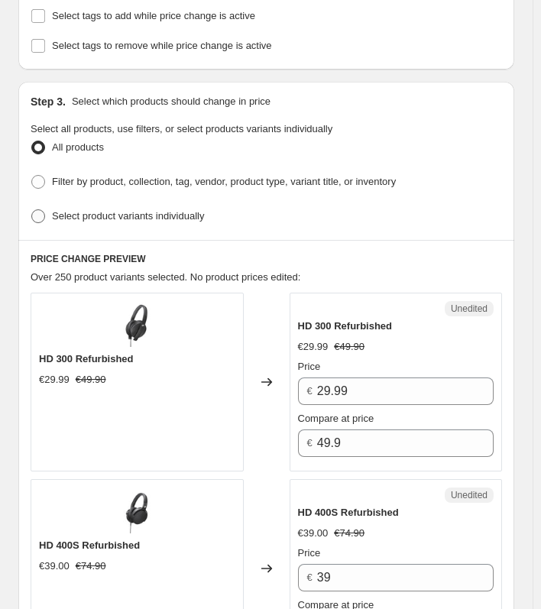
click at [131, 210] on span "Select product variants individually" at bounding box center [128, 215] width 152 height 11
click at [32, 209] on input "Select product variants individually" at bounding box center [31, 209] width 1 height 1
radio input "true"
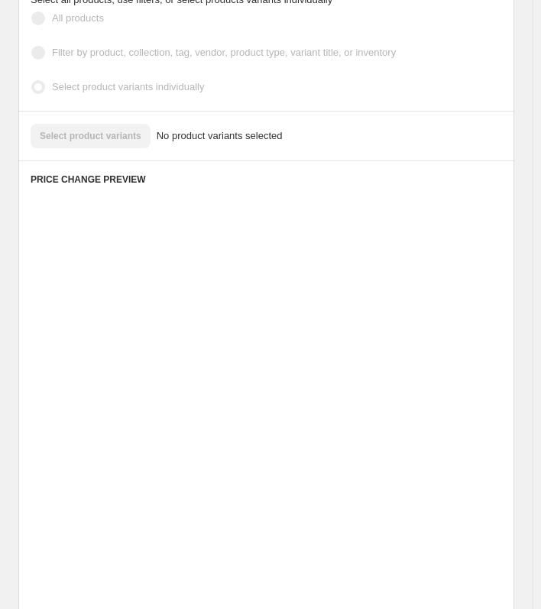
scroll to position [424, 0]
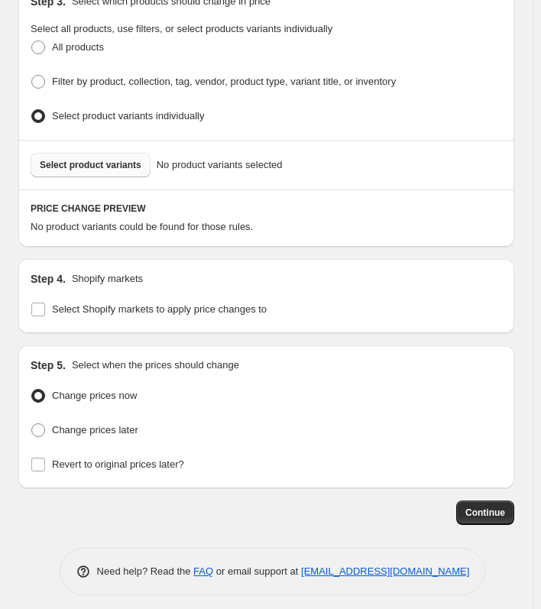
click at [76, 161] on span "Select product variants" at bounding box center [91, 165] width 102 height 12
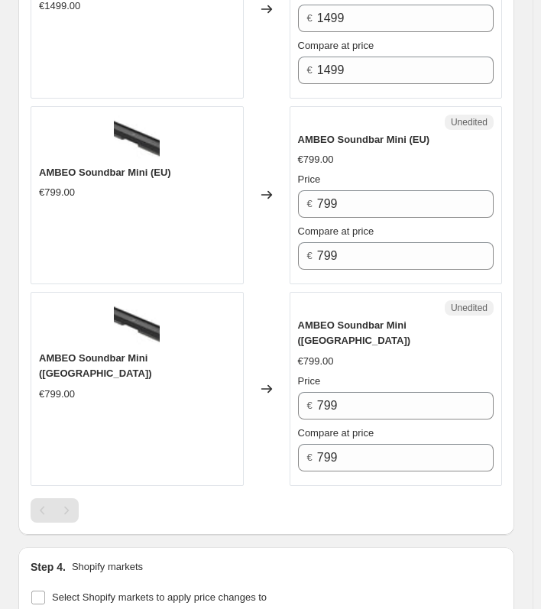
scroll to position [1578, 0]
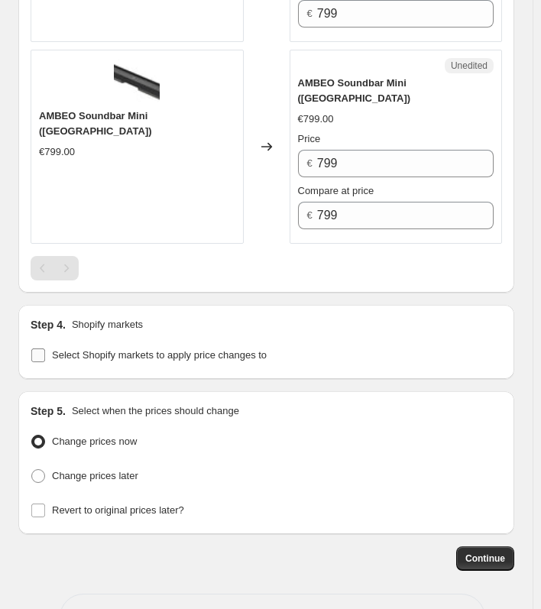
click at [155, 349] on span "Select Shopify markets to apply price changes to" at bounding box center [159, 354] width 215 height 11
click at [45, 348] on input "Select Shopify markets to apply price changes to" at bounding box center [38, 355] width 14 height 14
checkbox input "true"
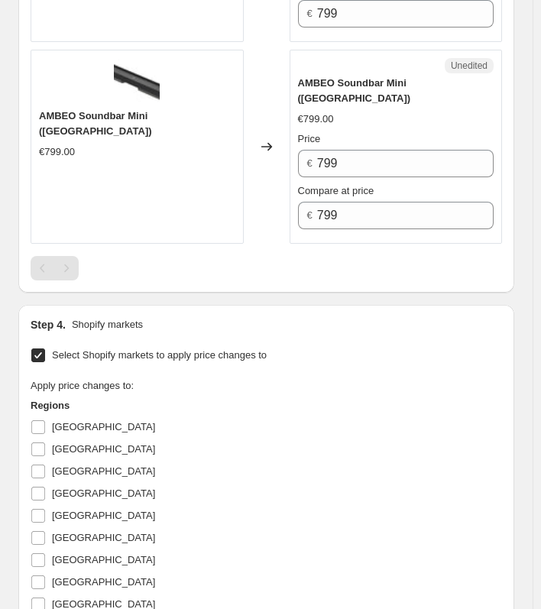
scroll to position [1697, 0]
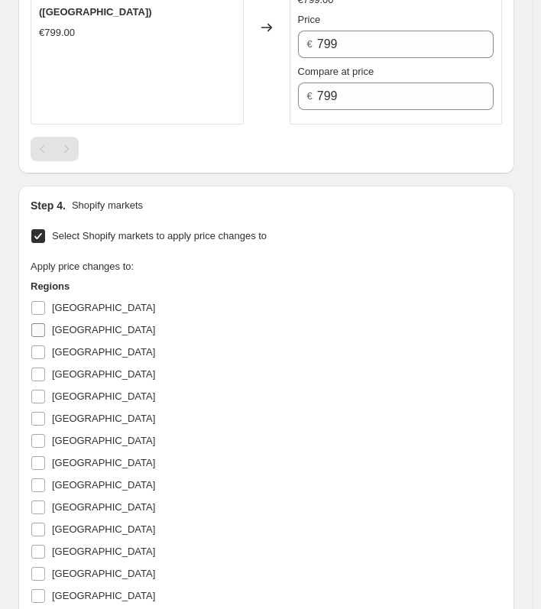
click at [67, 324] on span "Belgium" at bounding box center [103, 329] width 103 height 11
click at [45, 323] on input "Belgium" at bounding box center [38, 330] width 14 height 14
checkbox input "true"
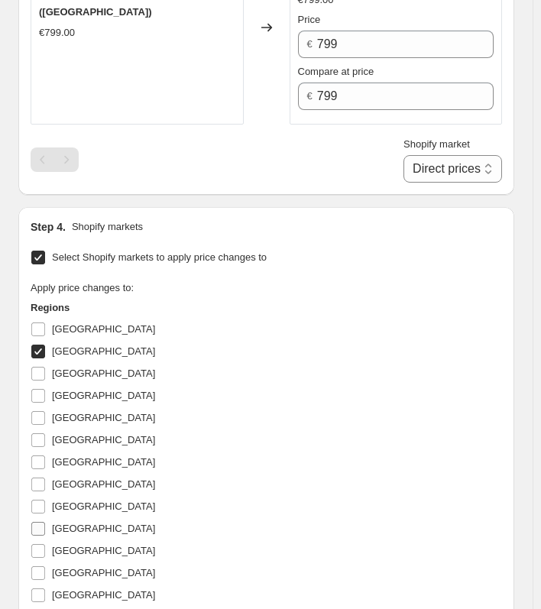
click at [77, 522] on span "Luxembourg" at bounding box center [103, 527] width 103 height 11
click at [45, 522] on input "Luxembourg" at bounding box center [38, 529] width 14 height 14
checkbox input "true"
click at [79, 545] on span "Netherlands" at bounding box center [103, 550] width 103 height 11
click at [45, 544] on input "Netherlands" at bounding box center [38, 551] width 14 height 14
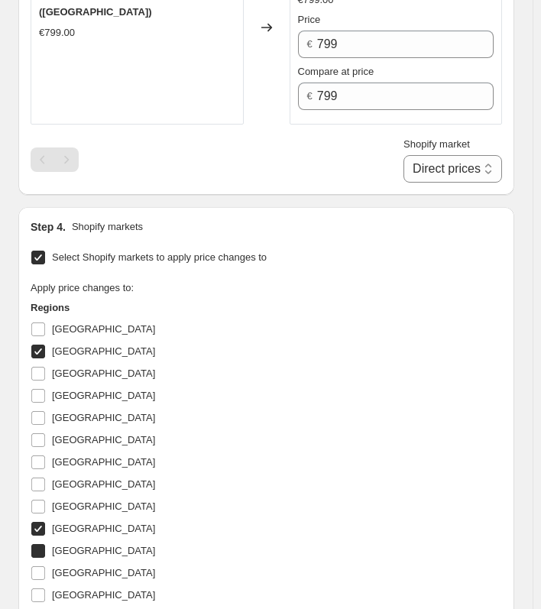
checkbox input "true"
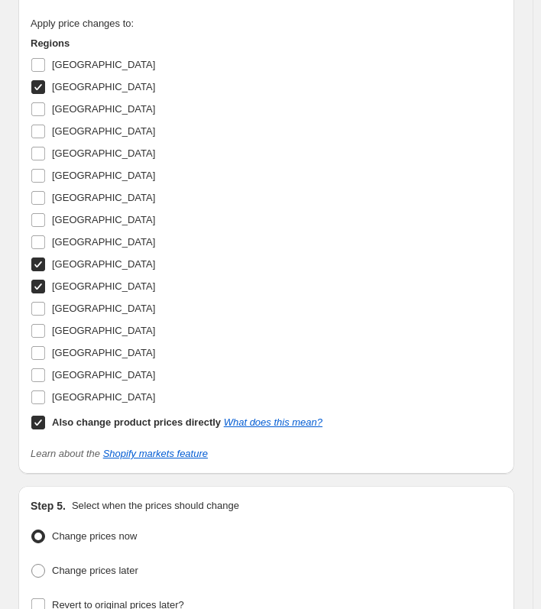
click at [65, 416] on b "Also change product prices directly" at bounding box center [136, 421] width 169 height 11
click at [45, 416] on input "Also change product prices directly What does this mean?" at bounding box center [38, 423] width 14 height 14
checkbox input "false"
select select "6127810"
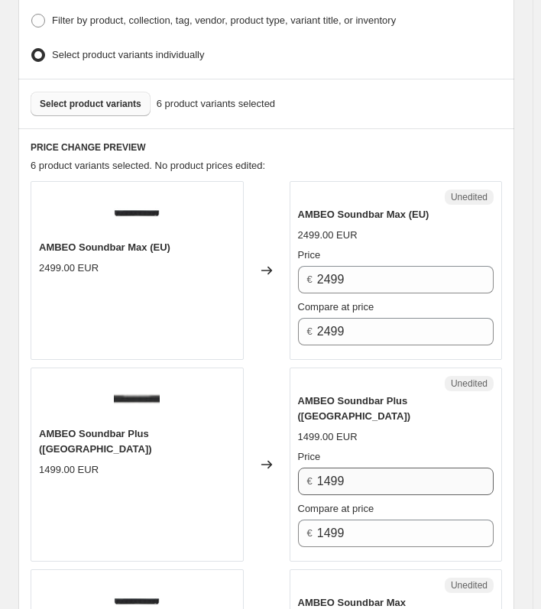
scroll to position [484, 0]
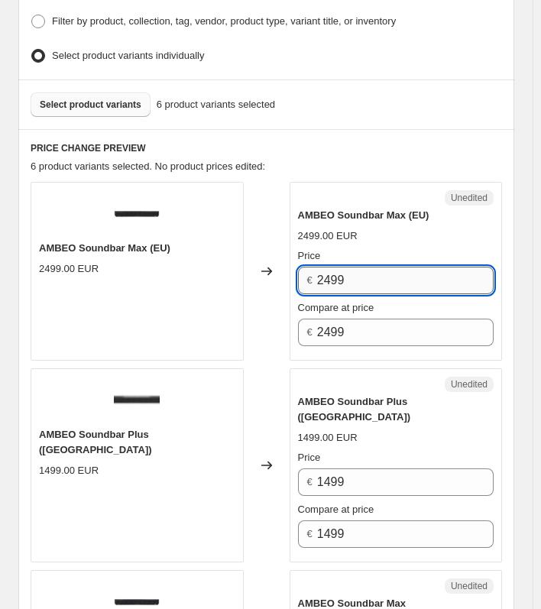
click at [346, 267] on input "2499" at bounding box center [405, 280] width 176 height 27
type input "2199.9"
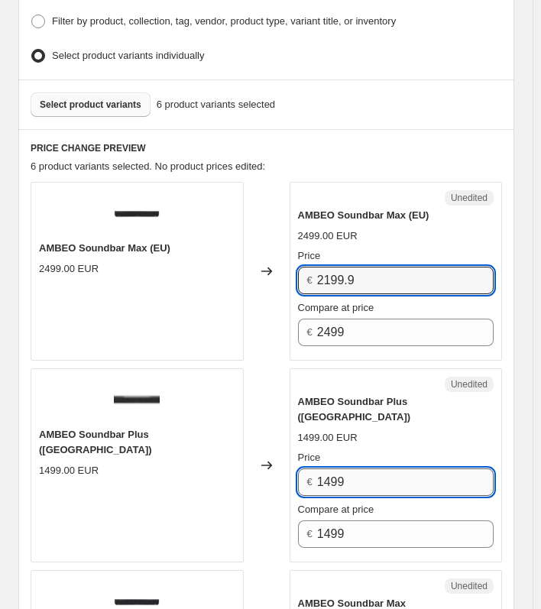
click at [386, 468] on input "1499" at bounding box center [405, 481] width 176 height 27
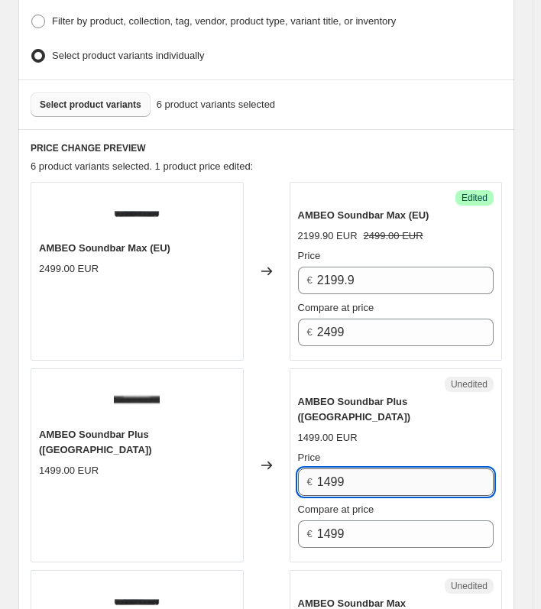
click at [386, 468] on input "1499" at bounding box center [405, 481] width 176 height 27
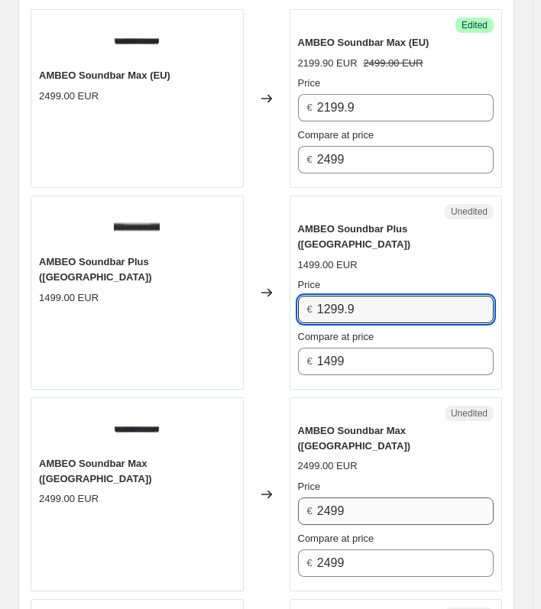
scroll to position [658, 0]
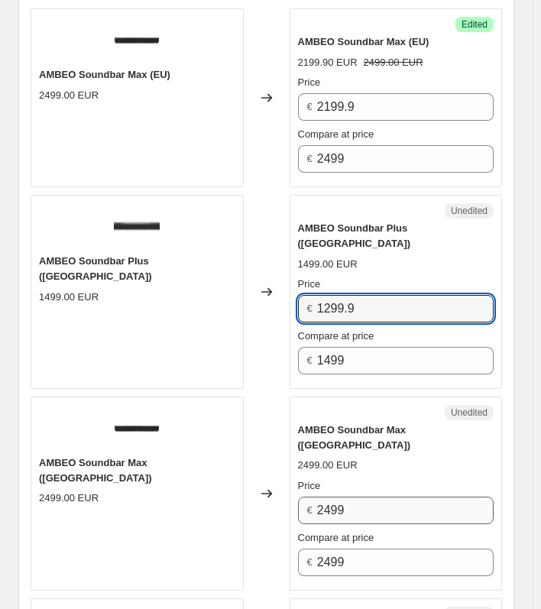
type input "1299.9"
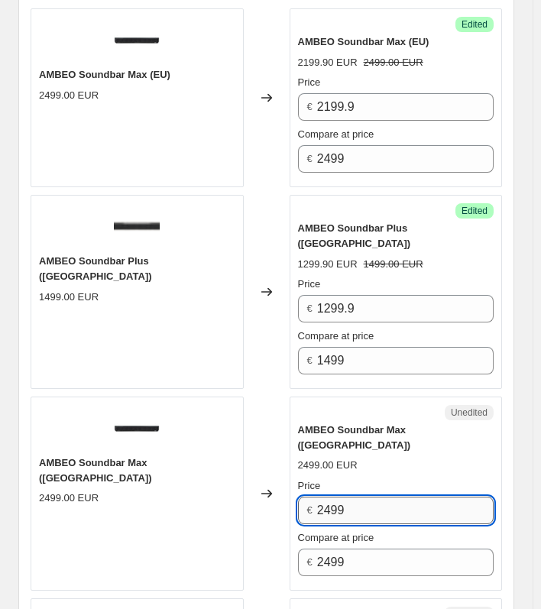
click at [373, 496] on input "2499" at bounding box center [405, 509] width 176 height 27
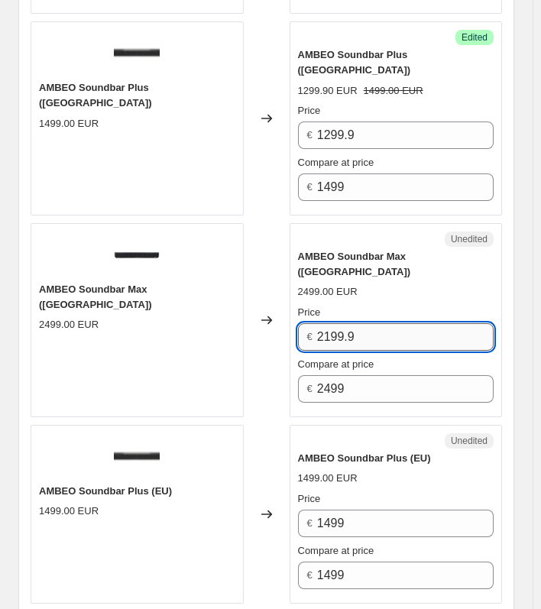
scroll to position [833, 0]
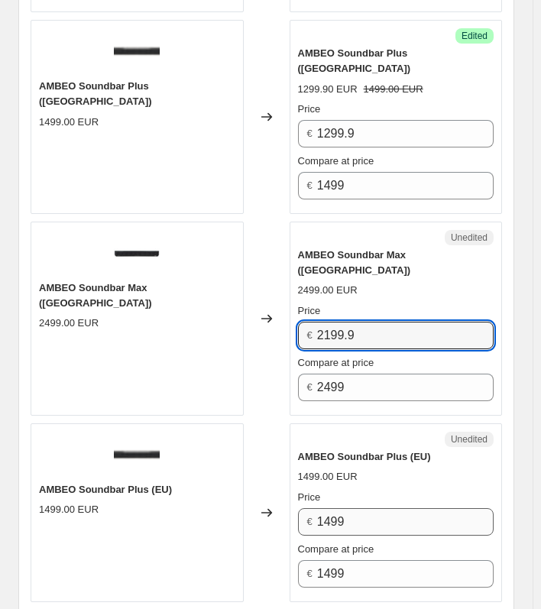
type input "2199.9"
click at [370, 508] on input "1499" at bounding box center [405, 521] width 176 height 27
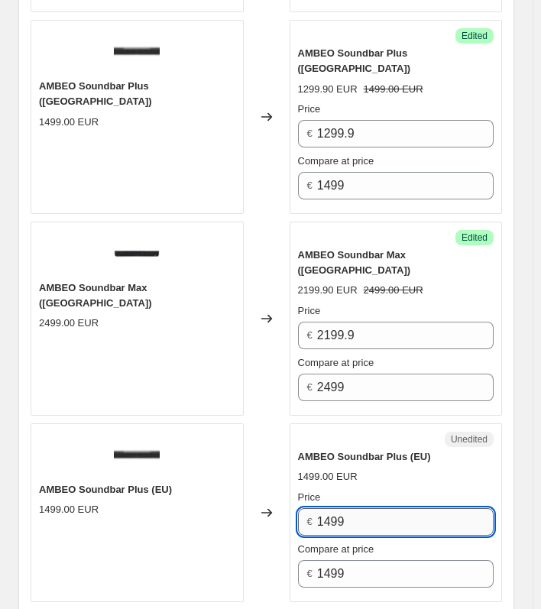
click at [370, 508] on input "1499" at bounding box center [405, 521] width 176 height 27
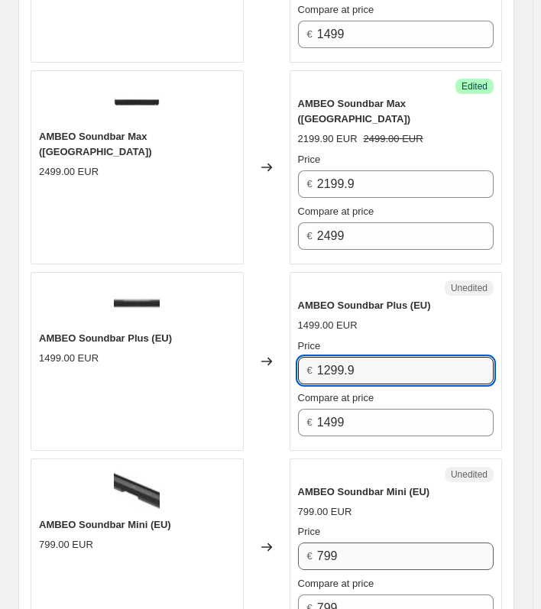
scroll to position [985, 0]
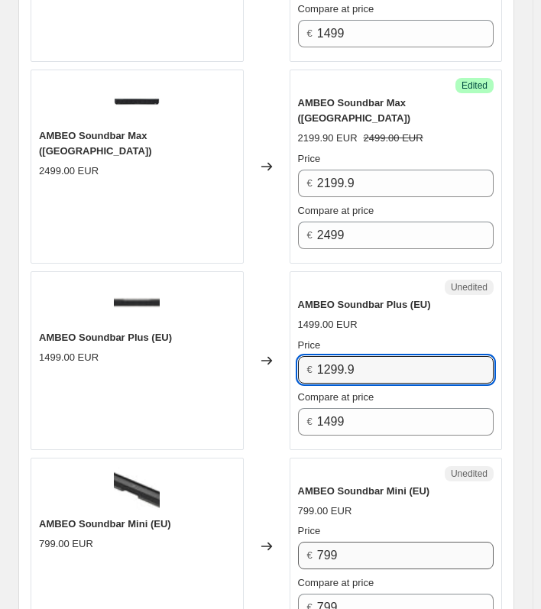
type input "1299.9"
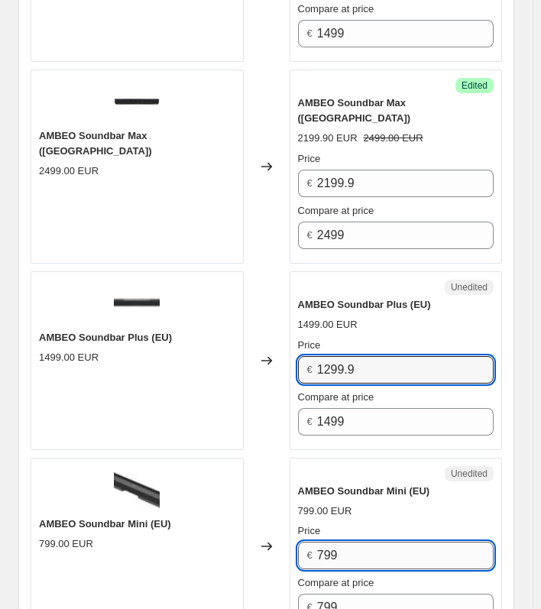
click at [376, 542] on input "799" at bounding box center [405, 555] width 176 height 27
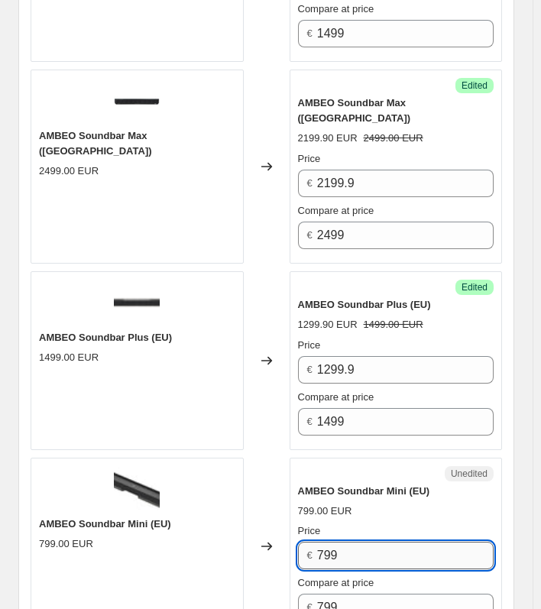
click at [376, 542] on input "799" at bounding box center [405, 555] width 176 height 27
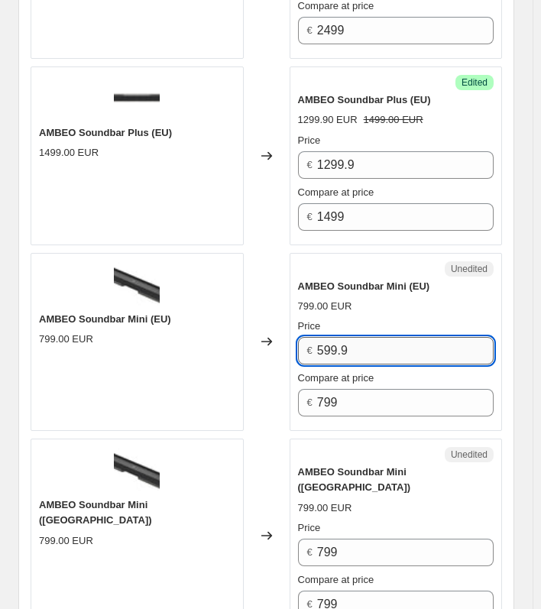
scroll to position [1190, 0]
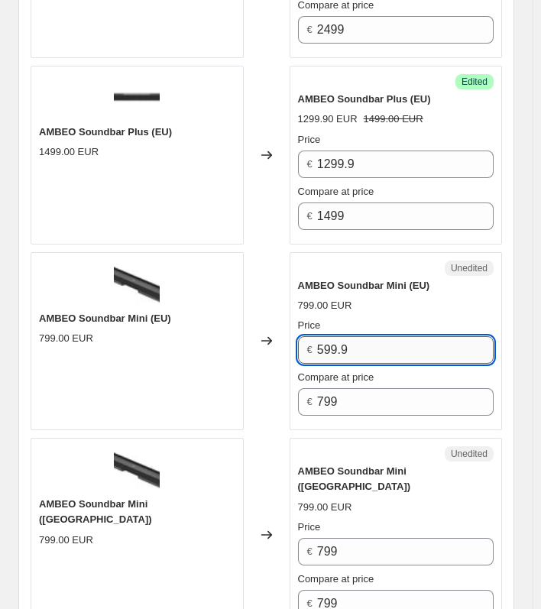
type input "599.9"
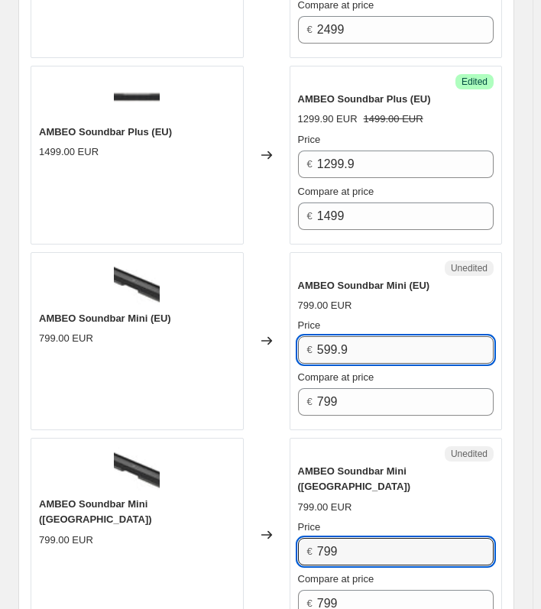
click at [376, 538] on input "799" at bounding box center [405, 551] width 176 height 27
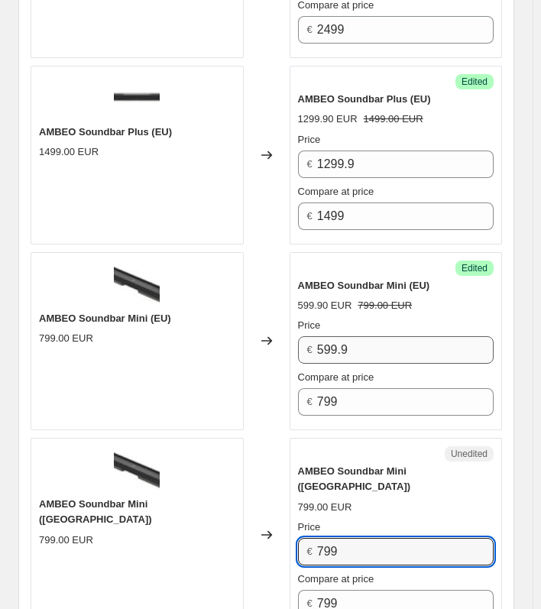
click at [376, 538] on input "799" at bounding box center [405, 551] width 176 height 27
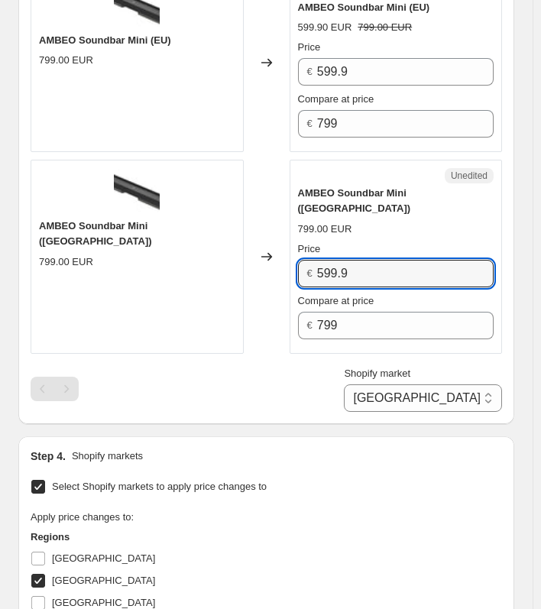
scroll to position [1469, 0]
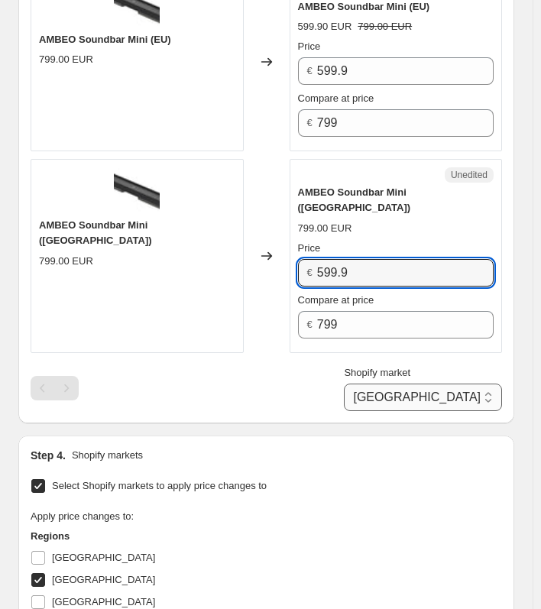
type input "599.9"
click at [486, 383] on select "Belgium Luxembourg Netherlands" at bounding box center [423, 396] width 158 height 27
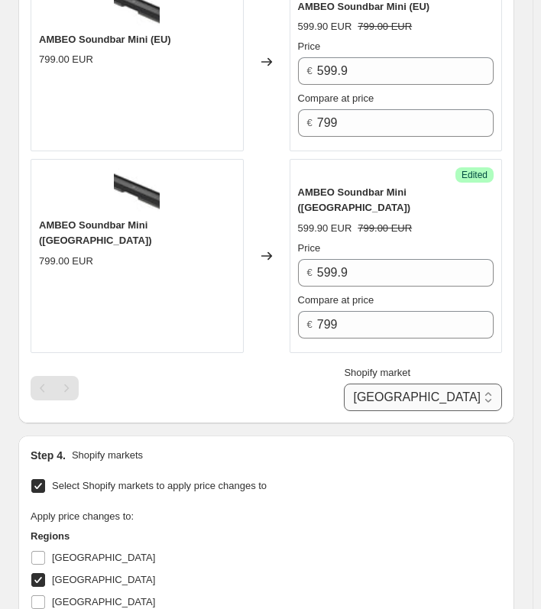
select select "6258882"
click at [411, 411] on select "Belgium Luxembourg Netherlands" at bounding box center [423, 396] width 158 height 27
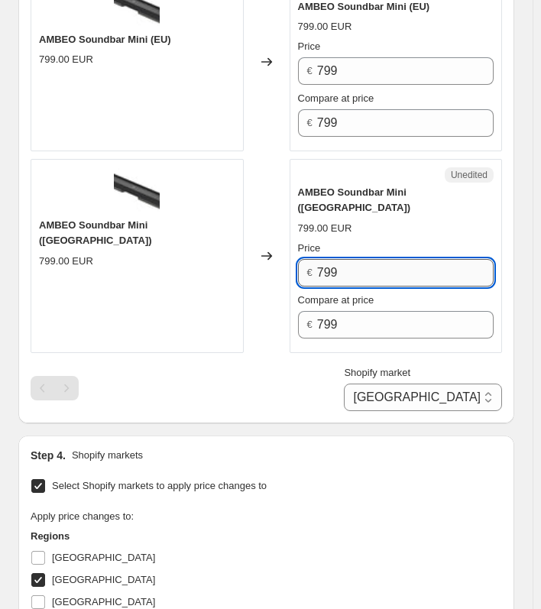
click at [338, 259] on input "799" at bounding box center [405, 272] width 176 height 27
type input "599.9"
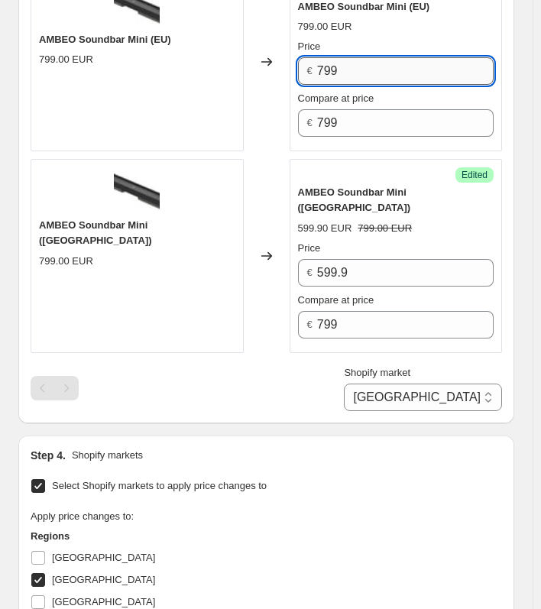
click at [371, 57] on input "799" at bounding box center [405, 70] width 176 height 27
paste input "599."
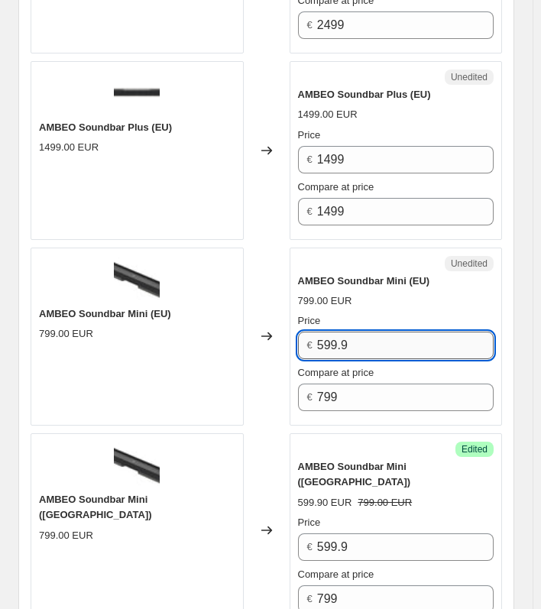
scroll to position [1186, 0]
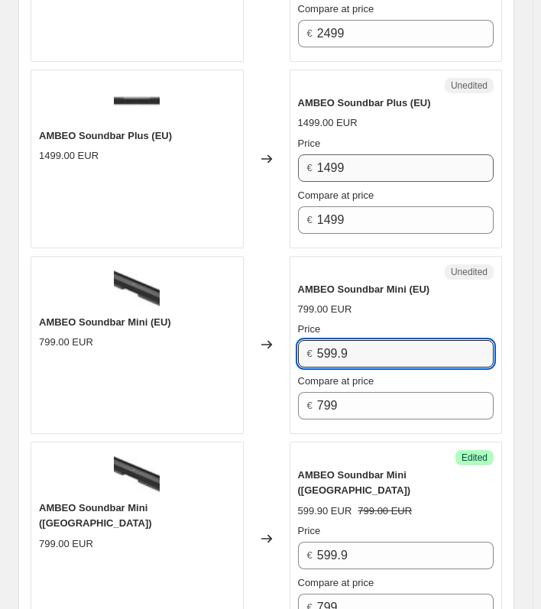
type input "599.9"
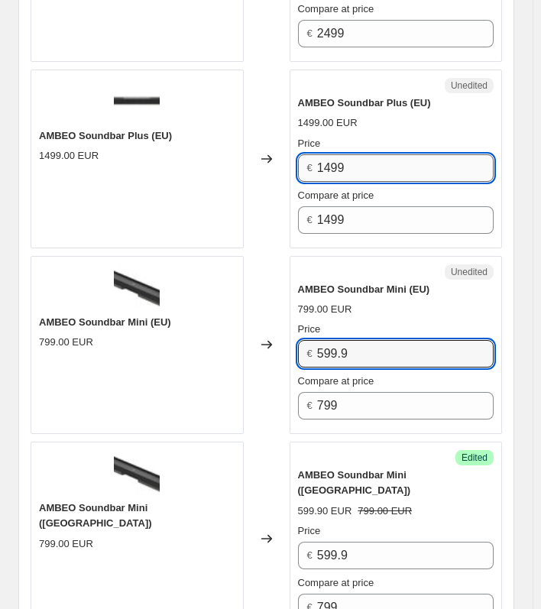
click at [381, 154] on input "1499" at bounding box center [405, 167] width 176 height 27
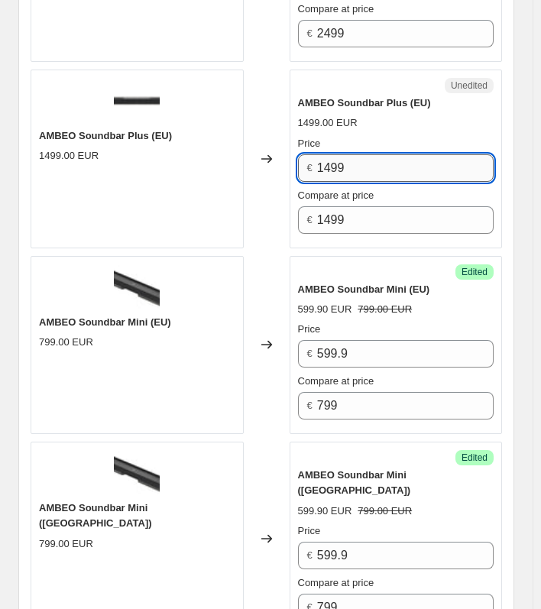
click at [381, 154] on input "1499" at bounding box center [405, 167] width 176 height 27
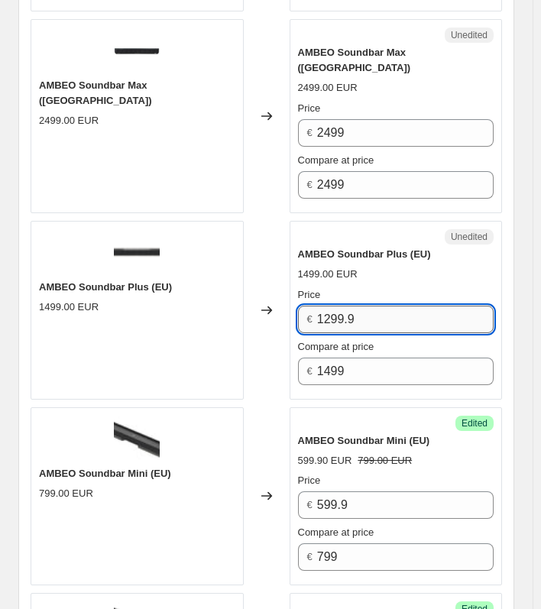
scroll to position [1034, 0]
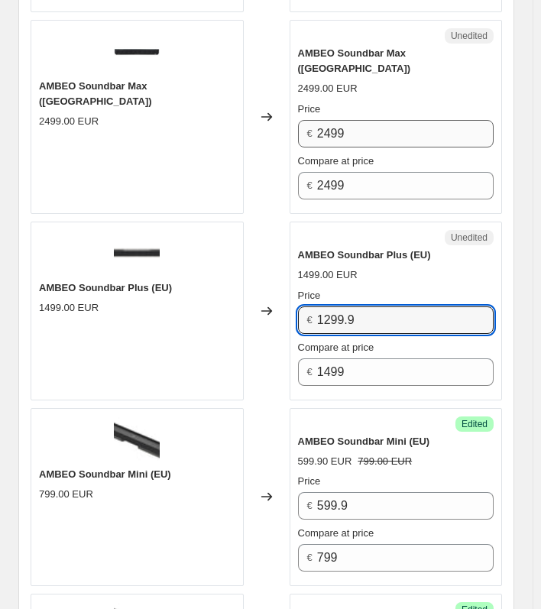
type input "1299.9"
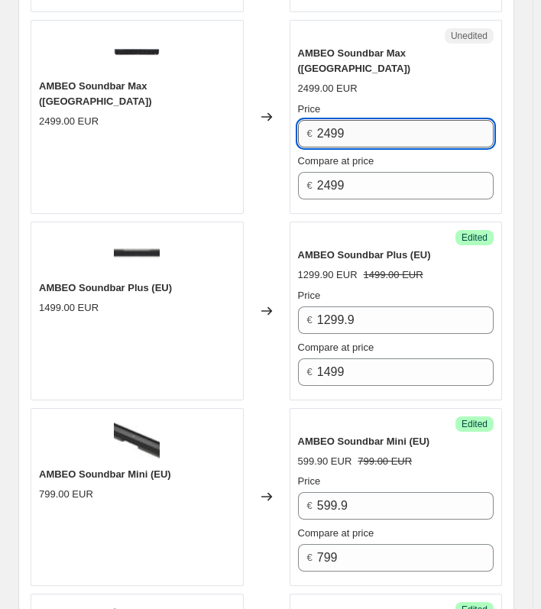
click at [376, 120] on input "2499" at bounding box center [405, 133] width 176 height 27
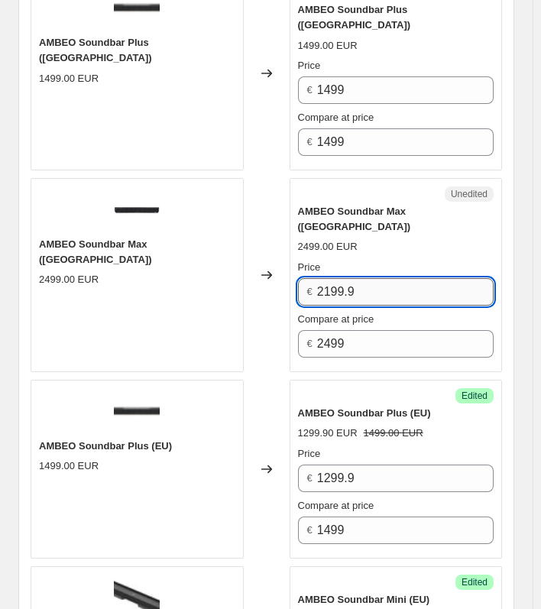
scroll to position [862, 0]
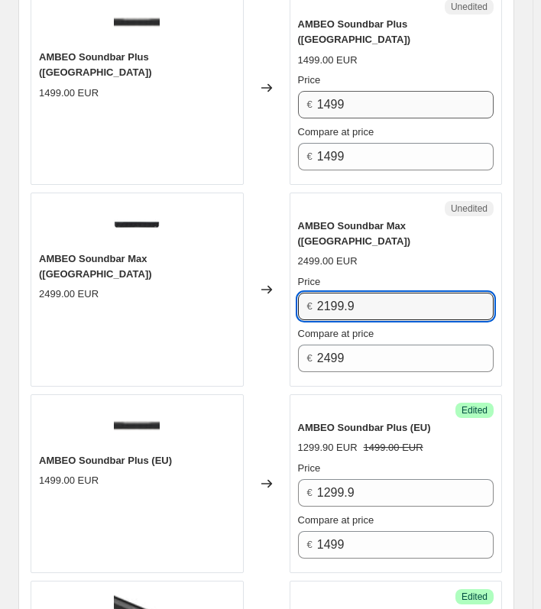
type input "2199.9"
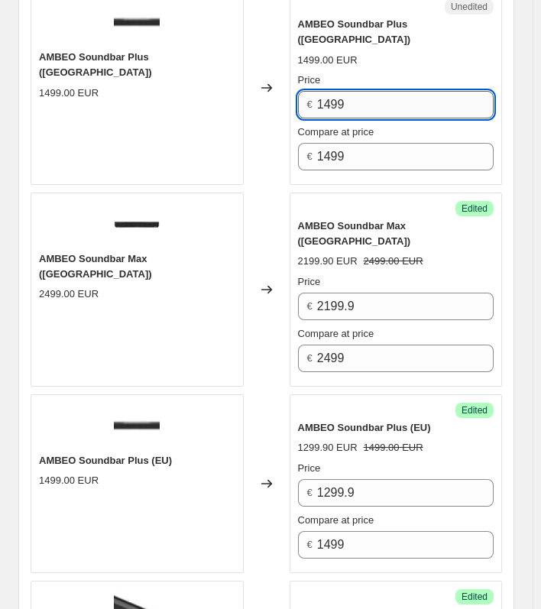
click at [372, 93] on input "1499" at bounding box center [405, 104] width 176 height 27
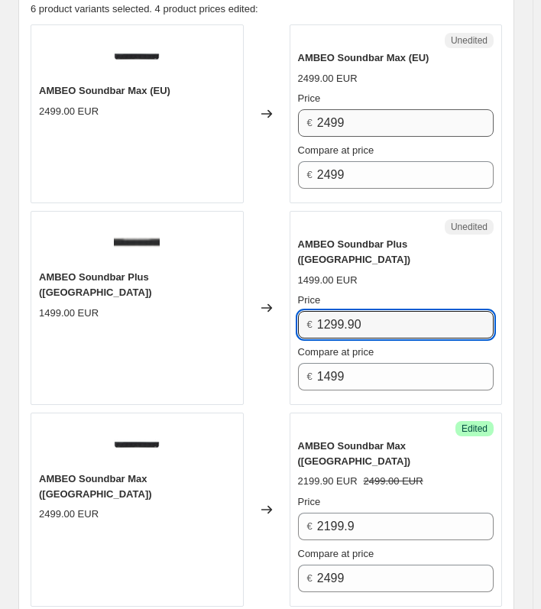
scroll to position [641, 0]
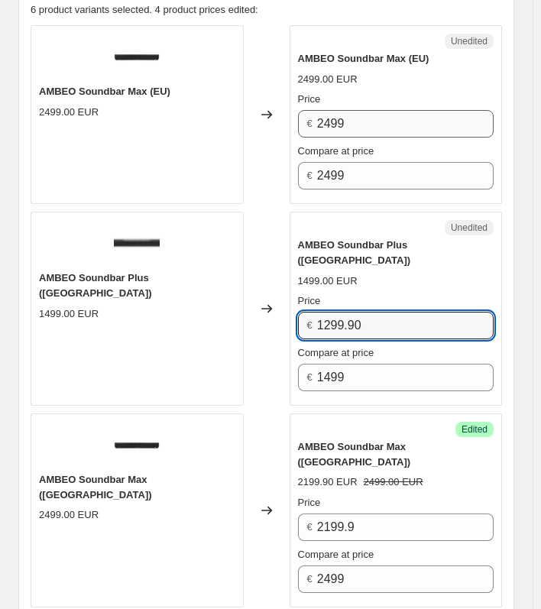
type input "1299.90"
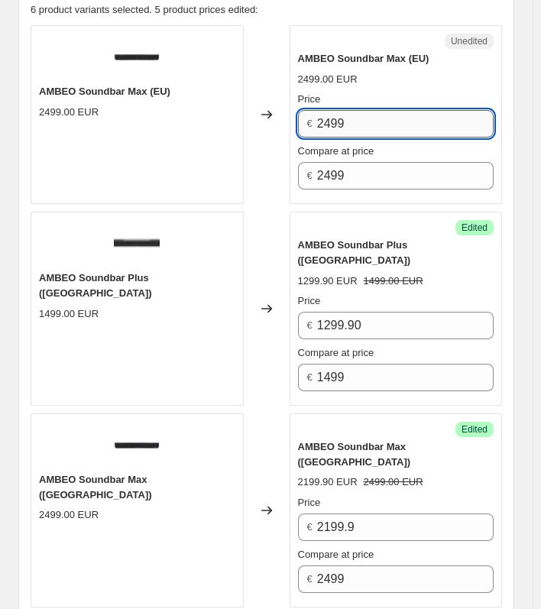
click at [367, 120] on input "2499" at bounding box center [405, 123] width 176 height 27
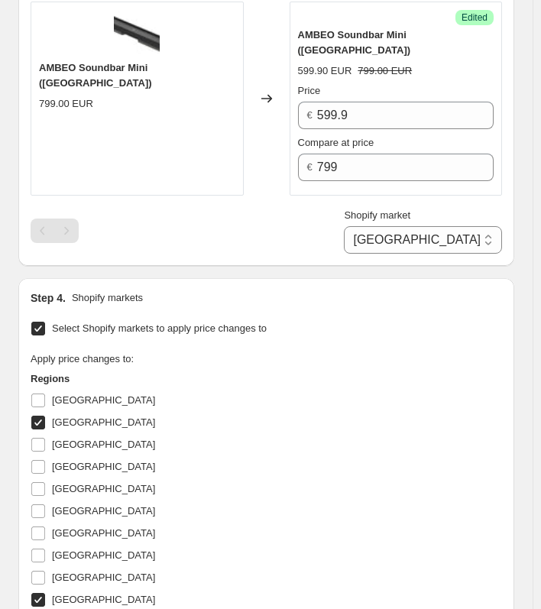
scroll to position [1627, 0]
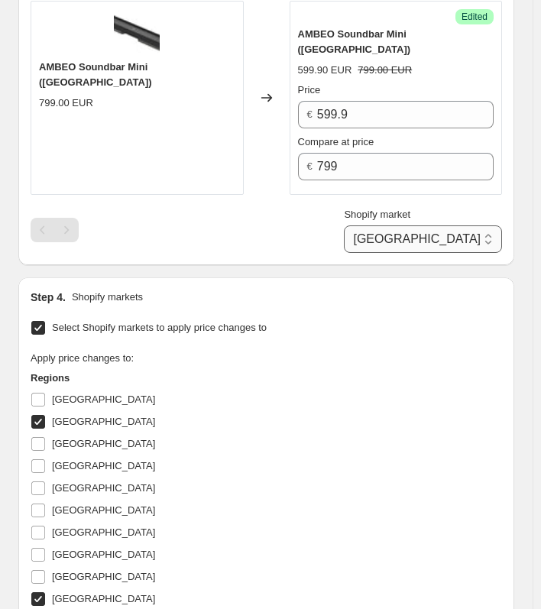
type input "2199.90"
click at [448, 225] on select "Belgium Luxembourg Netherlands" at bounding box center [423, 238] width 158 height 27
select select "6291650"
click at [412, 253] on select "Belgium Luxembourg Netherlands" at bounding box center [423, 238] width 158 height 27
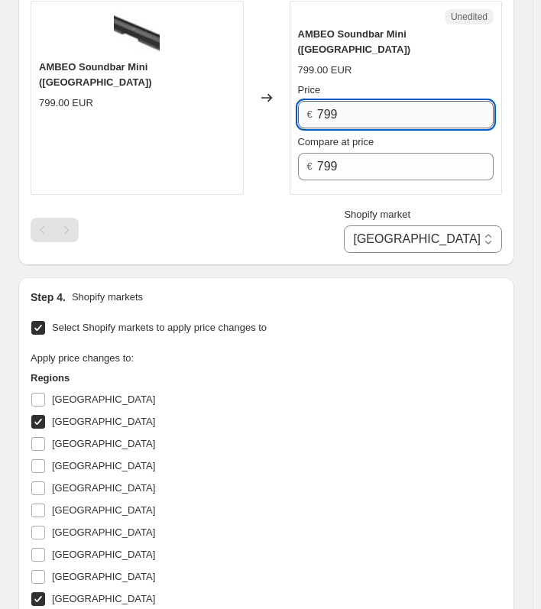
click at [361, 101] on input "799" at bounding box center [405, 114] width 176 height 27
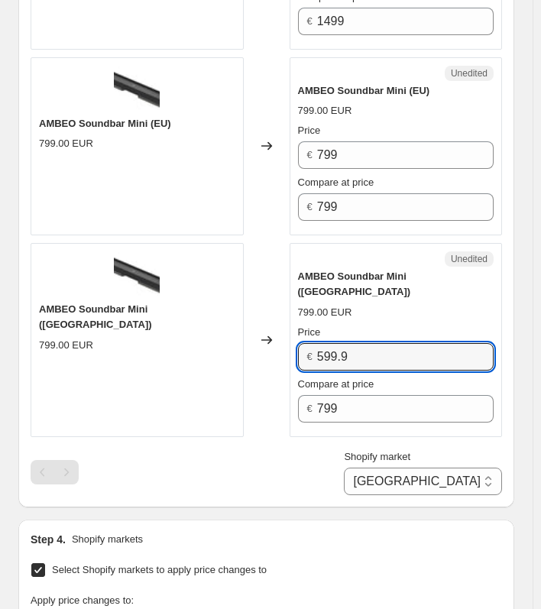
scroll to position [1384, 0]
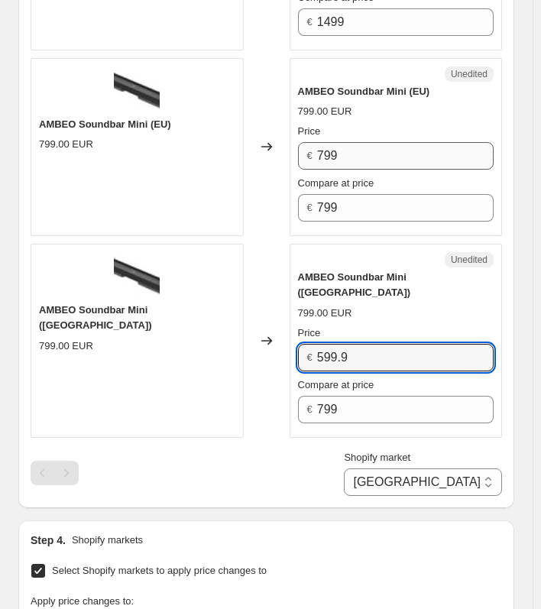
type input "599.9"
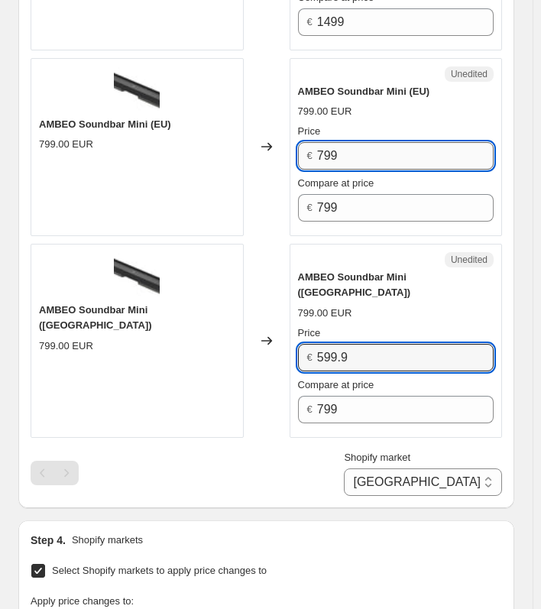
click at [362, 142] on input "799" at bounding box center [405, 155] width 176 height 27
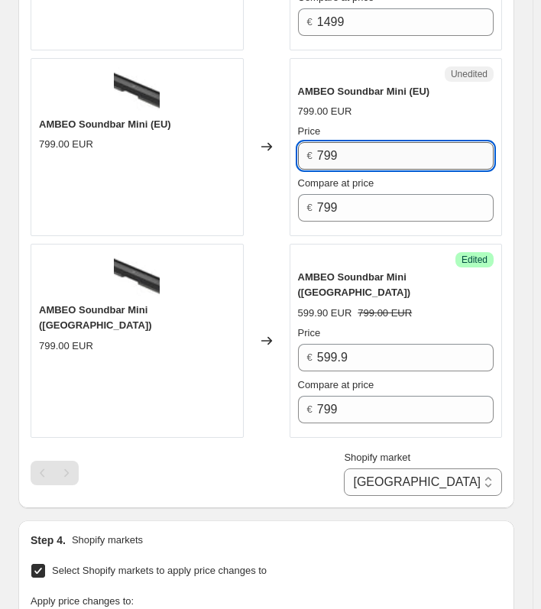
click at [362, 142] on input "799" at bounding box center [405, 155] width 176 height 27
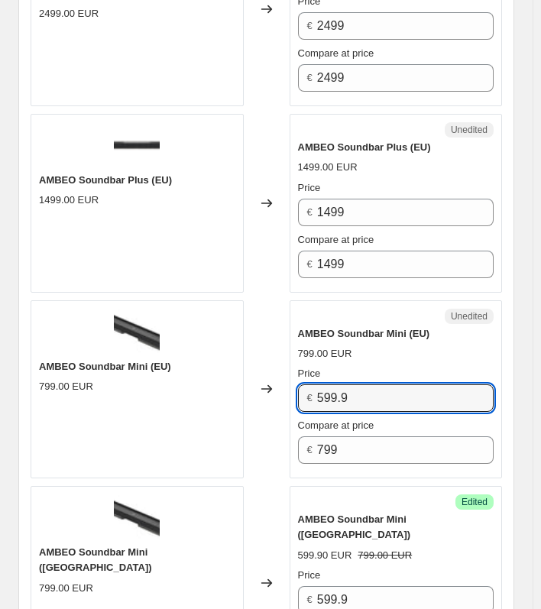
scroll to position [1139, 0]
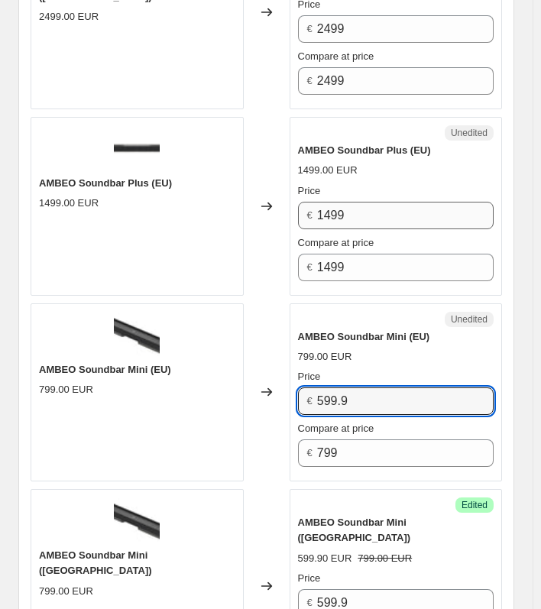
type input "599.9"
click at [371, 202] on input "1499" at bounding box center [405, 215] width 176 height 27
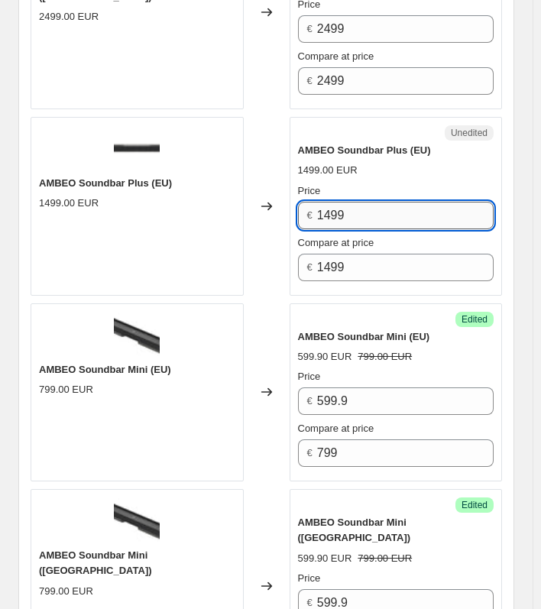
click at [371, 202] on input "1499" at bounding box center [405, 215] width 176 height 27
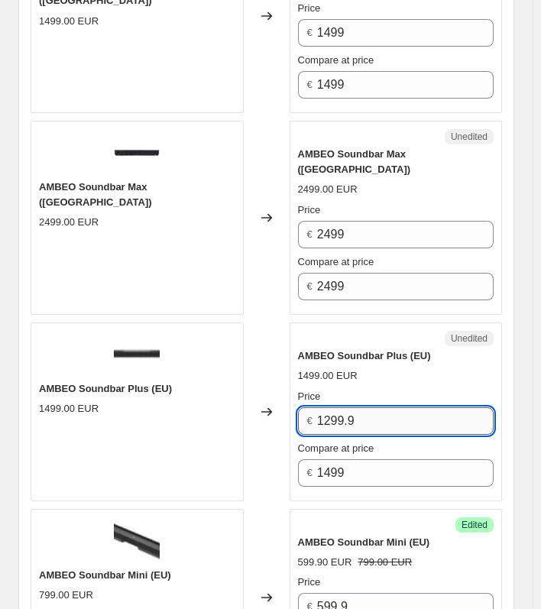
scroll to position [931, 0]
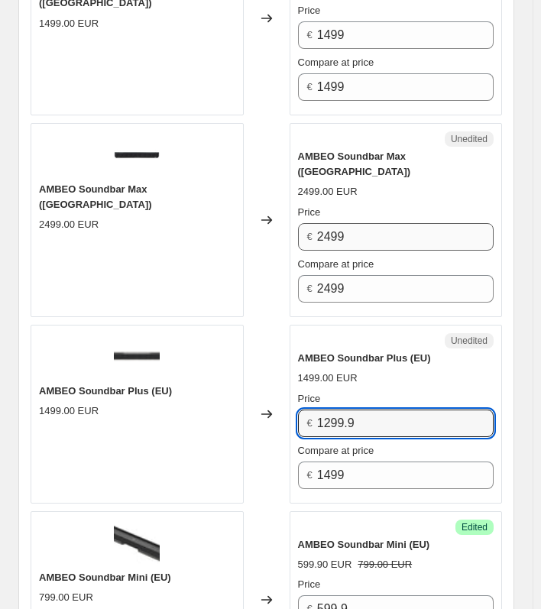
type input "1299.9"
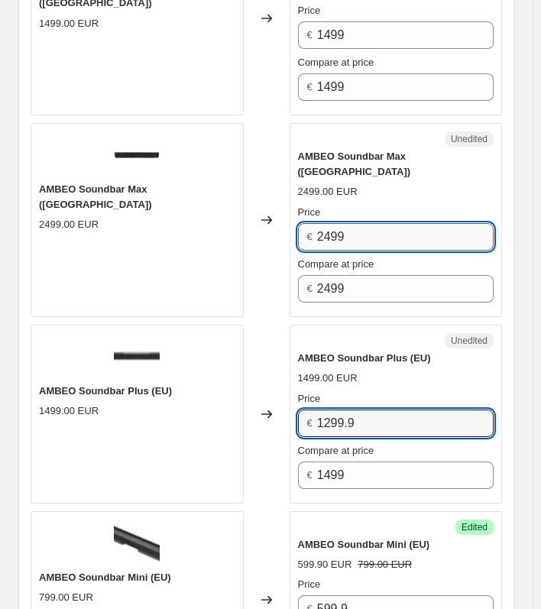
click at [370, 223] on input "2499" at bounding box center [405, 236] width 176 height 27
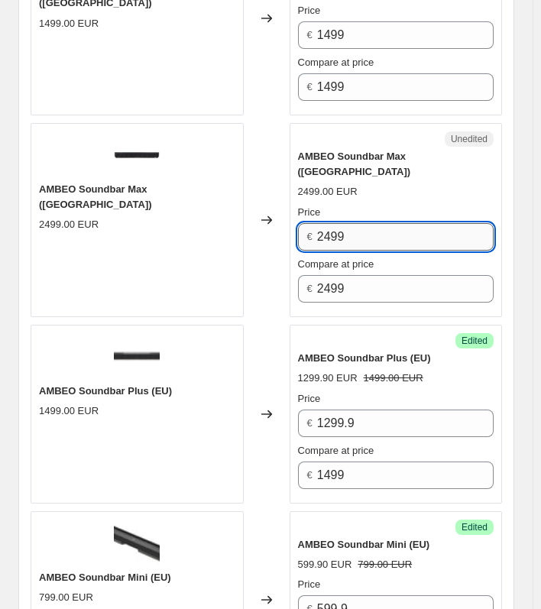
click at [370, 223] on input "2499" at bounding box center [405, 236] width 176 height 27
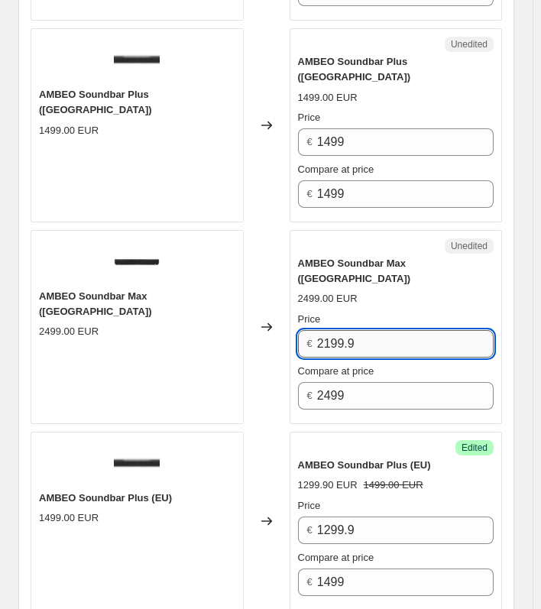
scroll to position [812, 0]
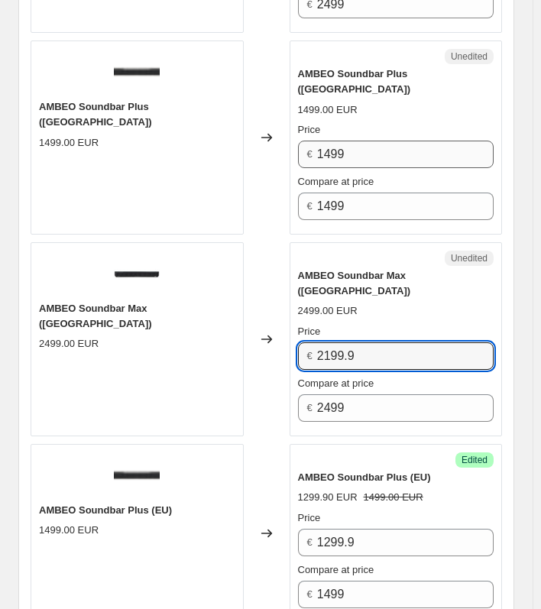
type input "2199.9"
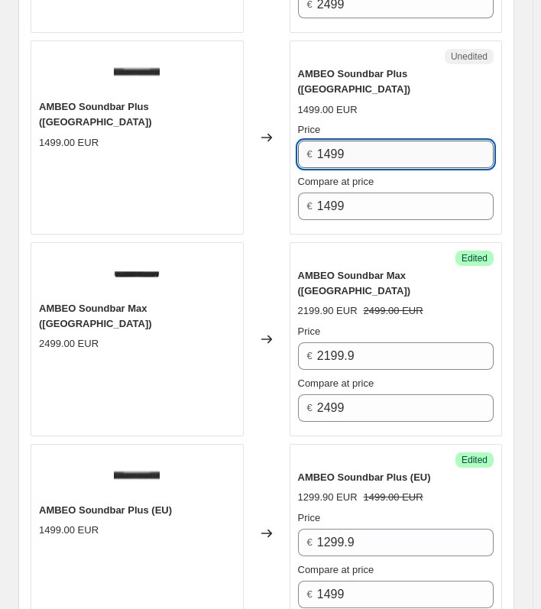
click at [354, 141] on input "1499" at bounding box center [405, 154] width 176 height 27
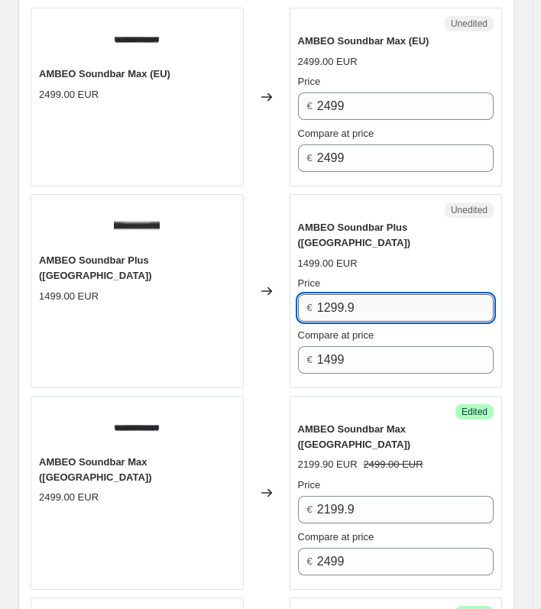
scroll to position [658, 0]
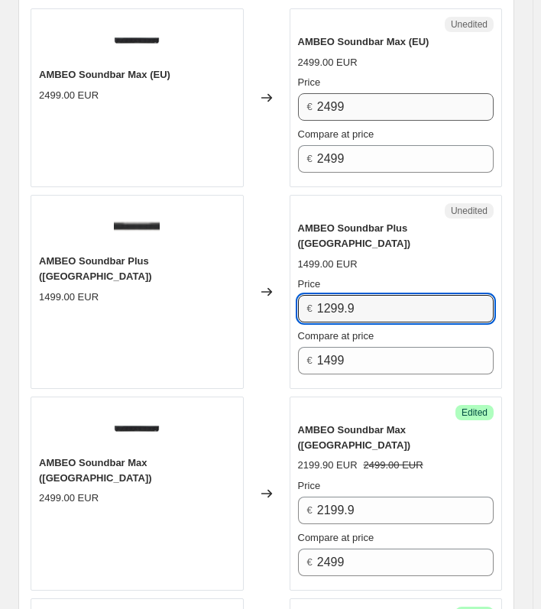
type input "1299.9"
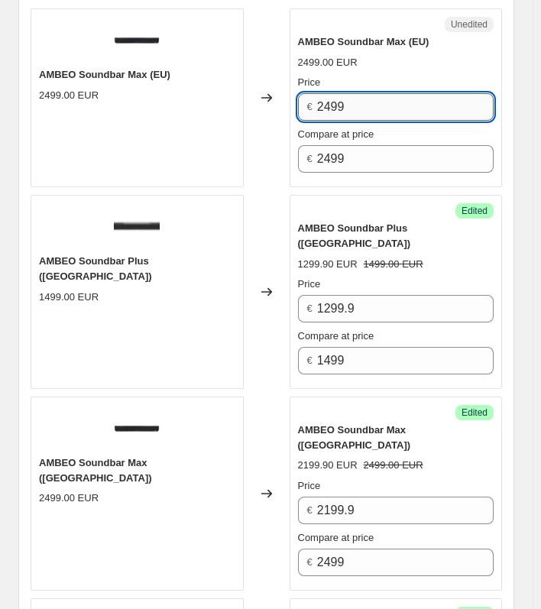
click at [399, 105] on input "2499" at bounding box center [405, 106] width 176 height 27
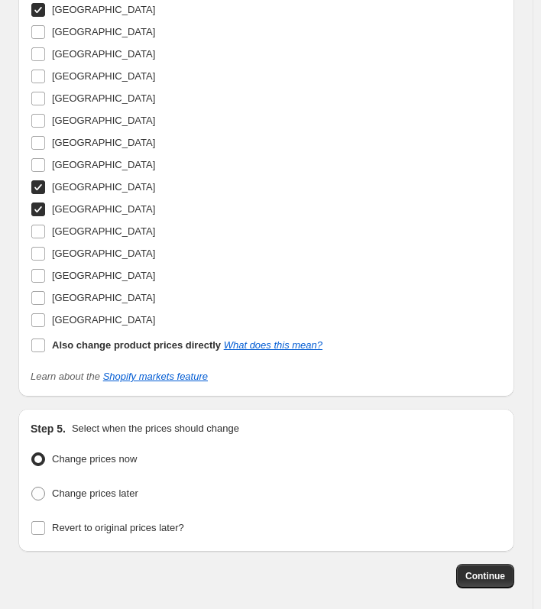
scroll to position [2044, 0]
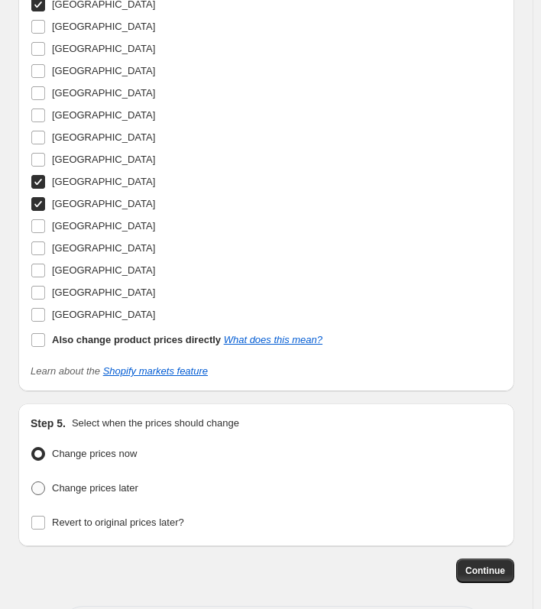
type input "2199.9"
click at [101, 482] on span "Change prices later" at bounding box center [95, 487] width 86 height 11
click at [32, 481] on input "Change prices later" at bounding box center [31, 481] width 1 height 1
radio input "true"
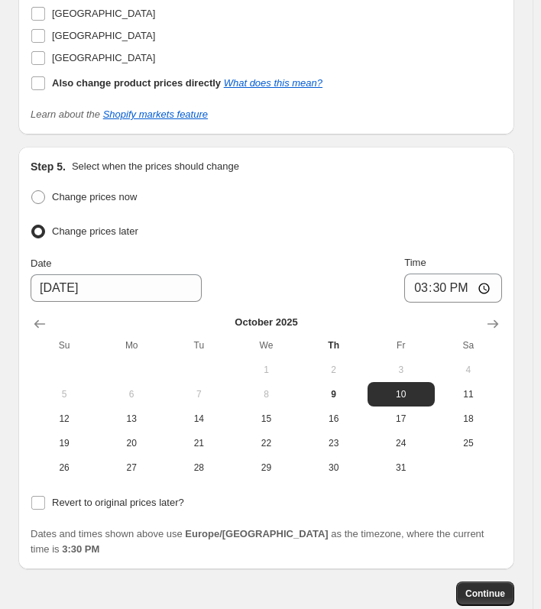
scroll to position [2307, 0]
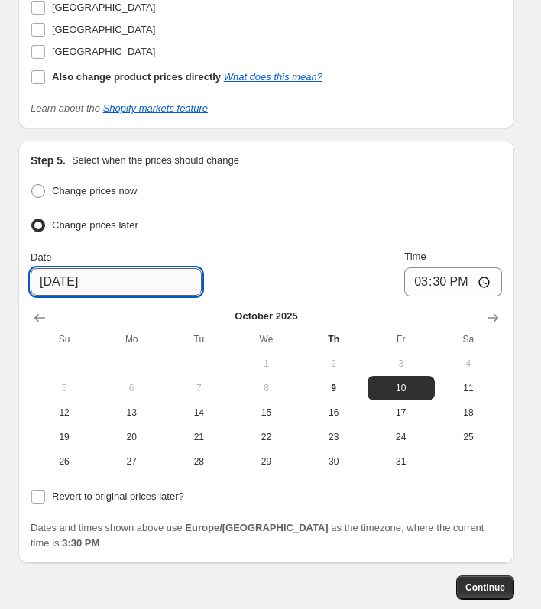
click at [80, 268] on input "10/10/2025" at bounding box center [116, 281] width 171 height 27
click at [48, 268] on input "10/10/2025" at bounding box center [116, 281] width 171 height 27
click at [130, 406] on span "13" at bounding box center [131, 412] width 55 height 12
type input "10/13/2025"
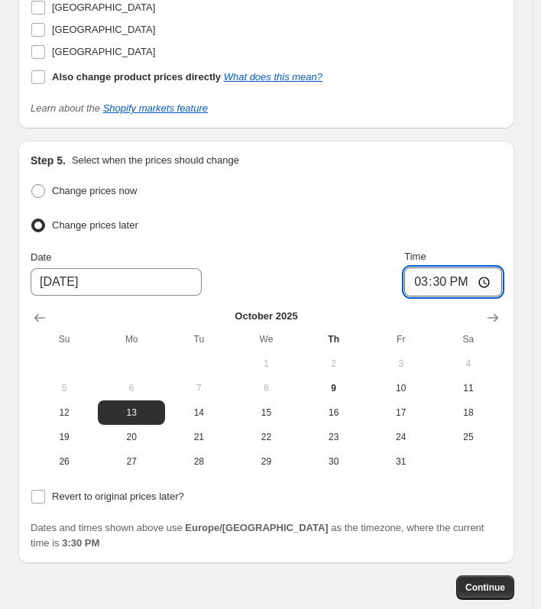
click at [429, 267] on input "15:30" at bounding box center [453, 281] width 98 height 29
type input "00:01"
click at [496, 581] on span "Continue" at bounding box center [485, 587] width 40 height 12
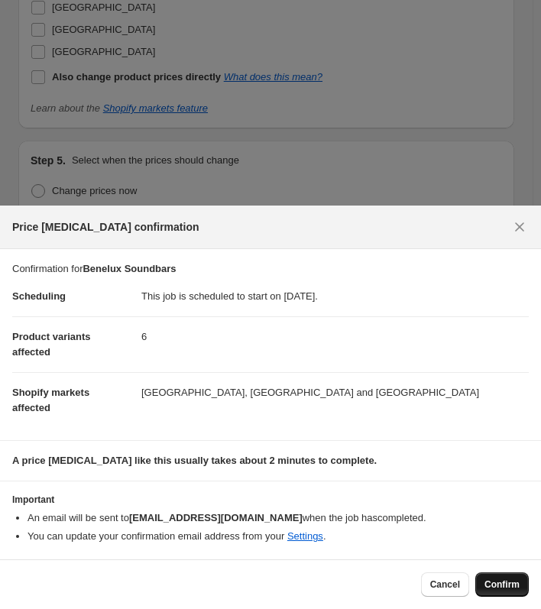
click at [503, 580] on span "Confirm" at bounding box center [501, 584] width 35 height 12
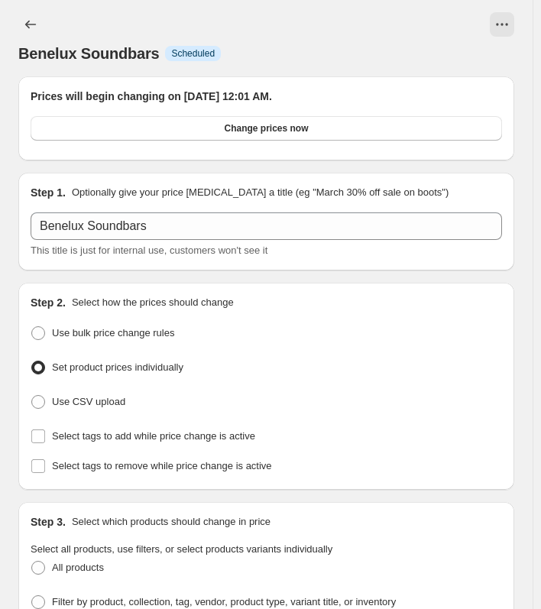
scroll to position [2307, 0]
